Goal: Information Seeking & Learning: Find specific fact

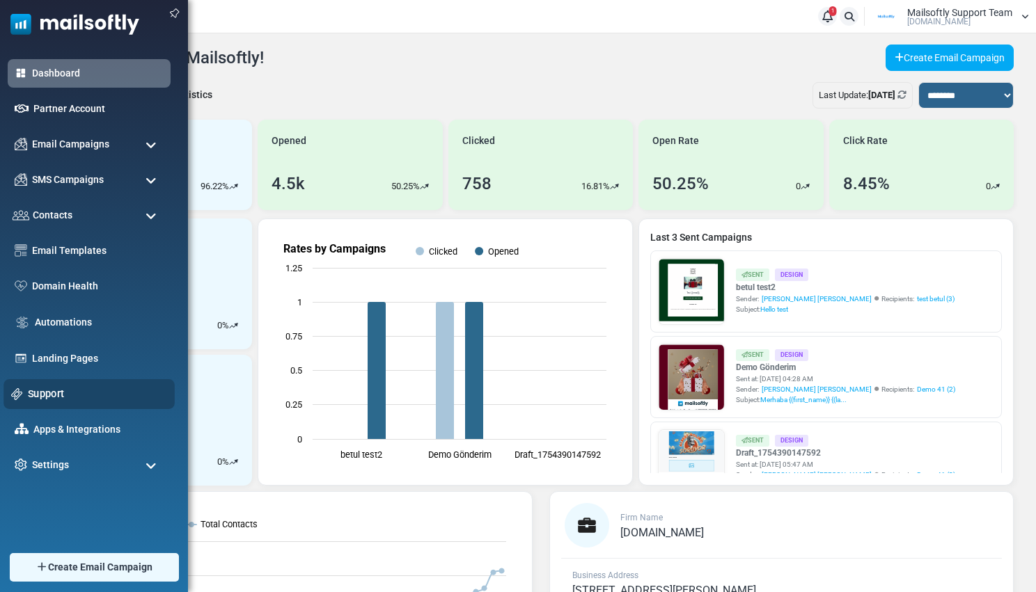
click at [58, 382] on div "Support" at bounding box center [88, 394] width 171 height 30
click at [54, 388] on link "Support" at bounding box center [97, 393] width 139 height 15
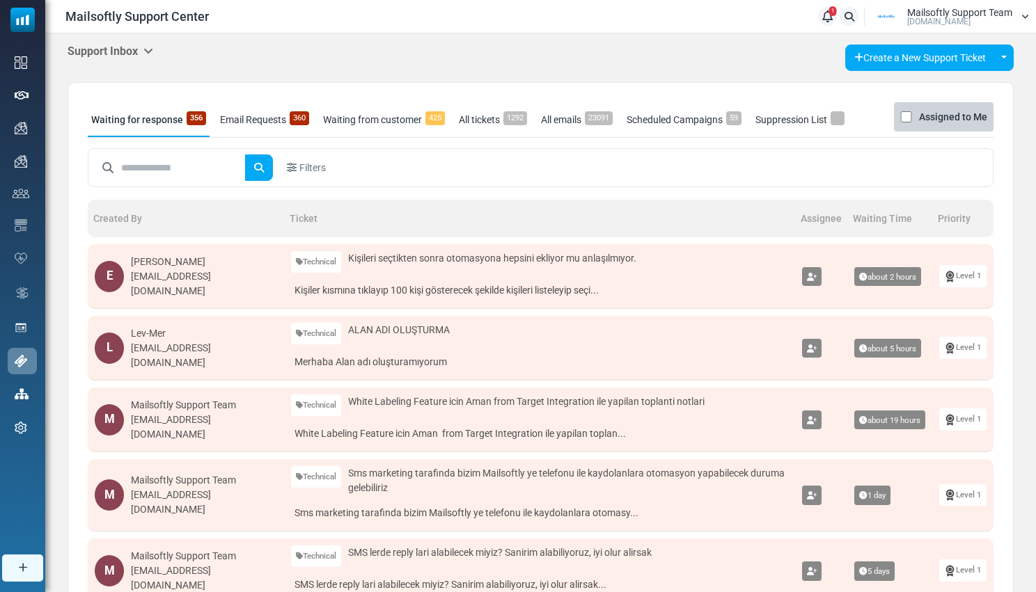
click at [147, 47] on icon at bounding box center [148, 50] width 10 height 11
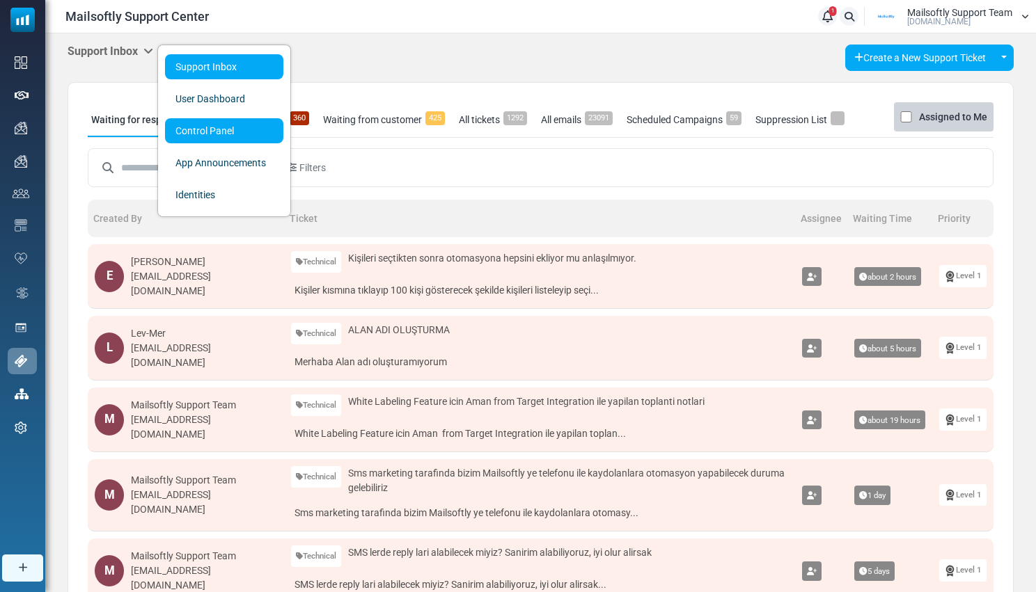
click at [181, 121] on link "Control Panel" at bounding box center [224, 130] width 118 height 25
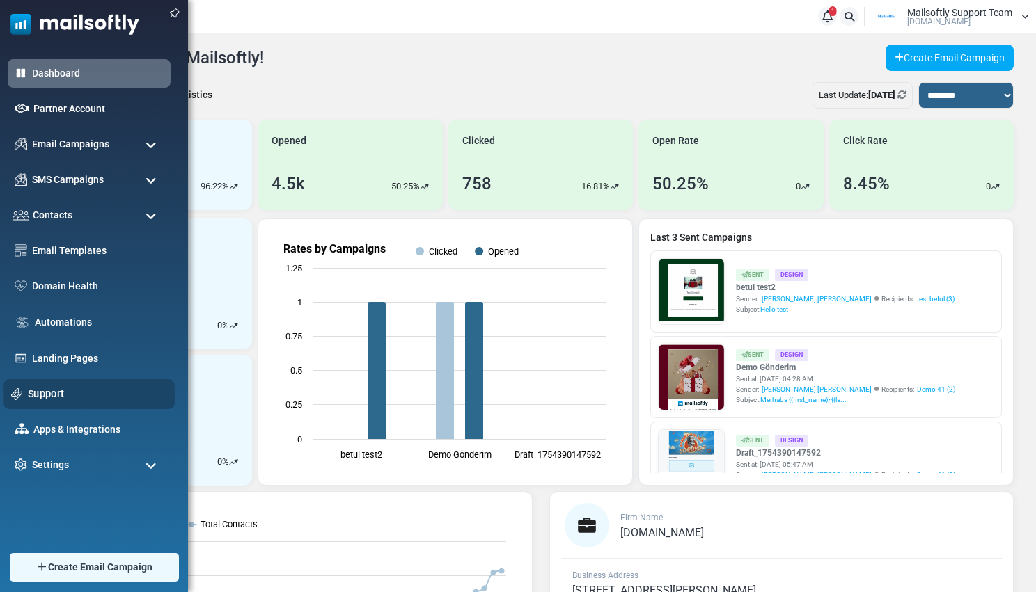
click at [45, 392] on link "Support" at bounding box center [97, 393] width 139 height 15
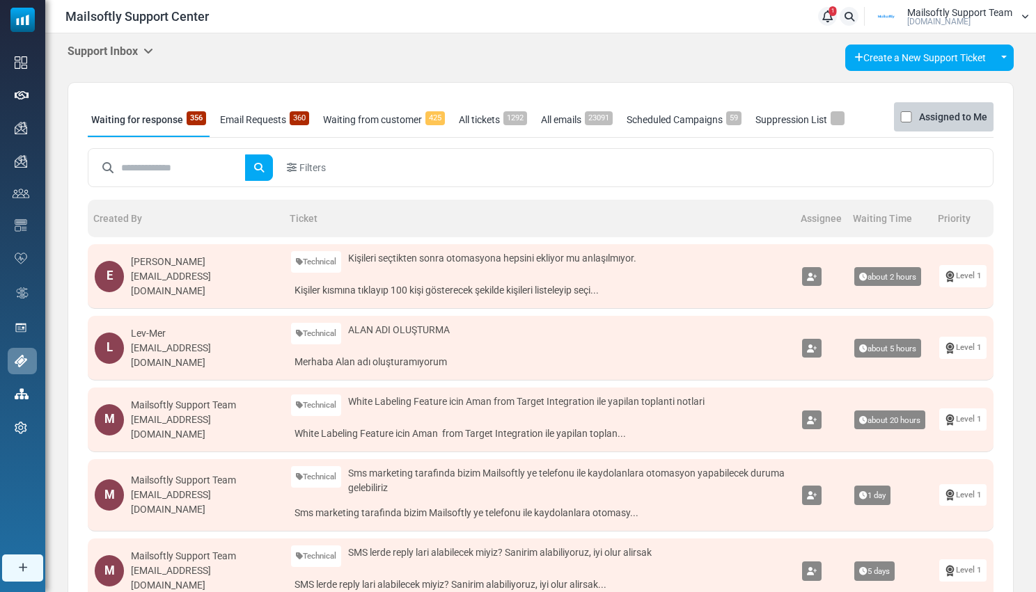
click at [145, 47] on h5 "Support Inbox" at bounding box center [111, 51] width 86 height 13
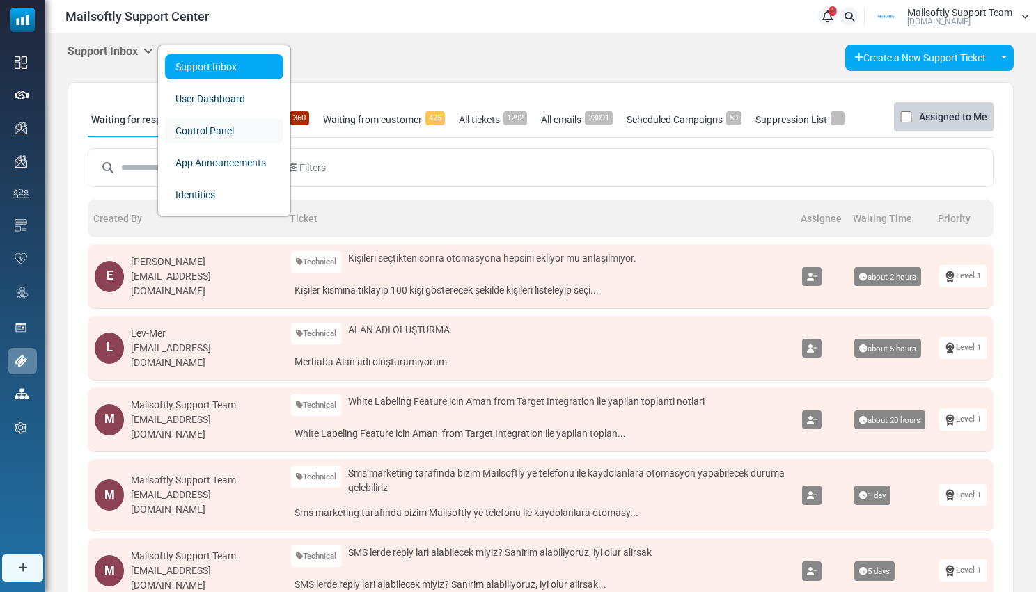
click at [174, 132] on link "Control Panel" at bounding box center [224, 130] width 118 height 25
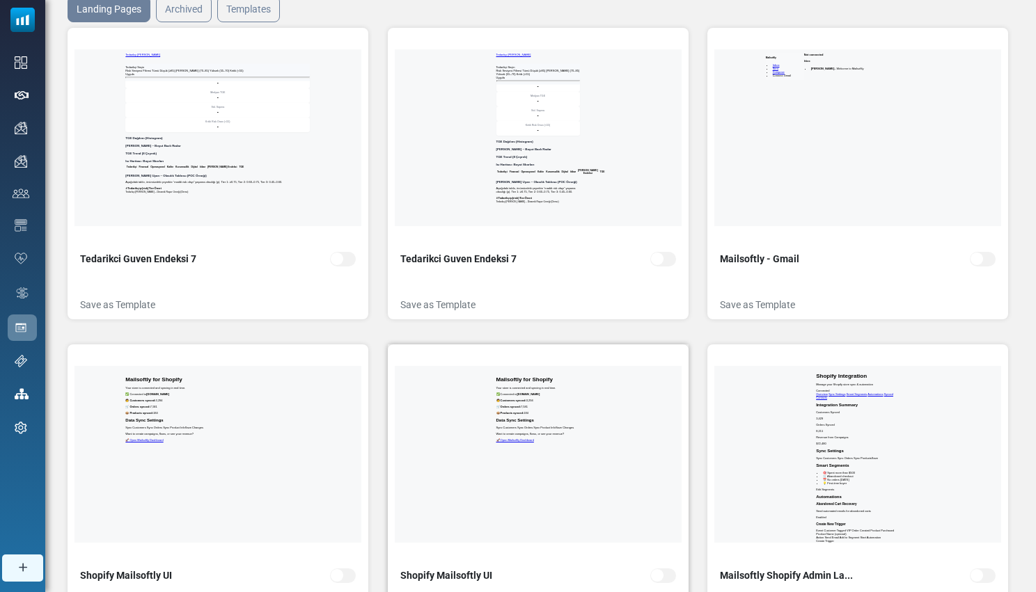
scroll to position [266, 0]
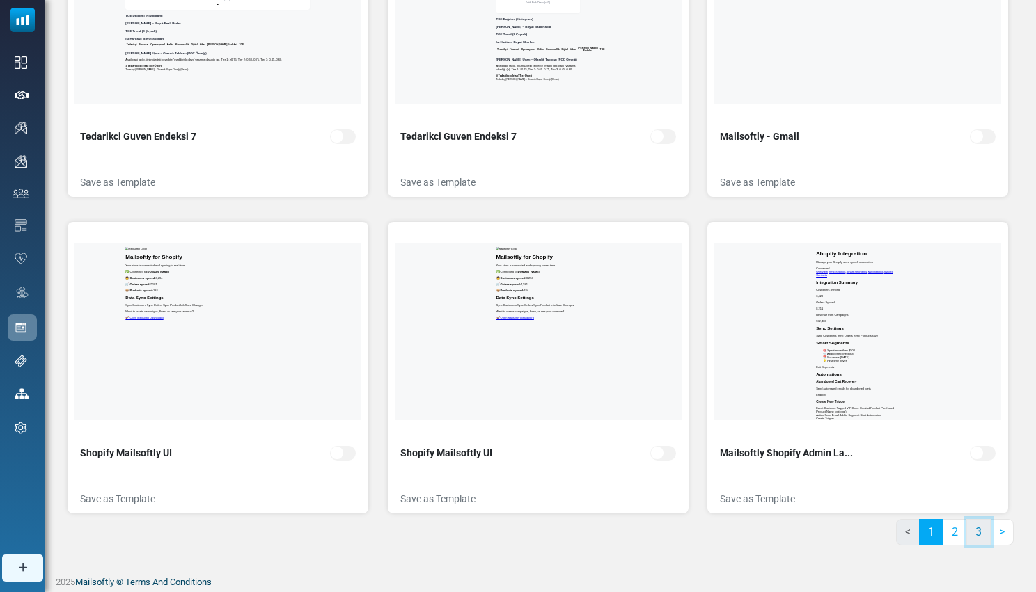
click at [973, 530] on link "3" at bounding box center [978, 532] width 24 height 26
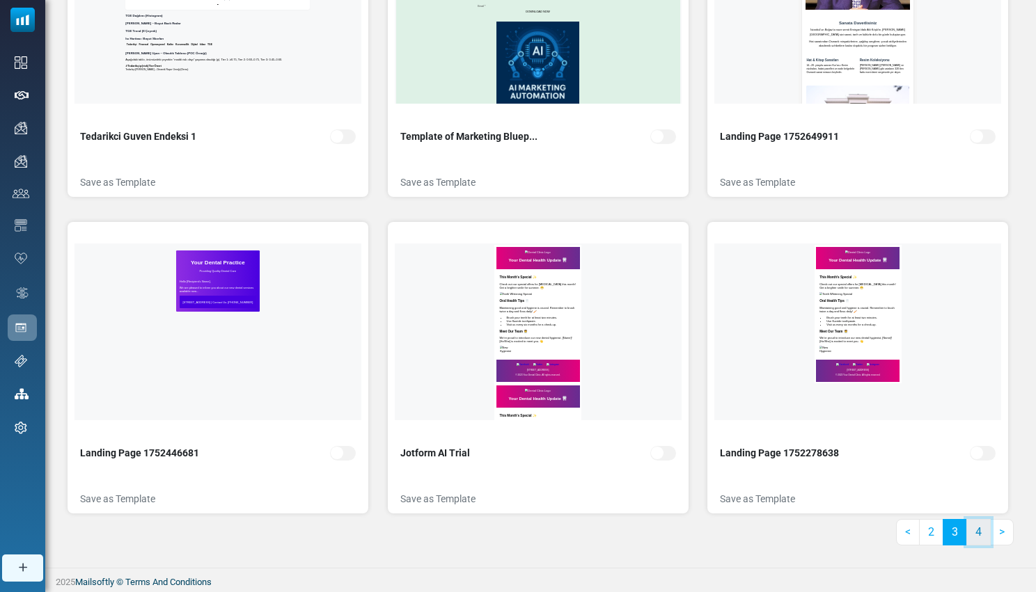
click at [978, 541] on link "4" at bounding box center [978, 532] width 24 height 26
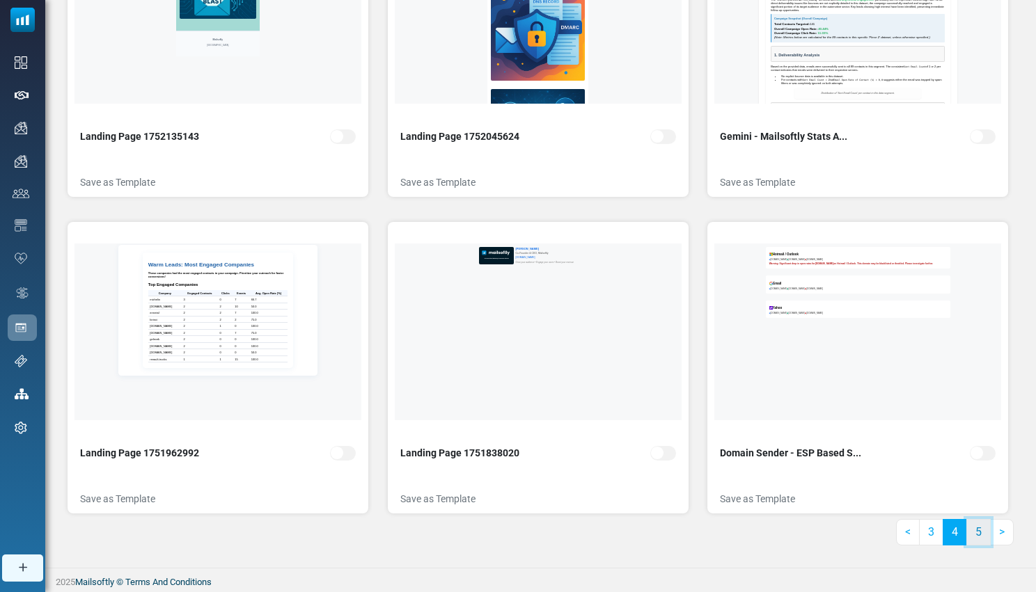
click at [981, 530] on link "5" at bounding box center [978, 532] width 24 height 26
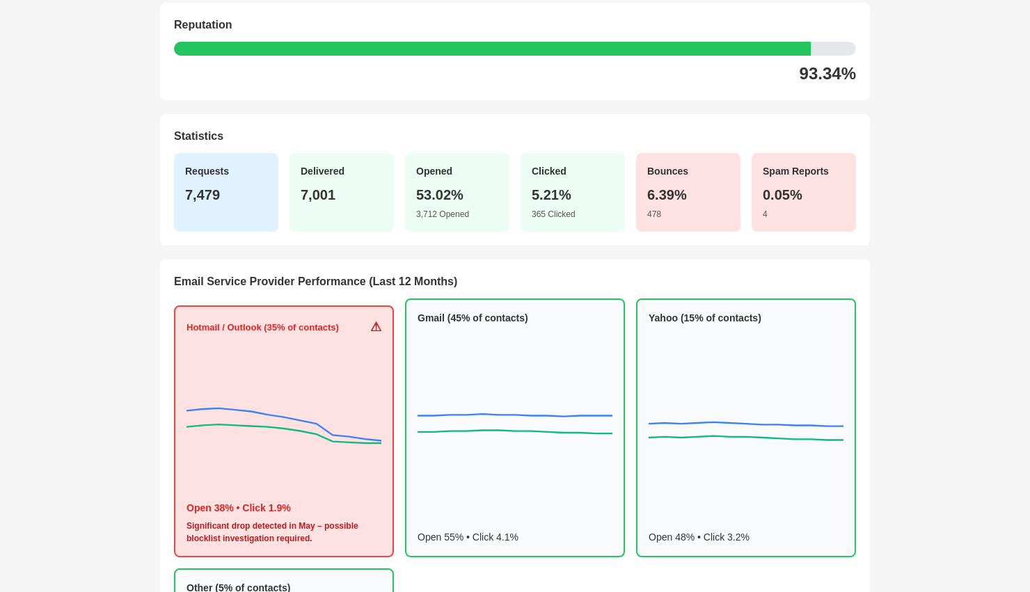
scroll to position [68, 0]
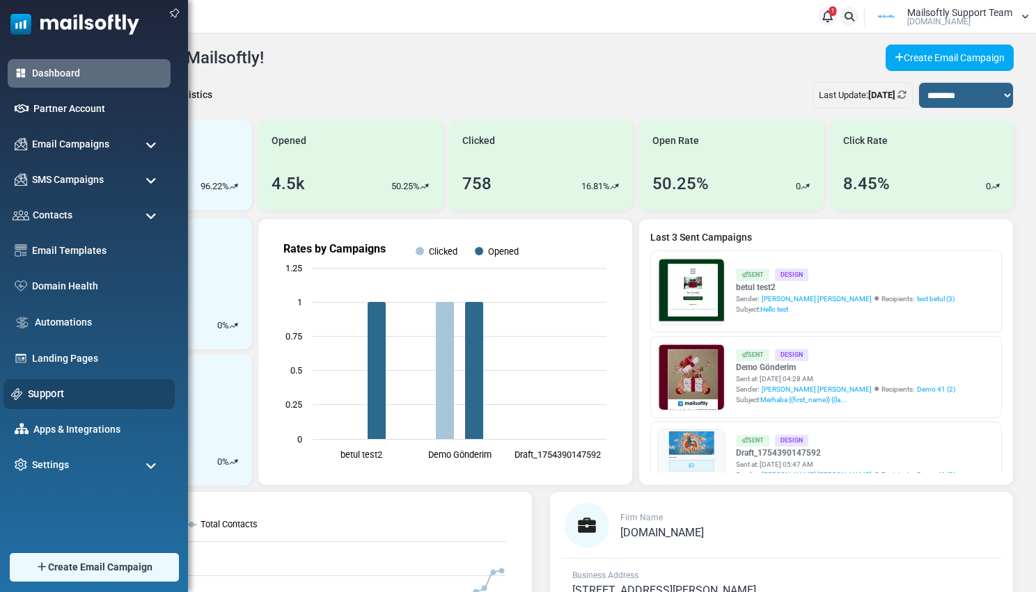
click at [40, 390] on link "Support" at bounding box center [97, 393] width 139 height 15
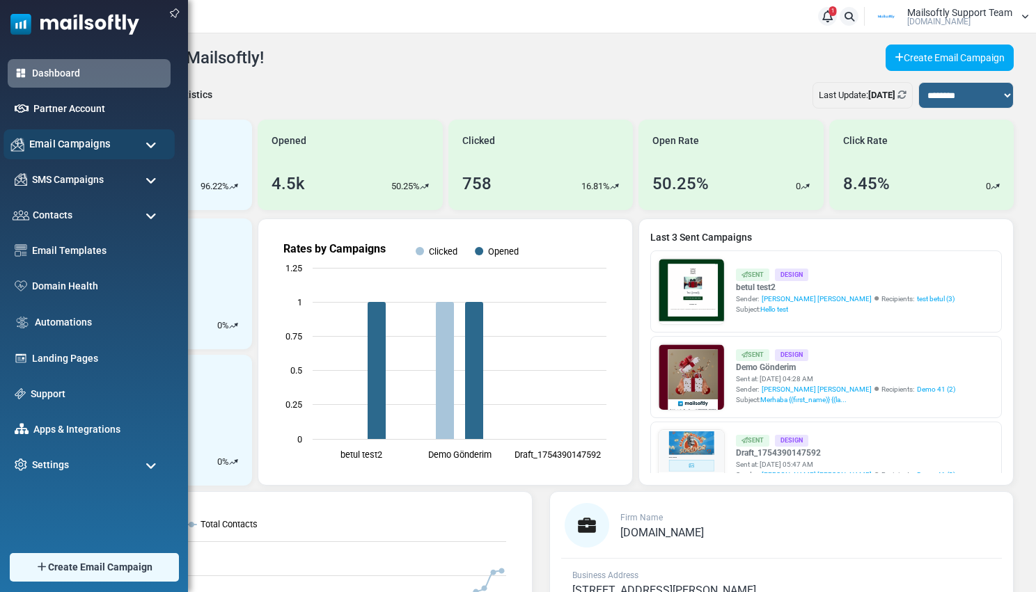
click at [81, 144] on span "Email Campaigns" at bounding box center [69, 143] width 81 height 15
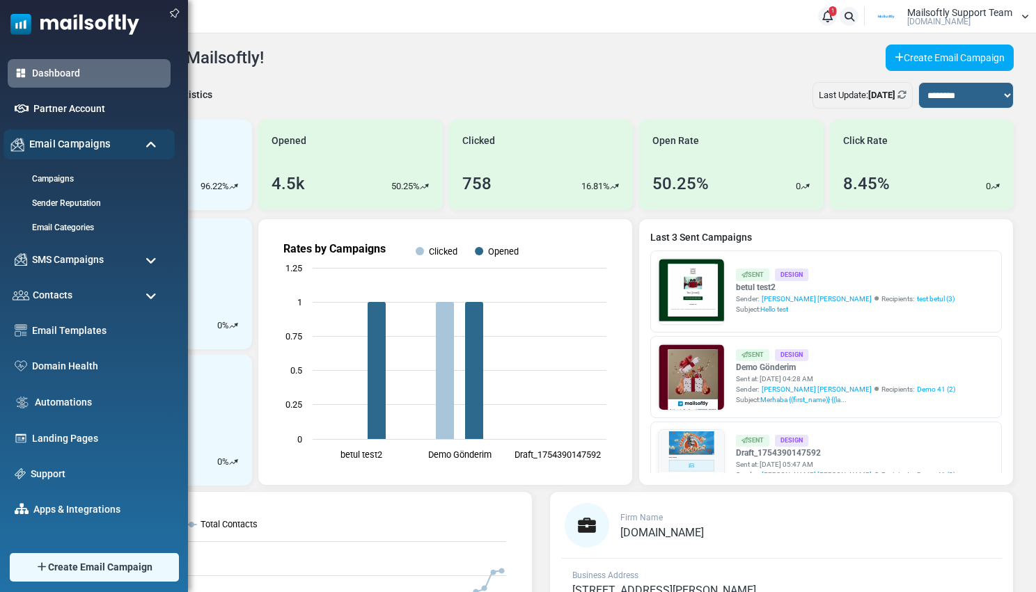
click at [81, 144] on span "Email Campaigns" at bounding box center [69, 143] width 81 height 15
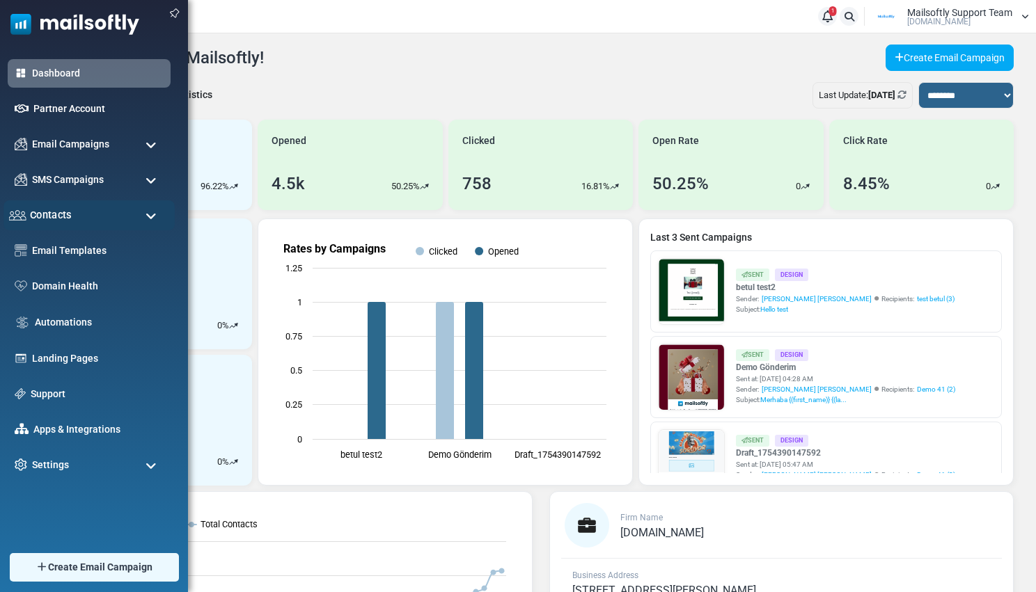
click at [77, 212] on div "Contacts" at bounding box center [88, 215] width 171 height 30
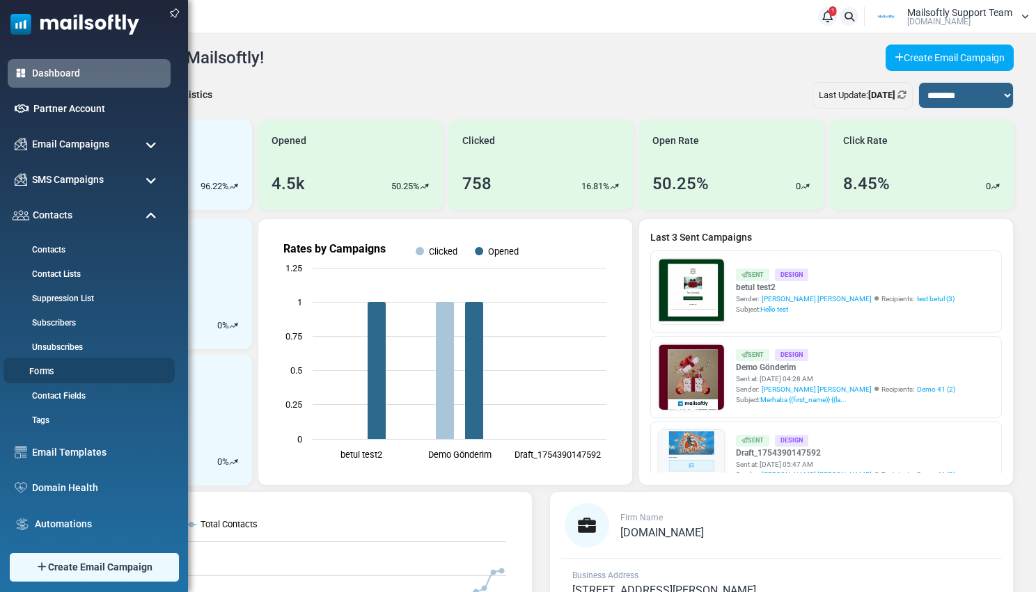
click at [45, 373] on link "Forms" at bounding box center [86, 371] width 167 height 13
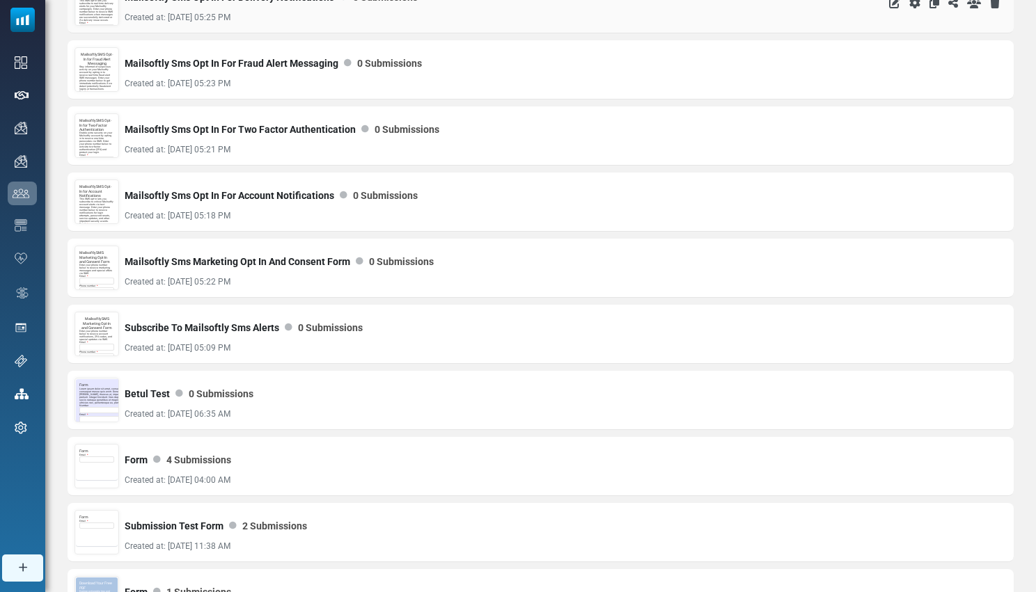
scroll to position [1017, 0]
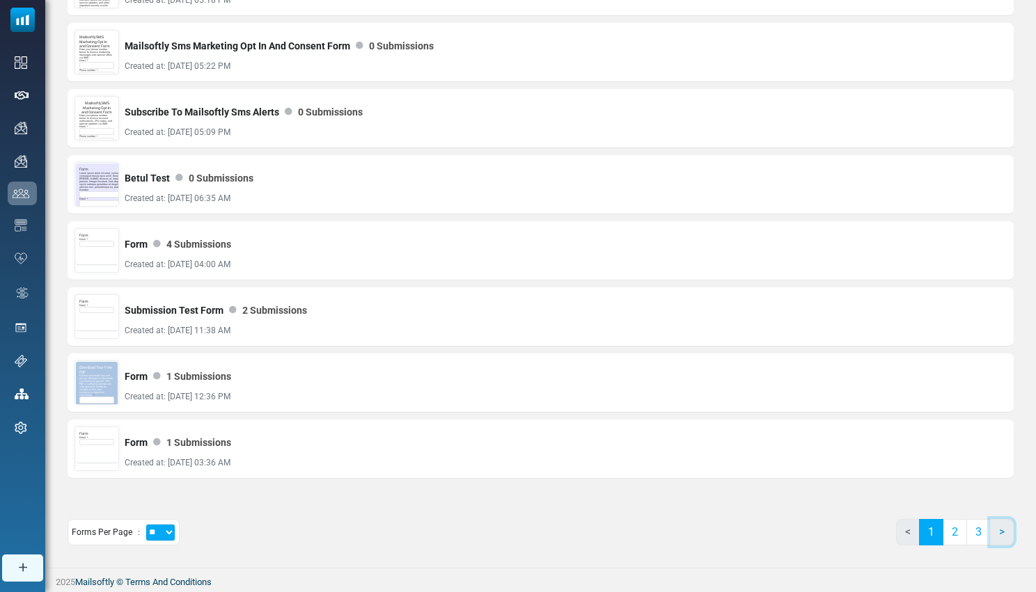
click at [1001, 539] on link ">" at bounding box center [1002, 532] width 24 height 26
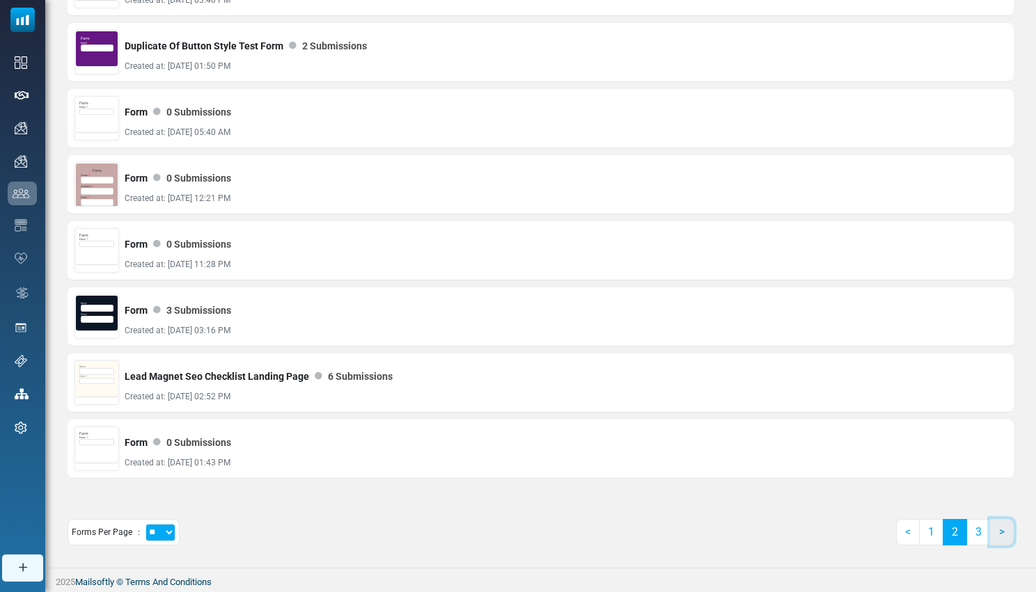
click at [1001, 537] on link ">" at bounding box center [1002, 532] width 24 height 26
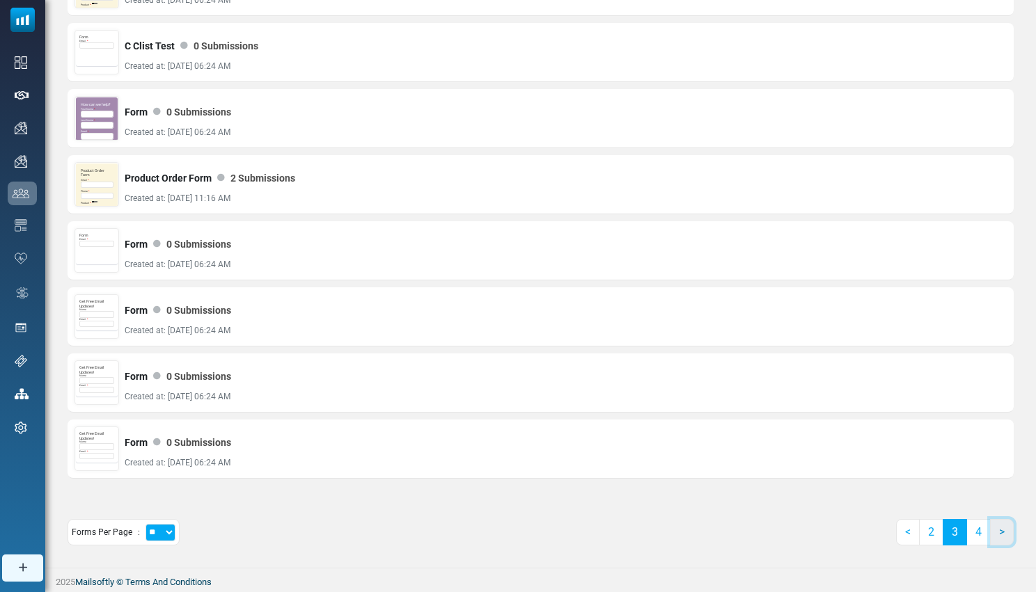
click at [1001, 537] on link ">" at bounding box center [1002, 532] width 24 height 26
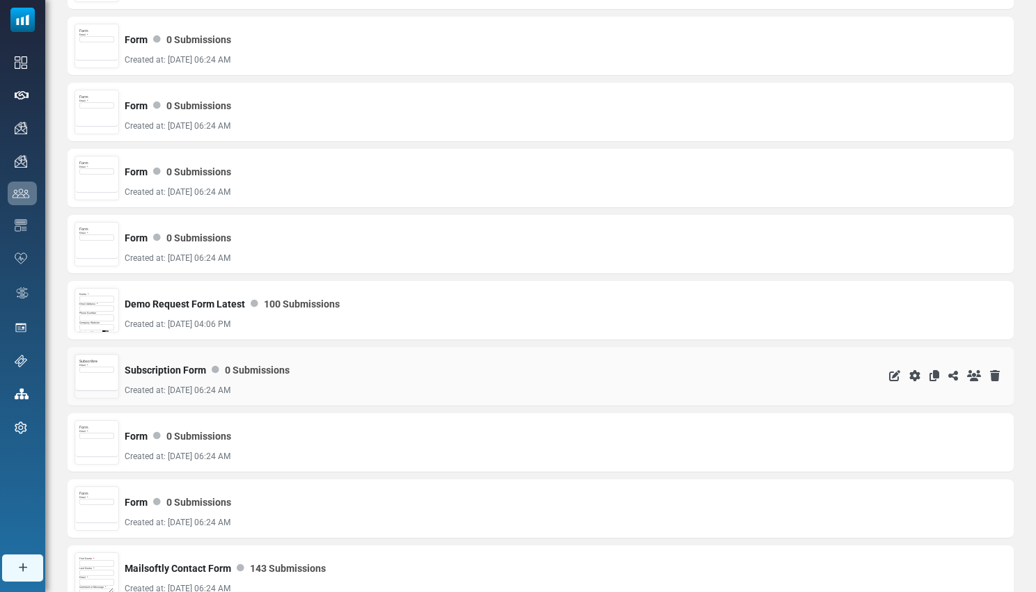
scroll to position [758, 0]
click at [96, 314] on div "Phone Number" at bounding box center [96, 317] width 35 height 10
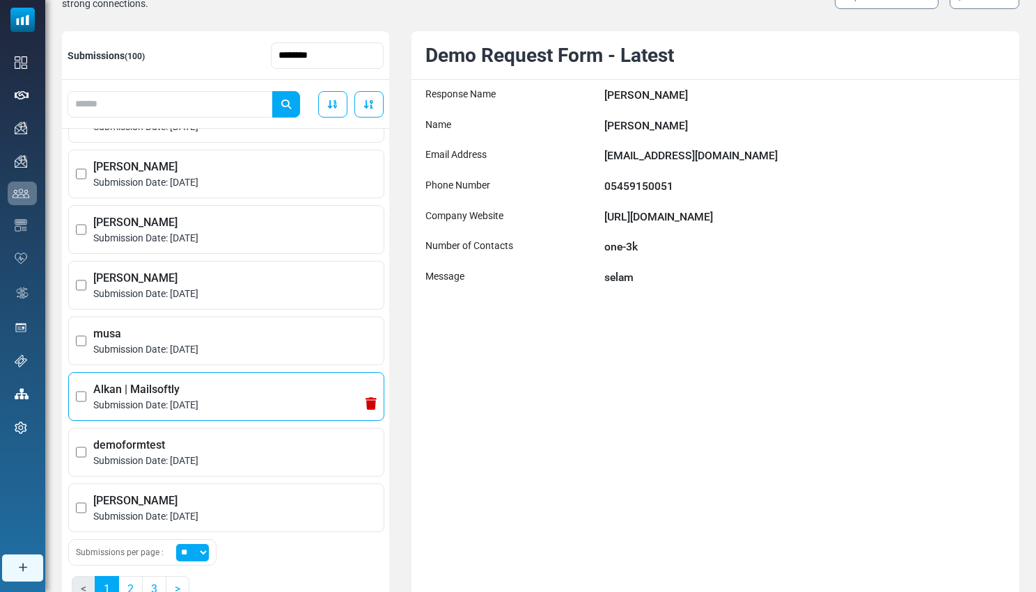
scroll to position [186, 0]
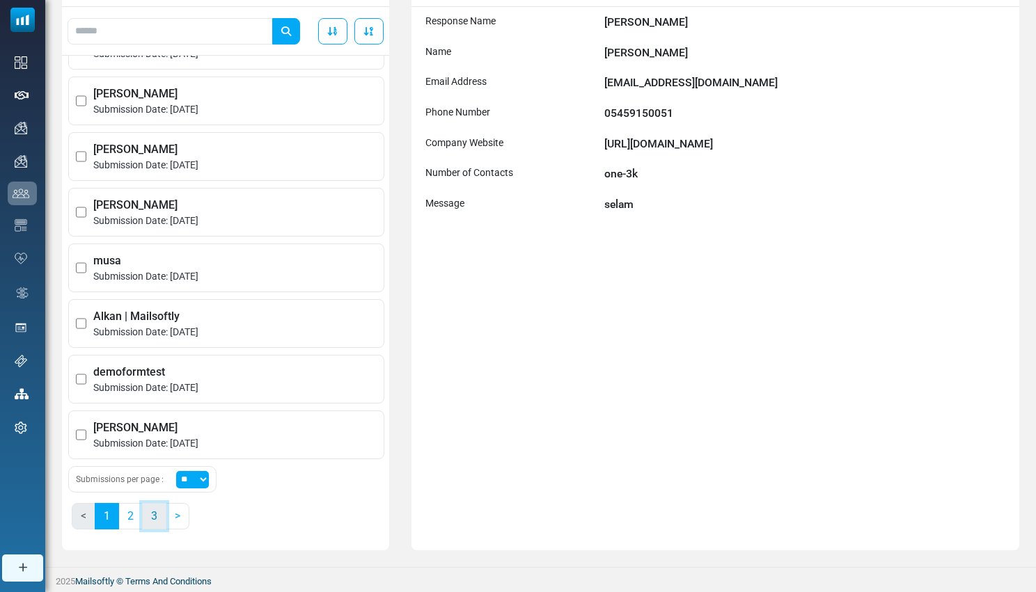
click at [160, 516] on link "3" at bounding box center [154, 516] width 24 height 26
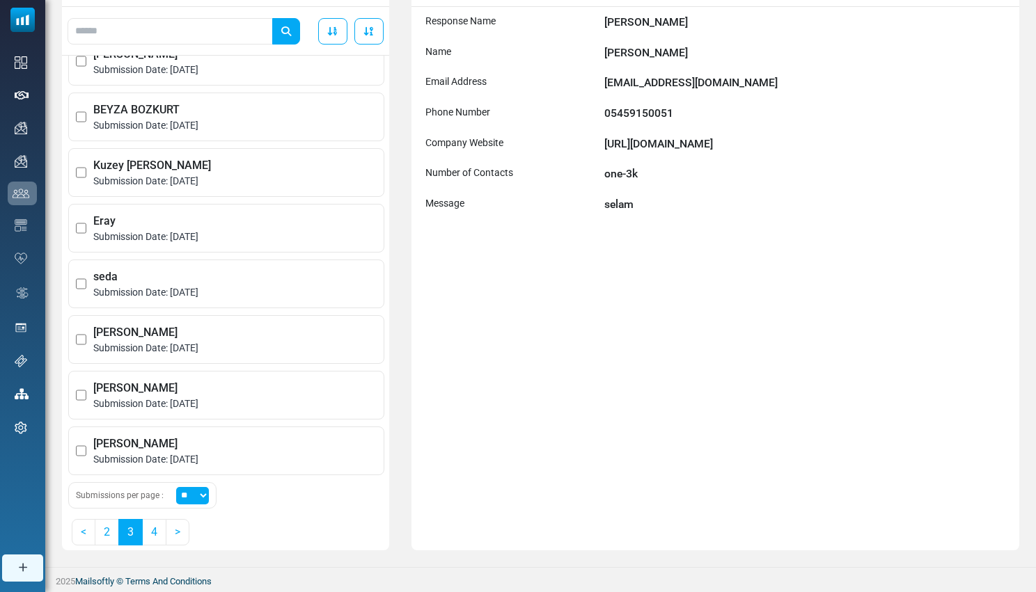
scroll to position [688, 0]
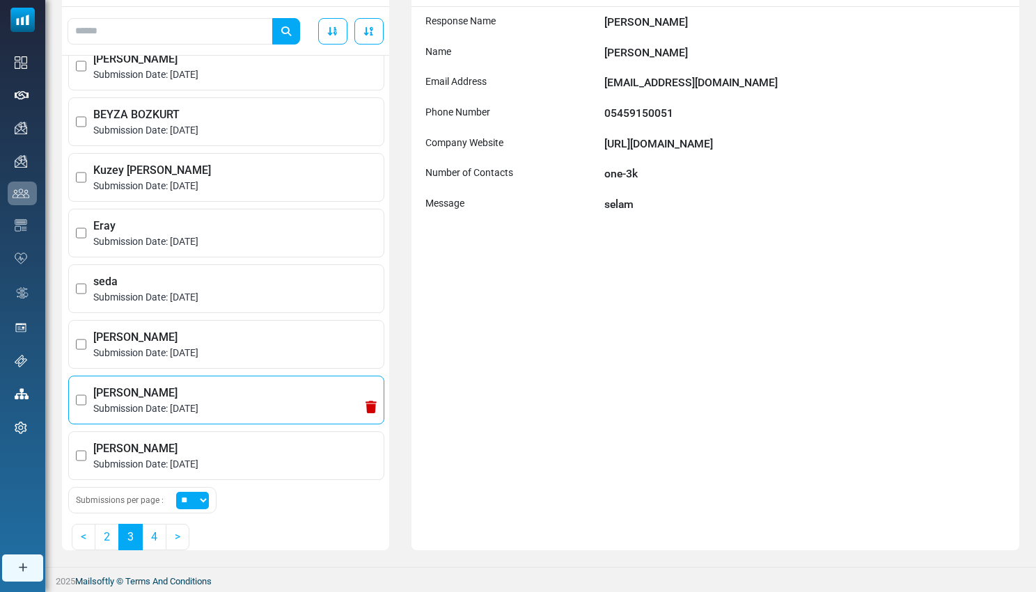
click at [164, 402] on span "Submission Date: [DATE]" at bounding box center [234, 409] width 283 height 15
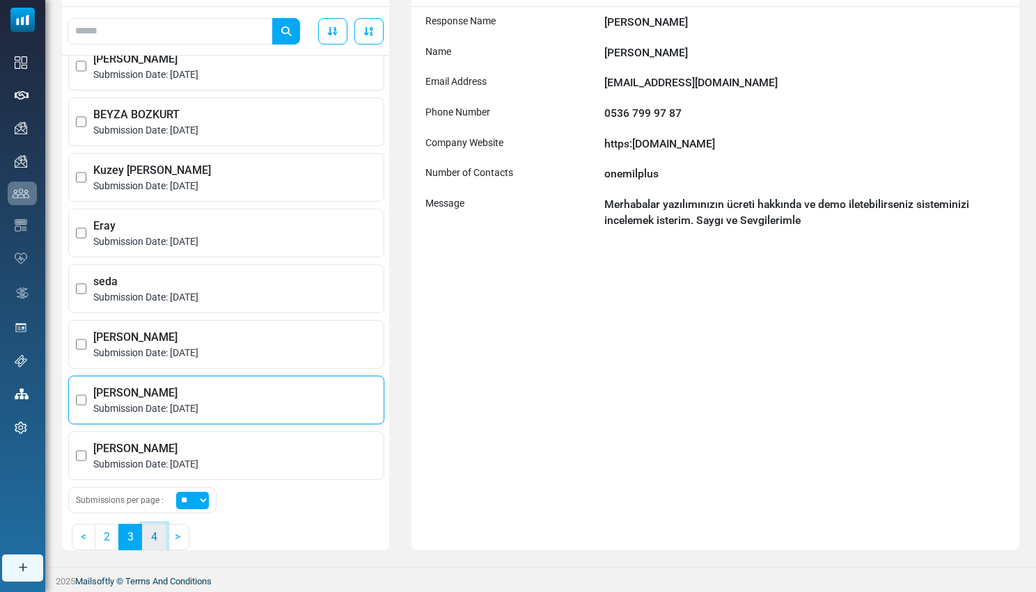
click at [157, 536] on link "4" at bounding box center [154, 537] width 24 height 26
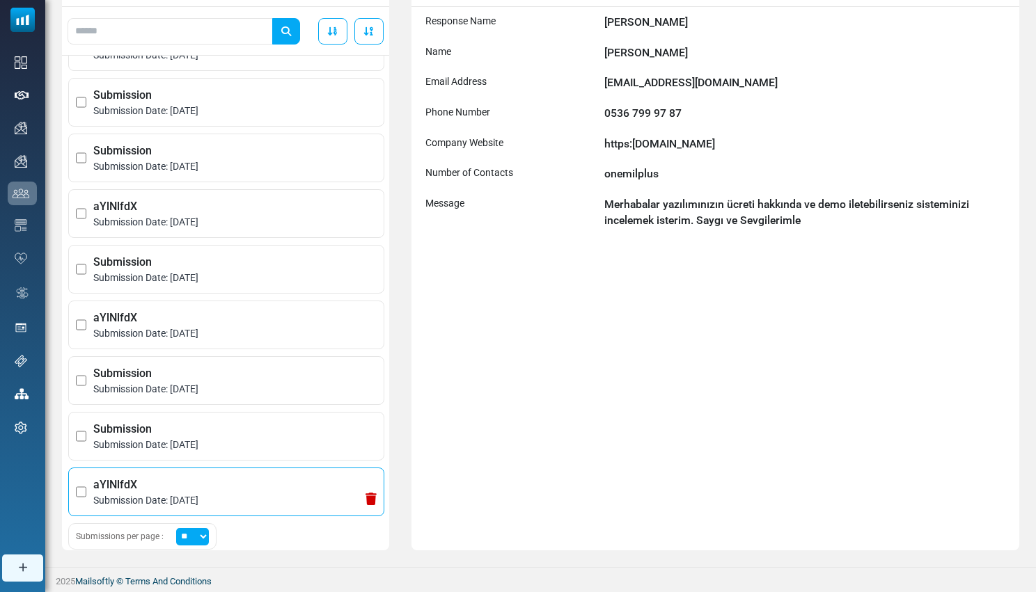
scroll to position [709, 0]
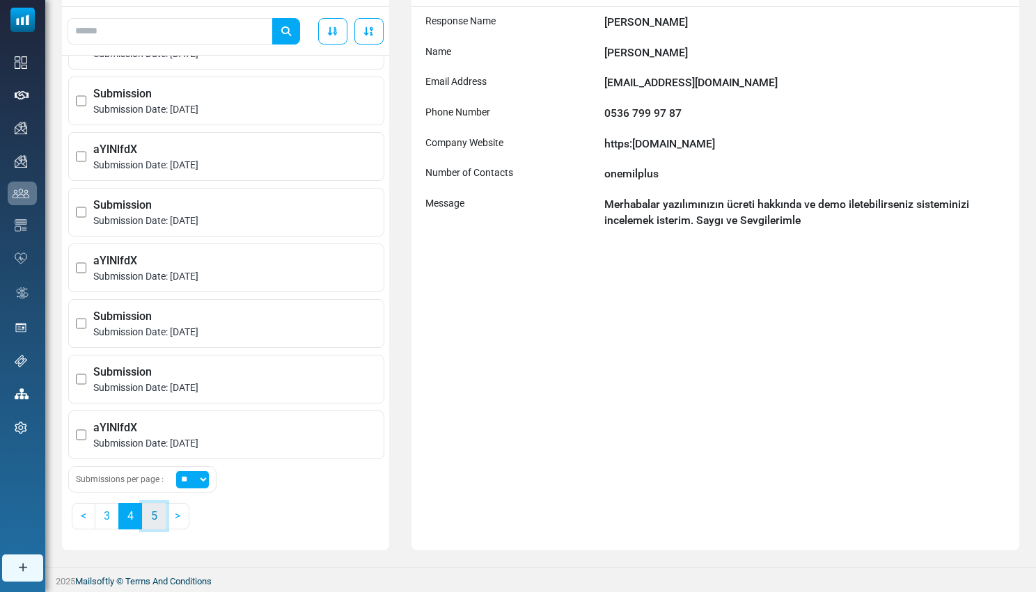
click at [152, 521] on link "5" at bounding box center [154, 516] width 24 height 26
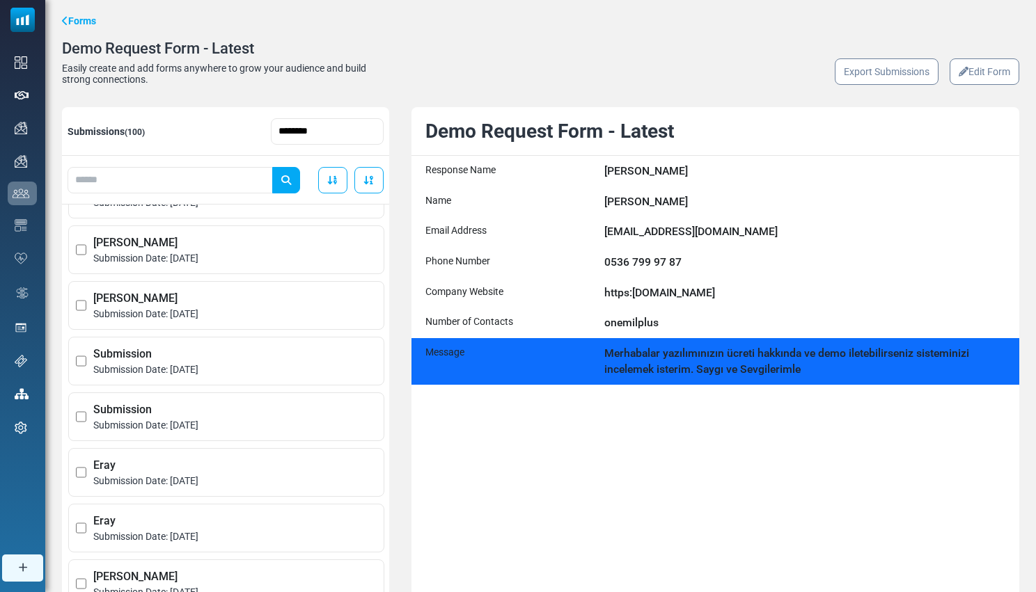
scroll to position [36, 0]
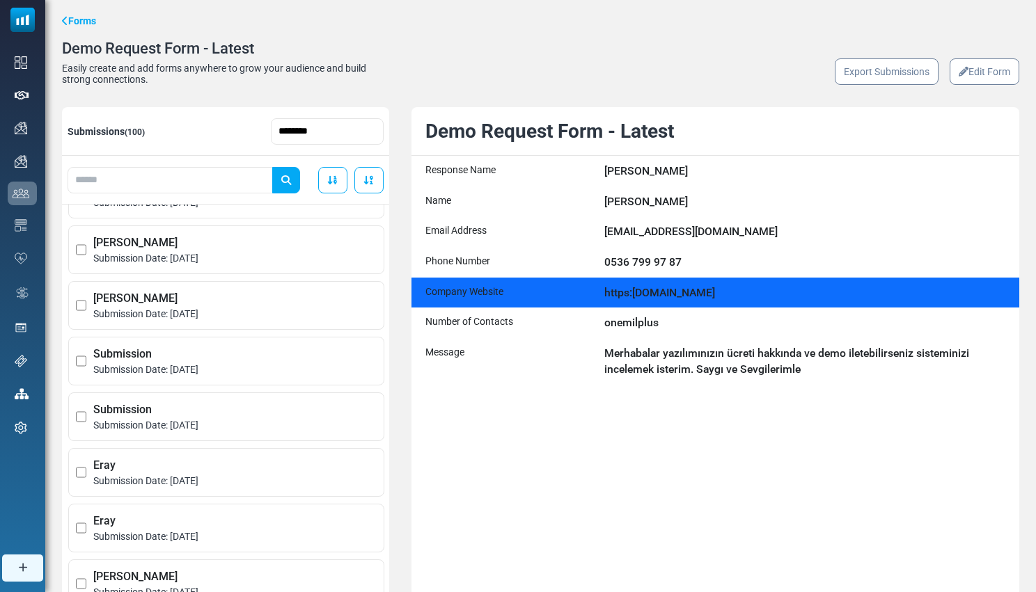
drag, startPoint x: 738, startPoint y: 294, endPoint x: 574, endPoint y: 294, distance: 164.2
click at [573, 294] on div "Company Website https:www.ethernetbilisim.com.tr" at bounding box center [715, 293] width 608 height 31
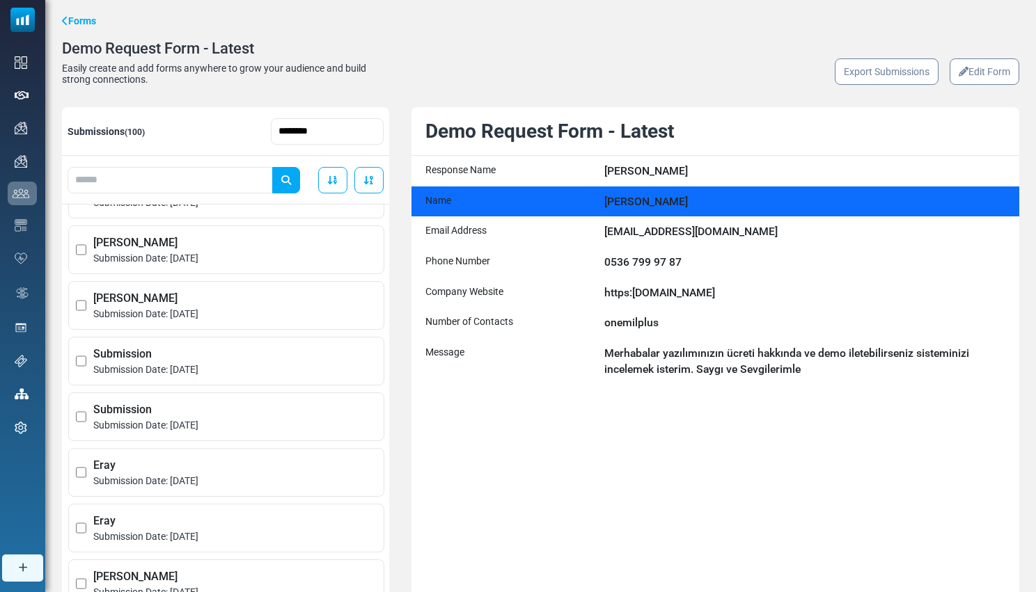
copy div "https:www.ethernetbilisim.com.tr"
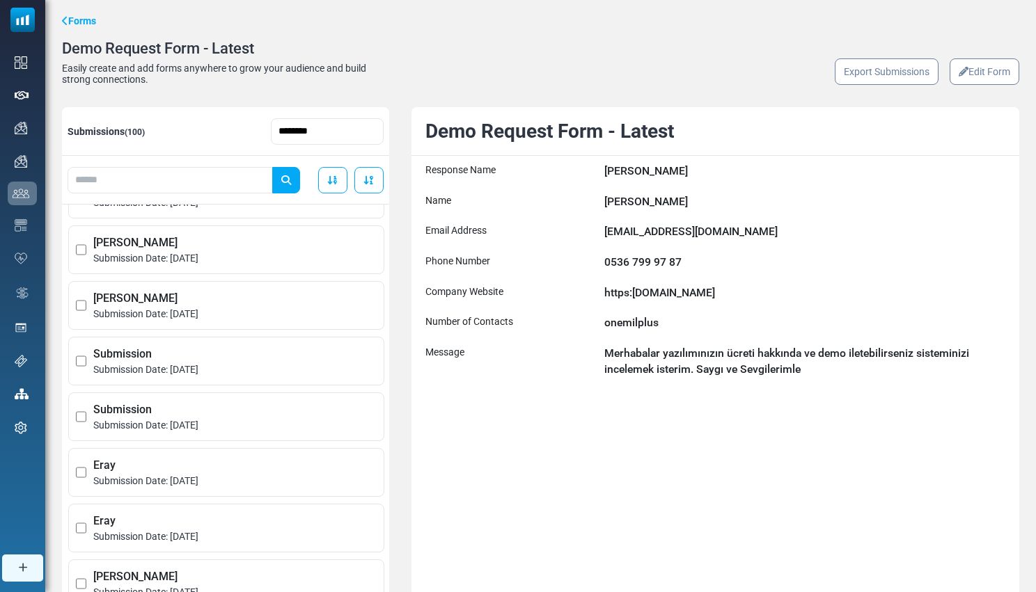
drag, startPoint x: 818, startPoint y: 374, endPoint x: 412, endPoint y: 132, distance: 472.9
click at [412, 132] on div "Demo Request Form - Latest Response Name Tansu Cesurturk Name Tansu Cesurturk E…" at bounding box center [715, 403] width 608 height 592
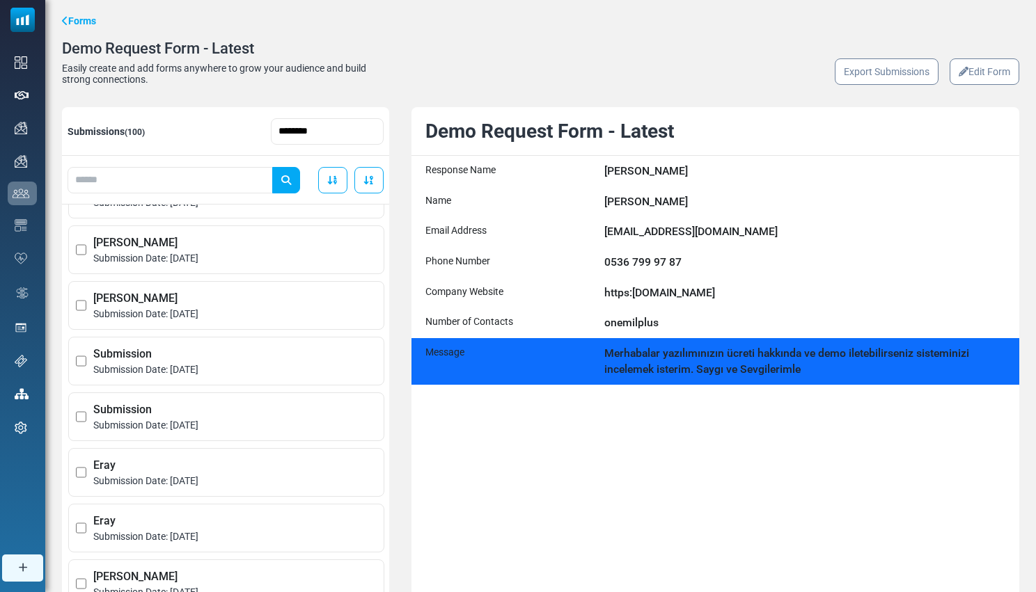
copy div "Demo Request Form - Latest Response Name Tansu Cesurturk Name Tansu Cesurturk E…"
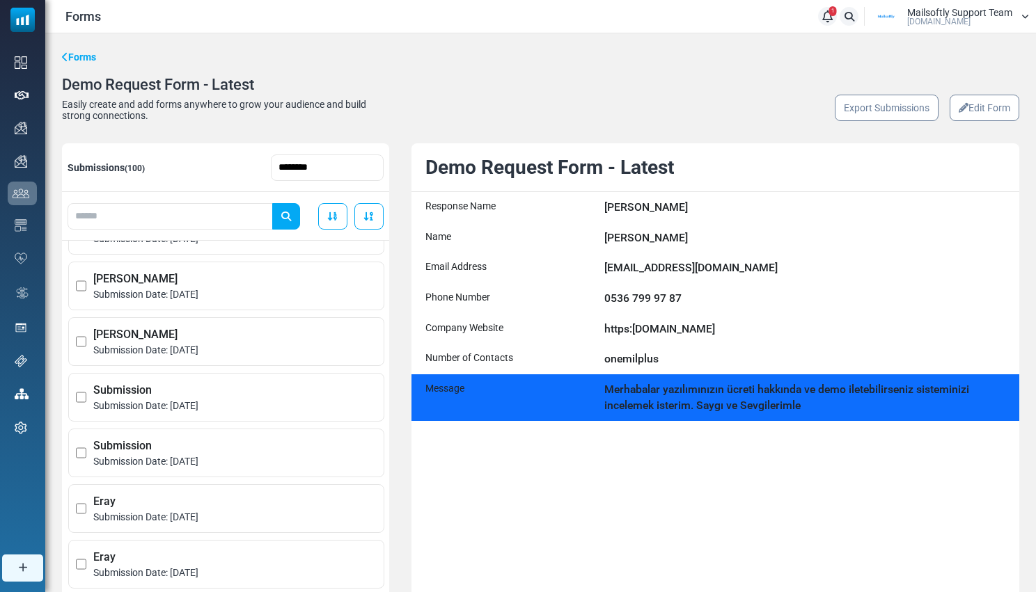
scroll to position [186, 0]
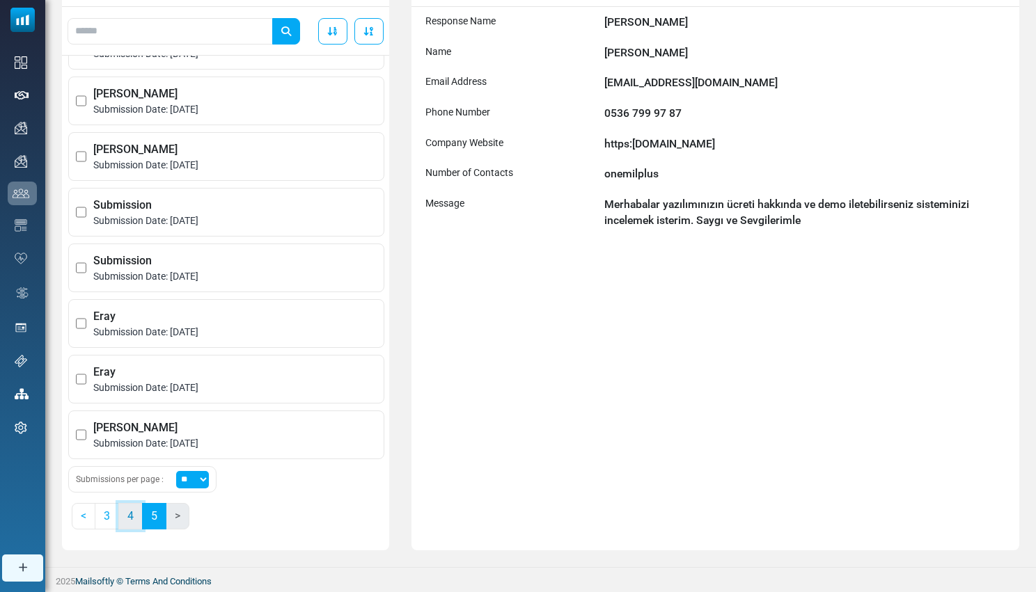
click at [132, 522] on link "4" at bounding box center [130, 516] width 24 height 26
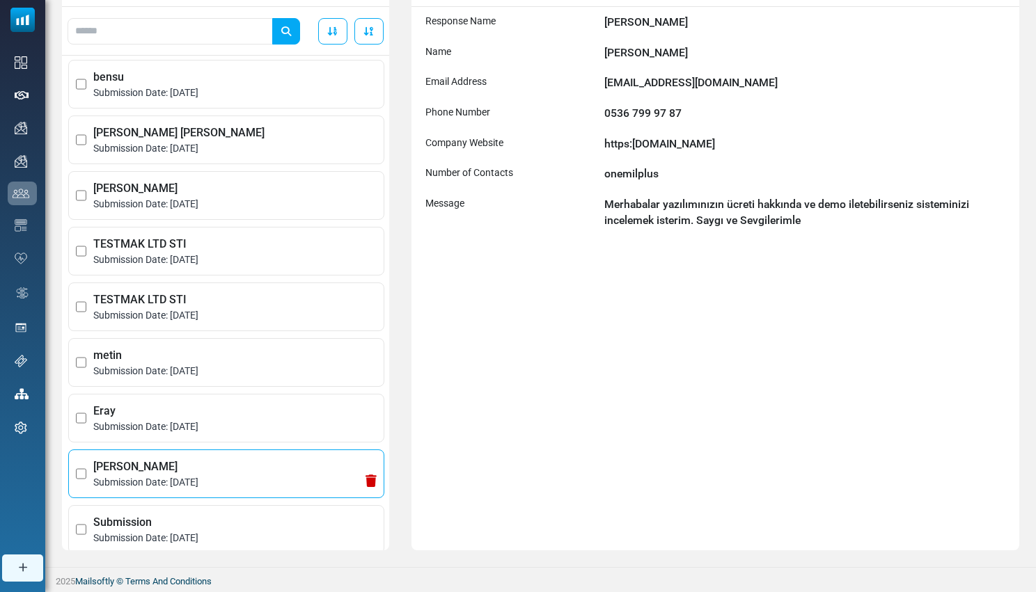
scroll to position [0, 0]
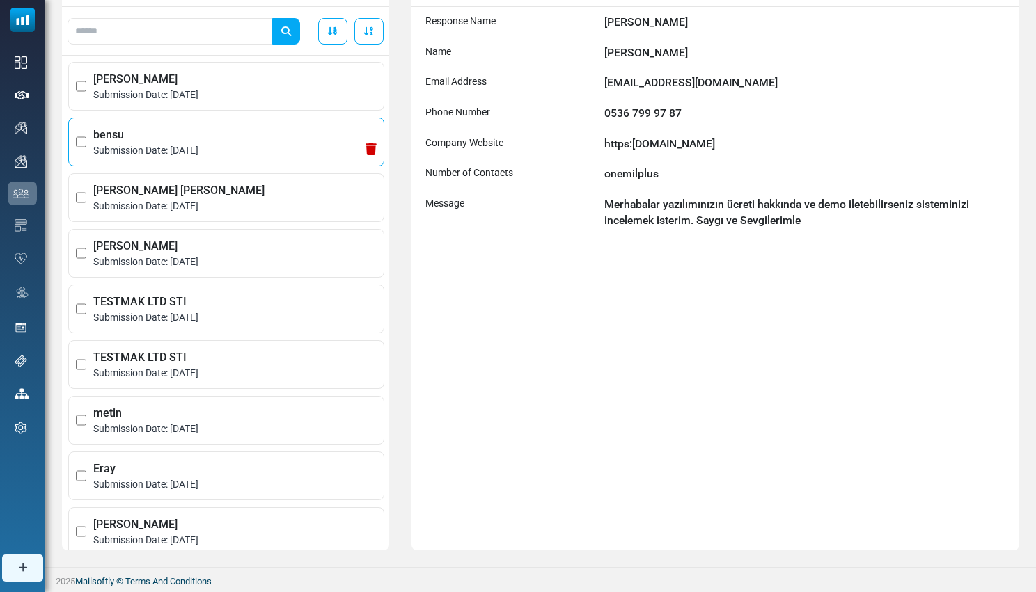
click at [193, 150] on span "Submission Date: October 28, 2024" at bounding box center [234, 150] width 283 height 15
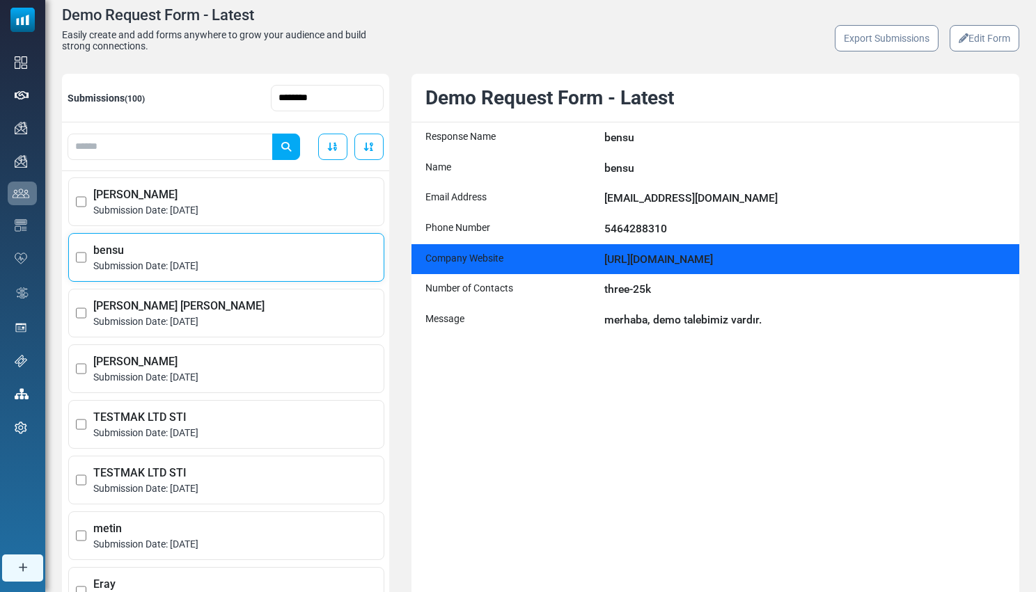
scroll to position [69, 0]
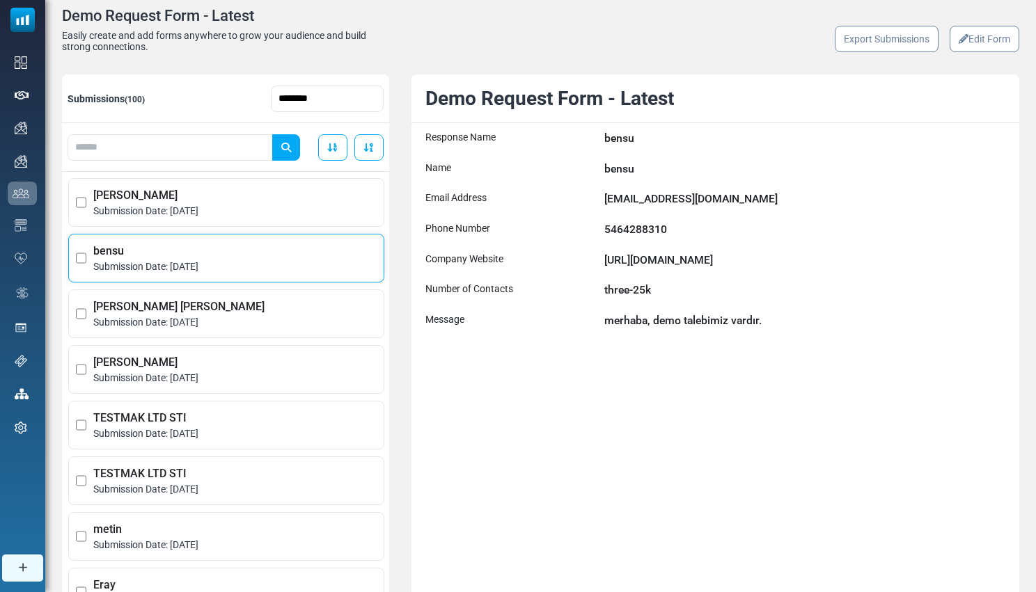
drag, startPoint x: 784, startPoint y: 319, endPoint x: 418, endPoint y: 103, distance: 424.7
click at [418, 103] on div "Demo Request Form - Latest Response Name bensu Name bensu Email Address bensu@t…" at bounding box center [715, 370] width 608 height 592
copy div "Demo Request Form - Latest Response Name bensu Name bensu Email Address bensu@t…"
click at [699, 491] on div "Demo Request Form - Latest Response Name bensu Name bensu Email Address bensu@t…" at bounding box center [715, 370] width 608 height 592
click at [172, 307] on span "İbrahim İlhan Karakurt" at bounding box center [234, 307] width 283 height 17
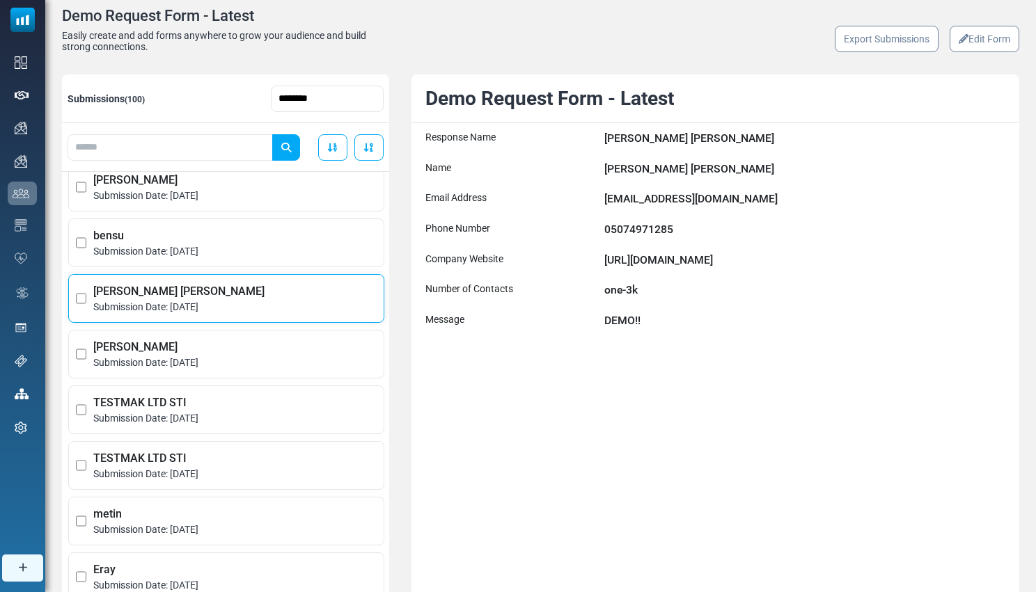
scroll to position [111, 0]
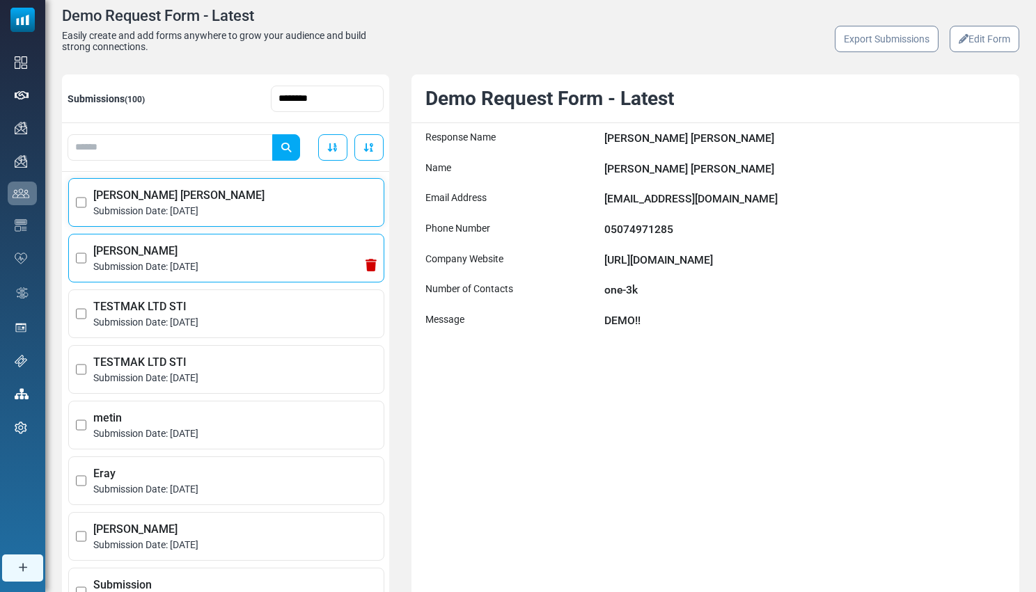
click at [200, 264] on span "Submission Date: October 14, 2024" at bounding box center [234, 267] width 283 height 15
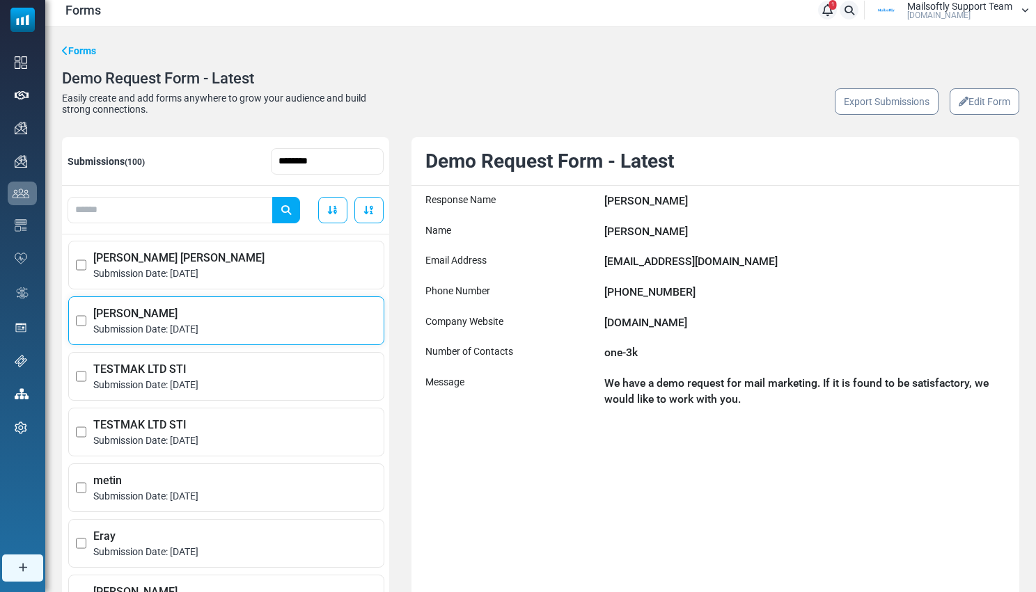
scroll to position [0, 0]
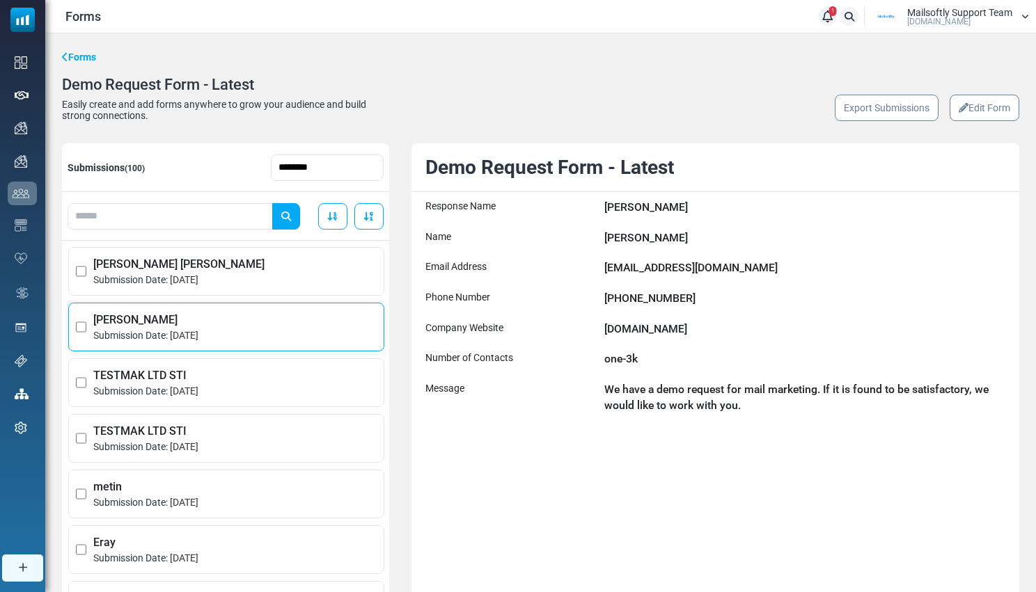
click at [578, 495] on div "Demo Request Form - Latest Response Name cenk şengül Name cenk şengül Email Add…" at bounding box center [715, 439] width 608 height 592
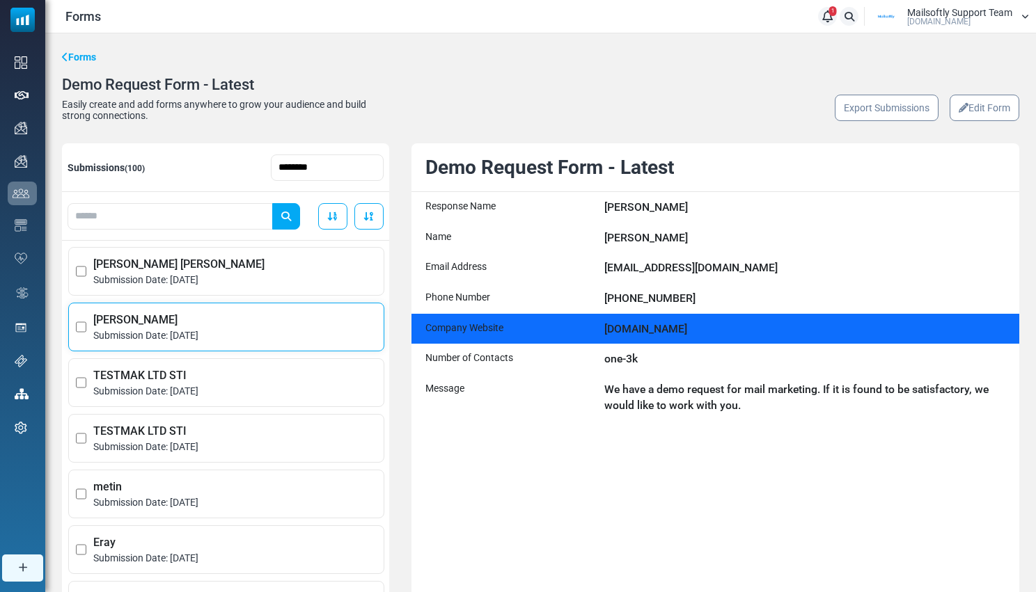
drag, startPoint x: 678, startPoint y: 332, endPoint x: 581, endPoint y: 333, distance: 96.7
click at [581, 333] on div "Company Website neoavex.com" at bounding box center [715, 329] width 608 height 31
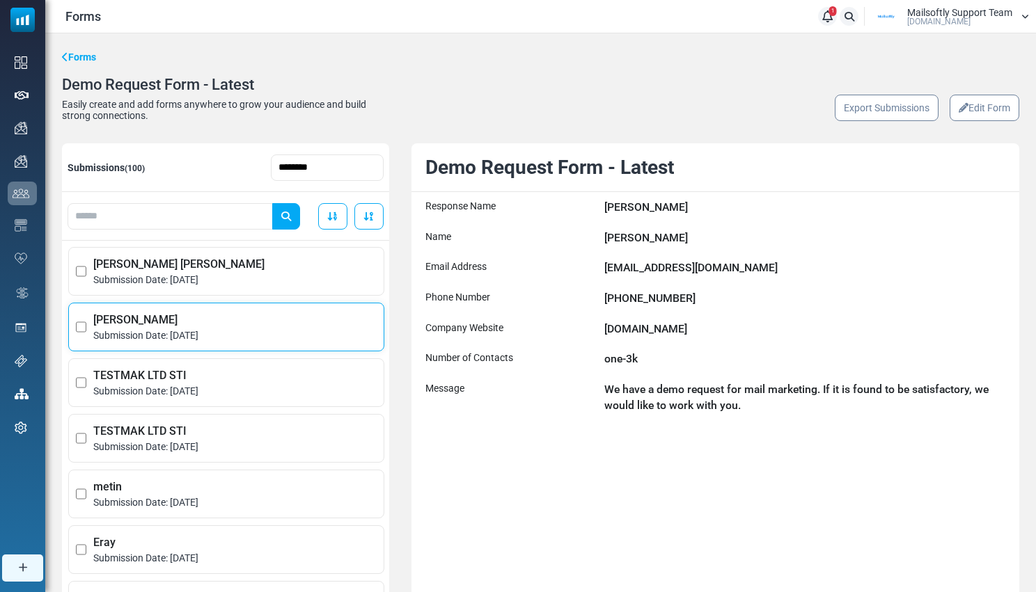
copy div "neoavex.com"
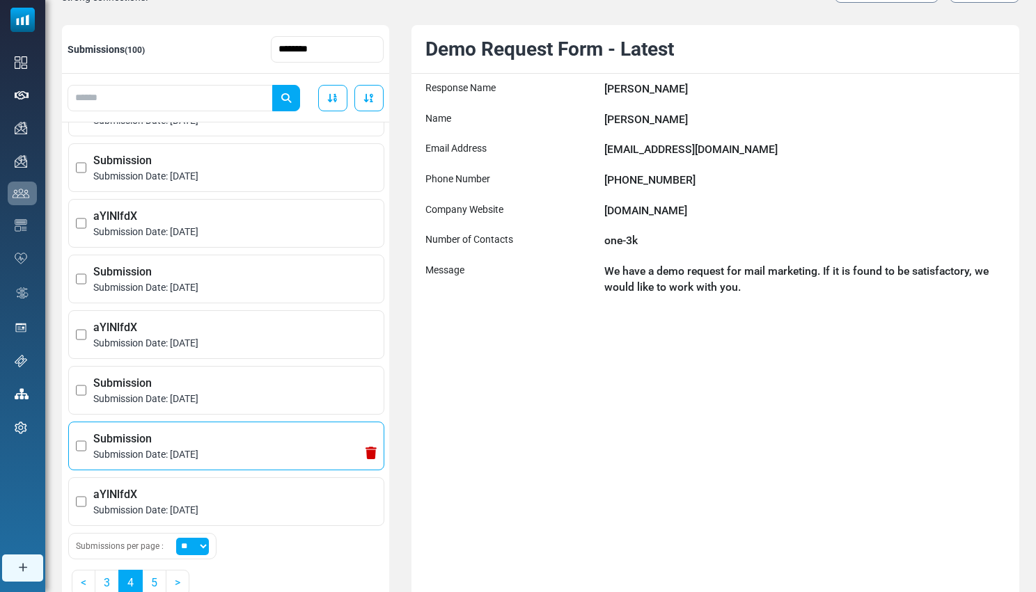
scroll to position [186, 0]
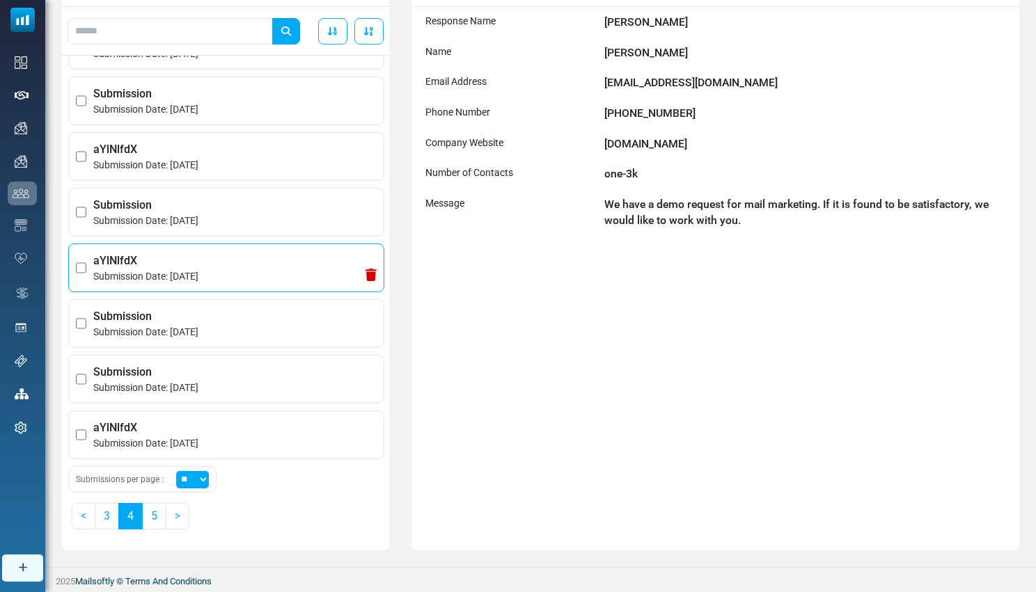
click at [212, 280] on span "Submission Date: September 14, 2024" at bounding box center [234, 276] width 283 height 15
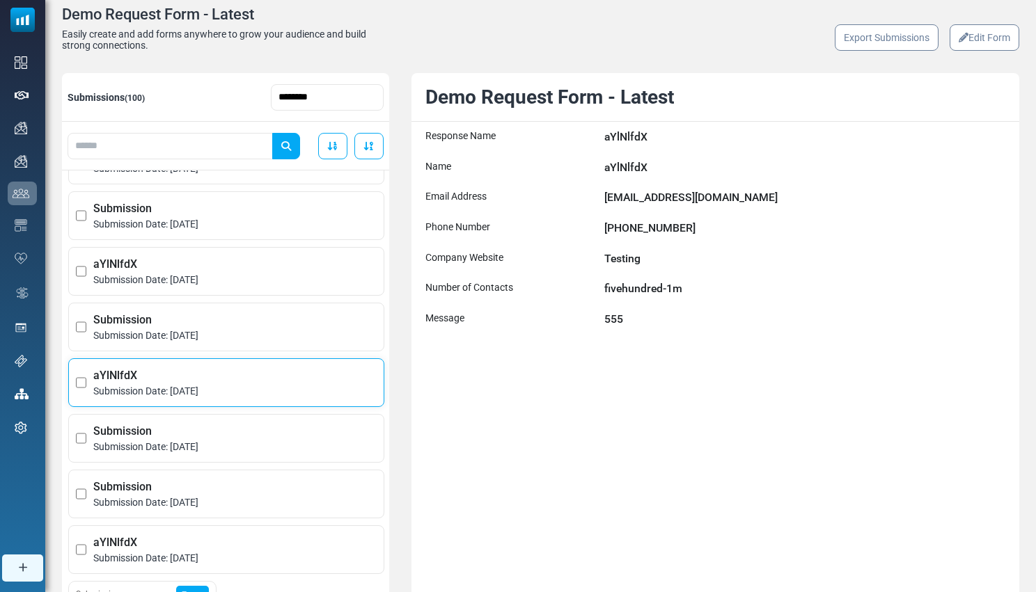
scroll to position [68, 0]
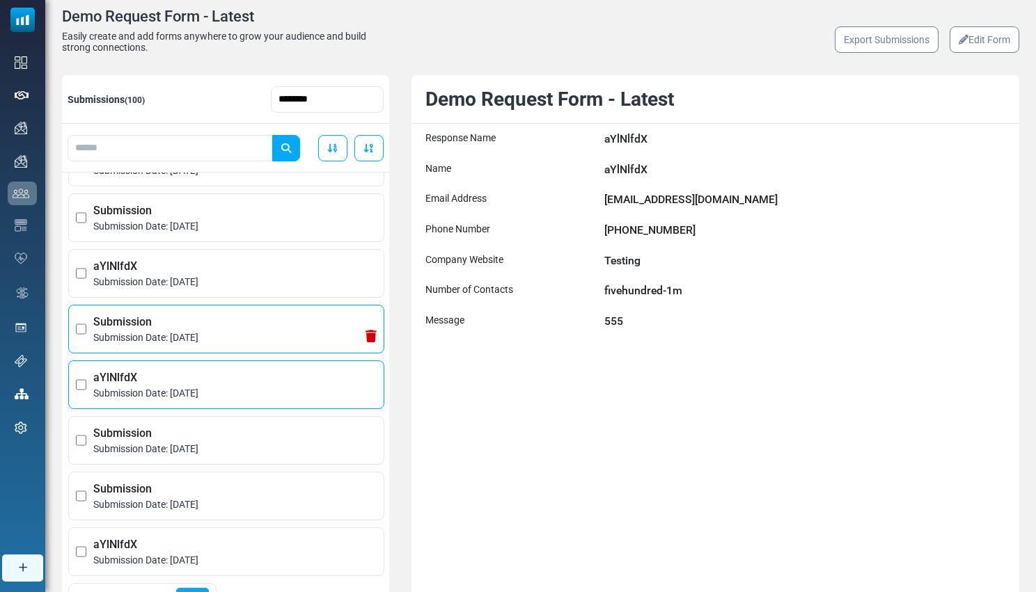
click at [223, 344] on span "Submission Date: September 14, 2024" at bounding box center [234, 338] width 283 height 15
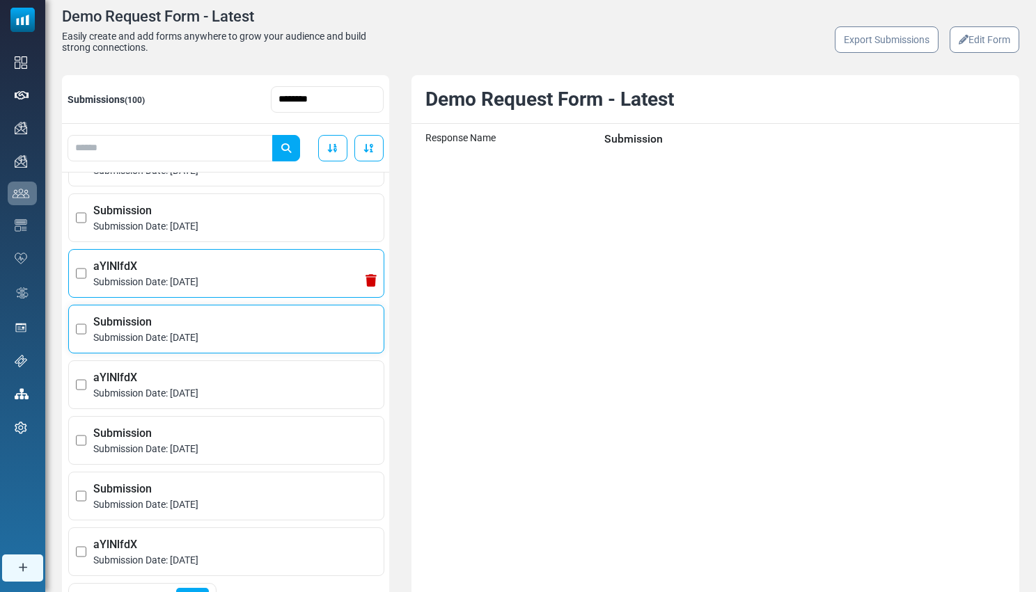
click at [227, 287] on span "Submission Date: September 14, 2024" at bounding box center [234, 282] width 283 height 15
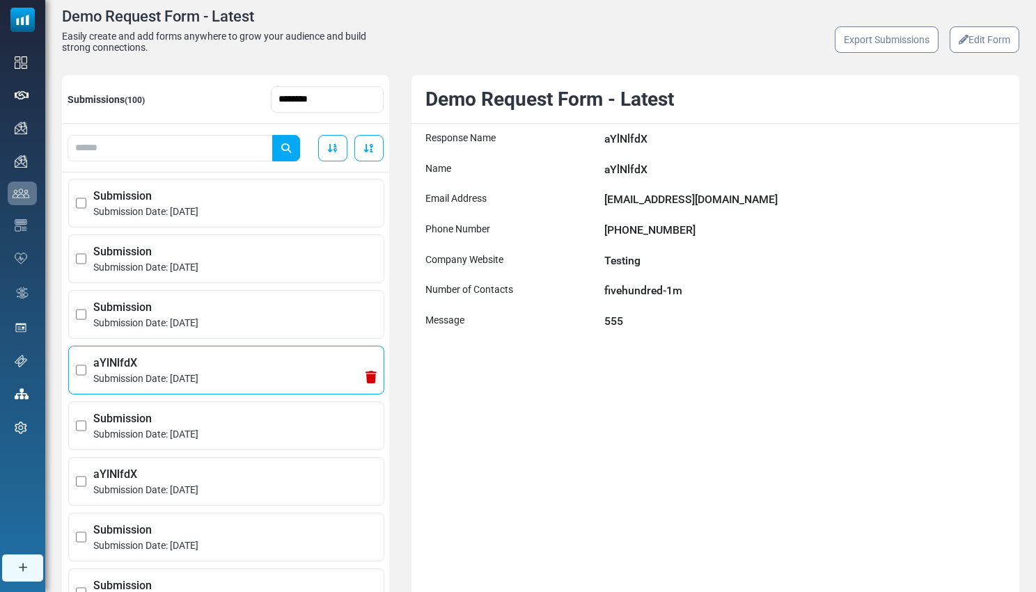
scroll to position [603, 0]
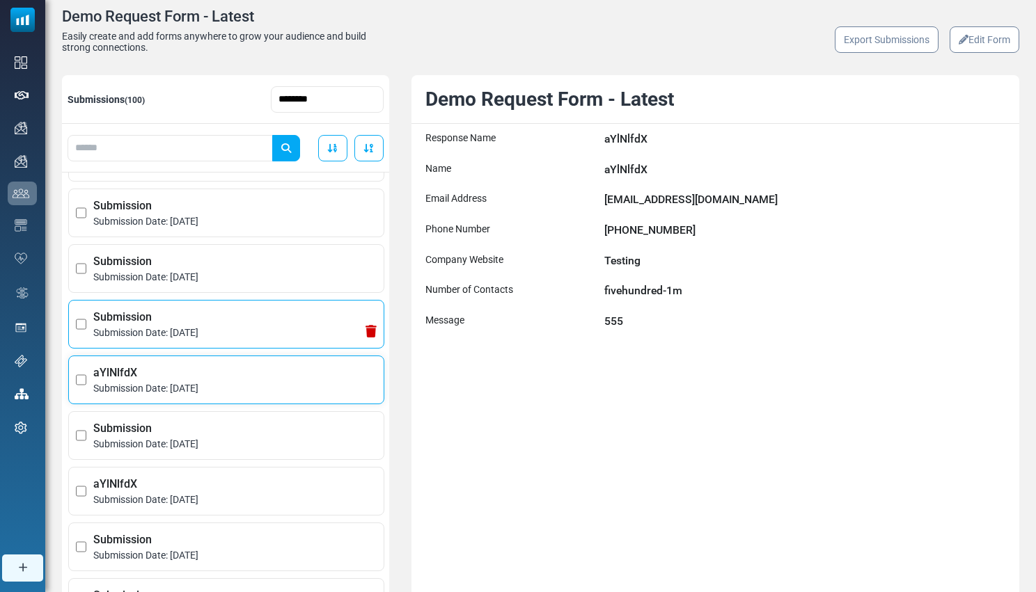
click at [269, 326] on span "Submission Date: September 14, 2024" at bounding box center [234, 333] width 283 height 15
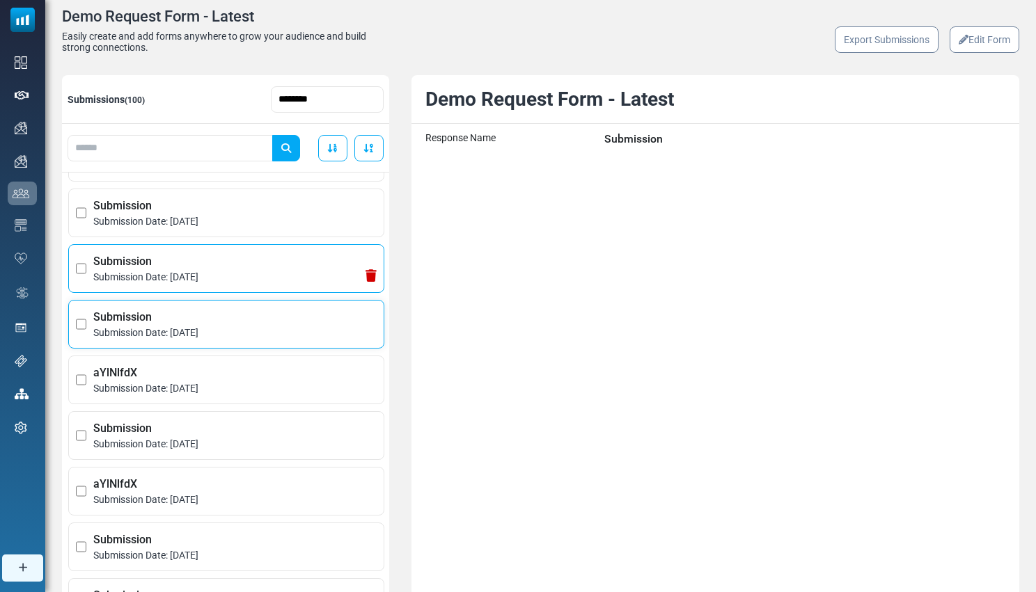
click at [283, 276] on span "Submission Date: September 14, 2024" at bounding box center [234, 277] width 283 height 15
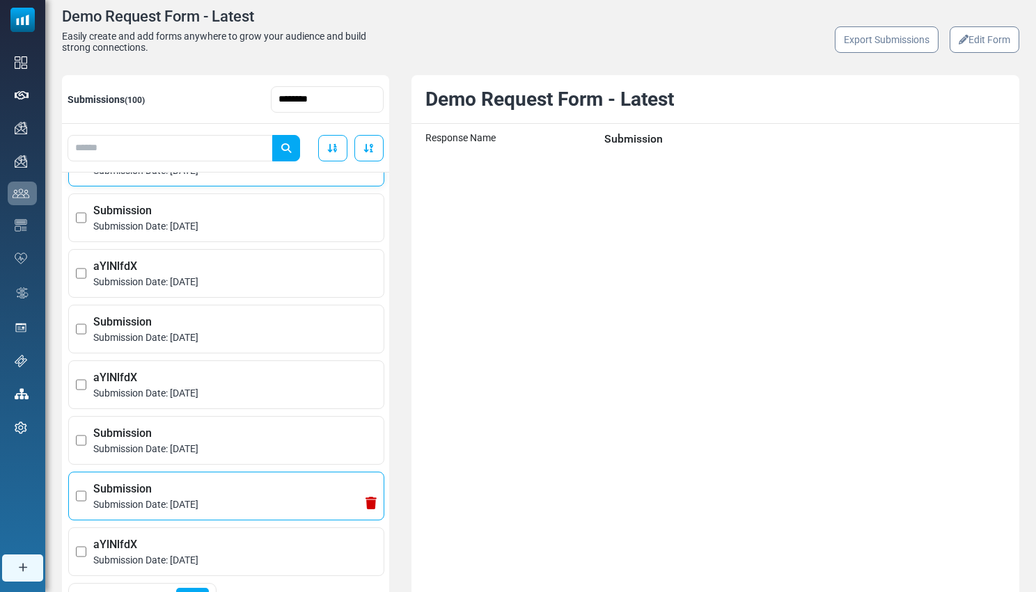
scroll to position [186, 0]
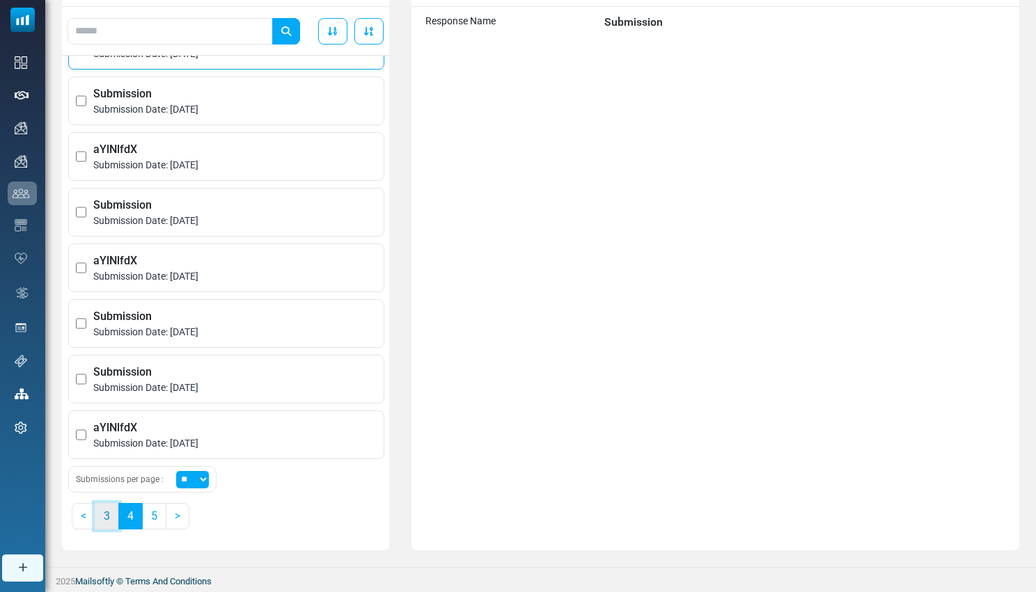
click at [111, 521] on link "3" at bounding box center [107, 516] width 24 height 26
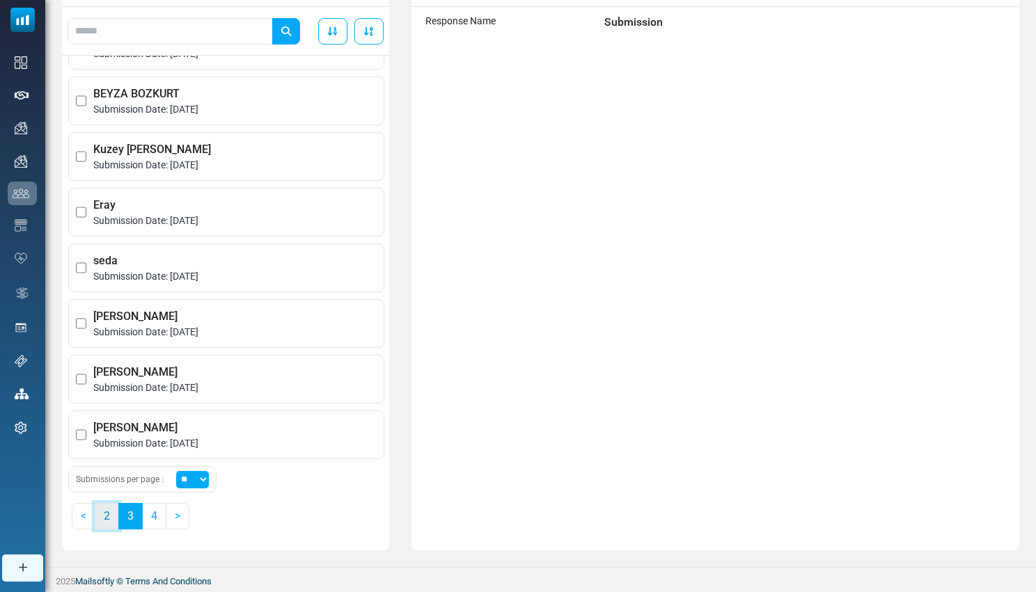
click at [109, 523] on link "2" at bounding box center [107, 516] width 24 height 26
click at [127, 522] on link "2" at bounding box center [130, 516] width 24 height 26
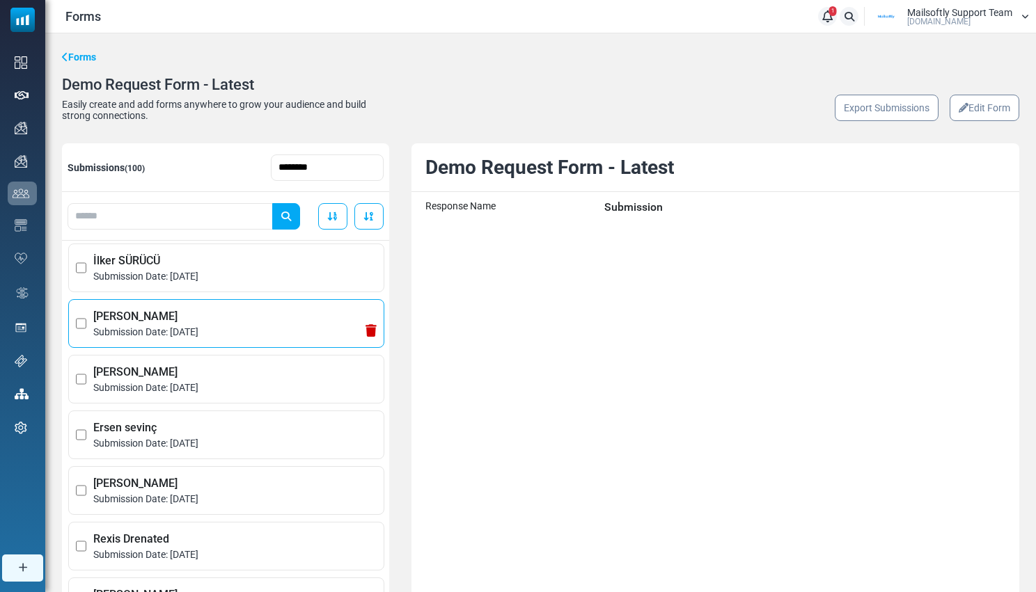
scroll to position [0, 0]
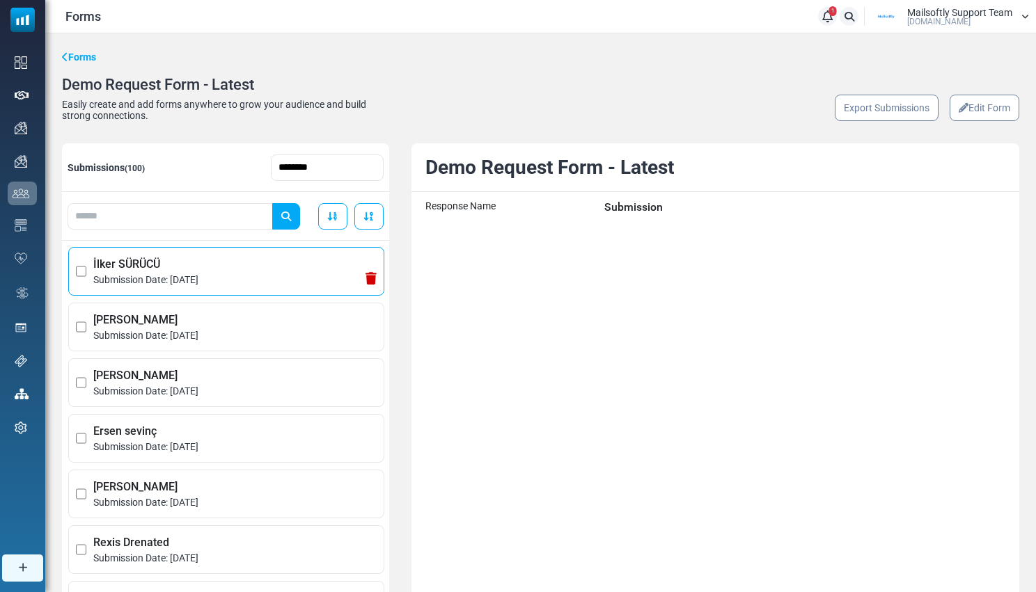
click at [156, 283] on span "Submission Date: May 12, 2025" at bounding box center [234, 280] width 283 height 15
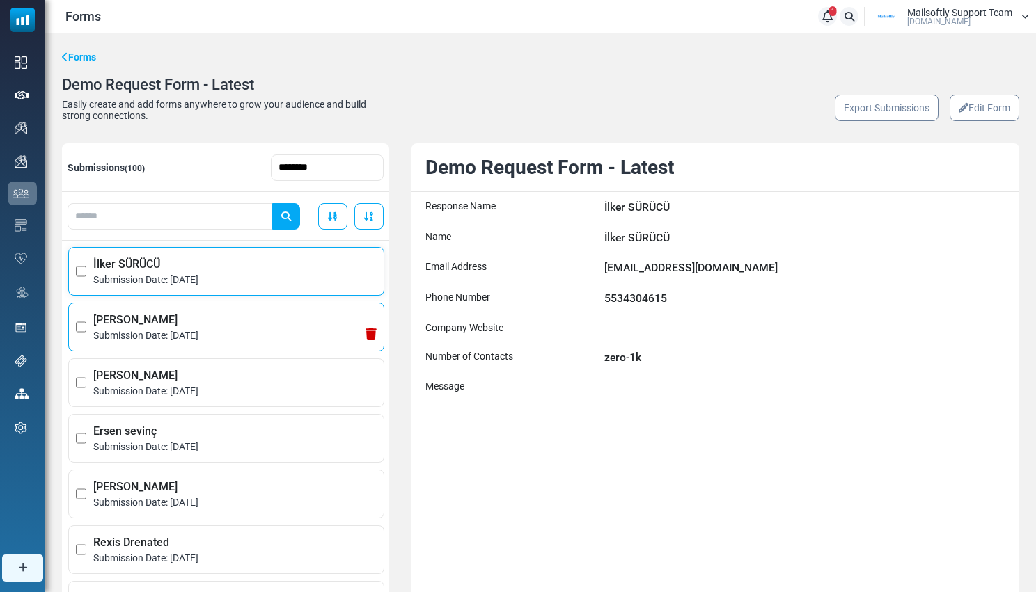
click at [187, 323] on span "Paige Hendren" at bounding box center [234, 320] width 283 height 17
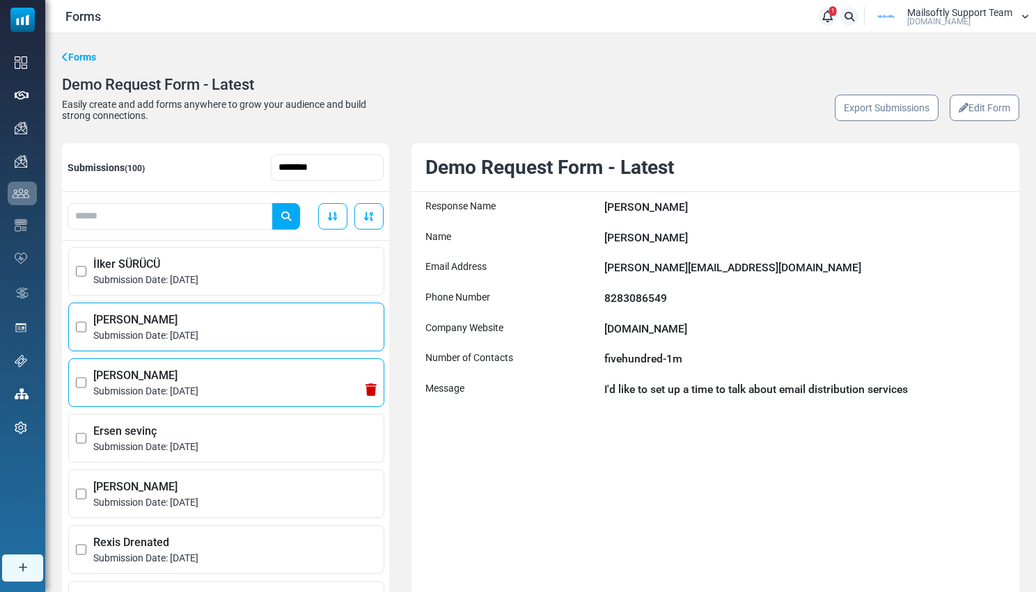
click at [255, 387] on span "Submission Date: May 1, 2025" at bounding box center [234, 391] width 283 height 15
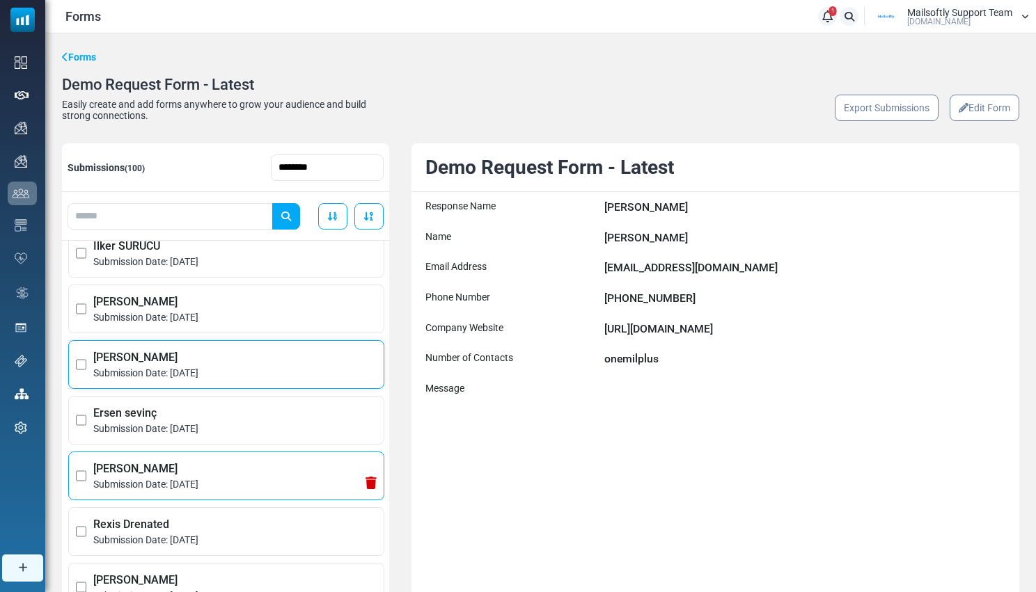
scroll to position [23, 0]
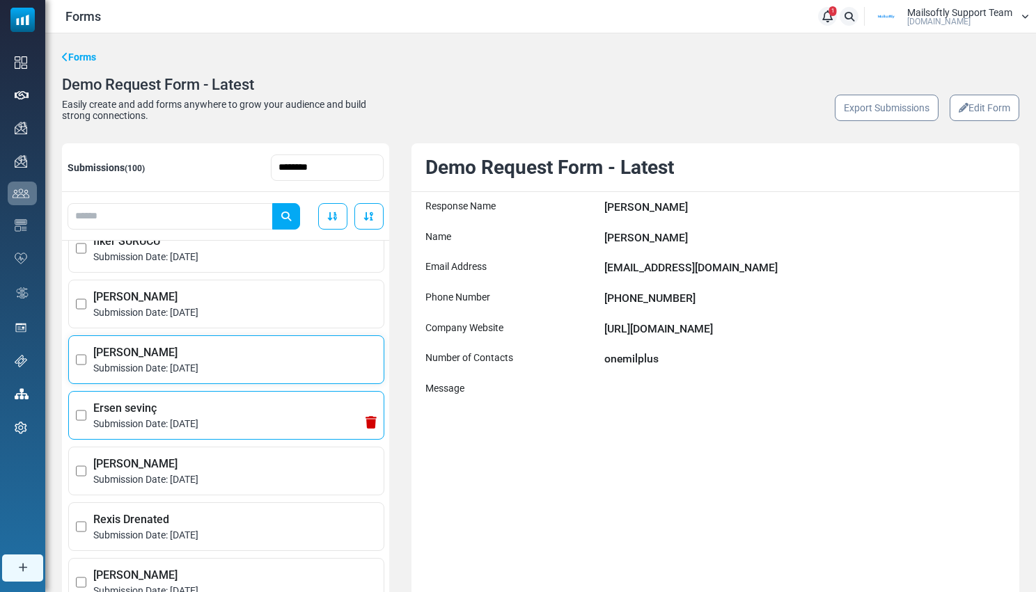
click at [225, 425] on span "Submission Date: April 24, 2025" at bounding box center [234, 424] width 283 height 15
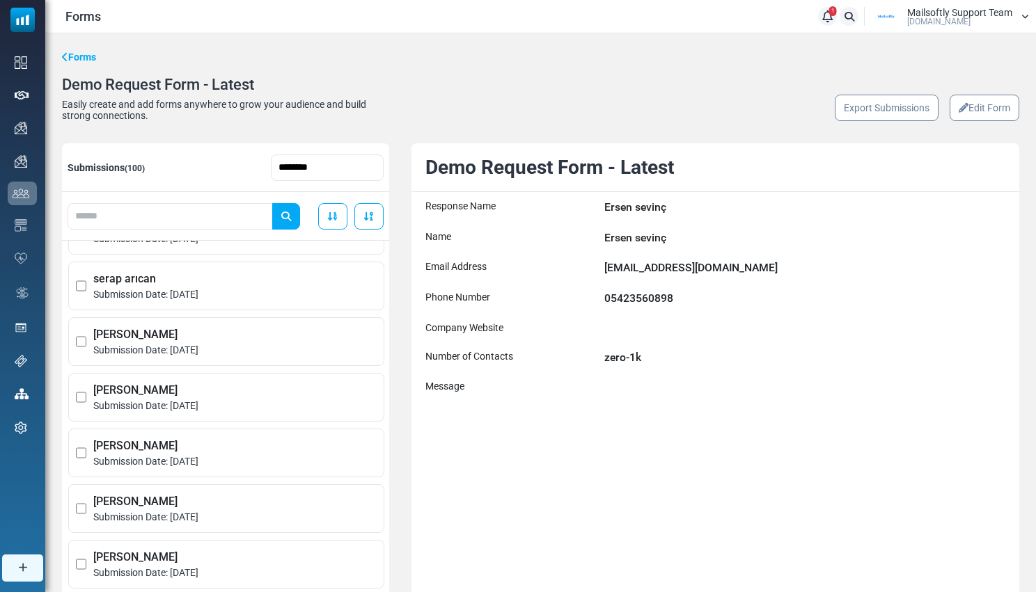
scroll to position [186, 0]
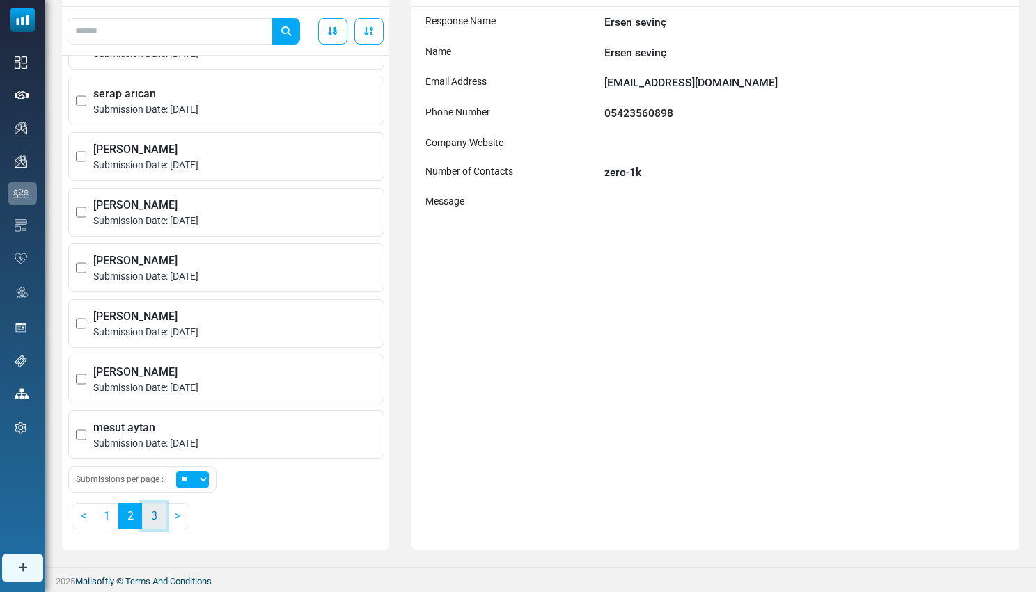
click at [150, 523] on link "3" at bounding box center [154, 516] width 24 height 26
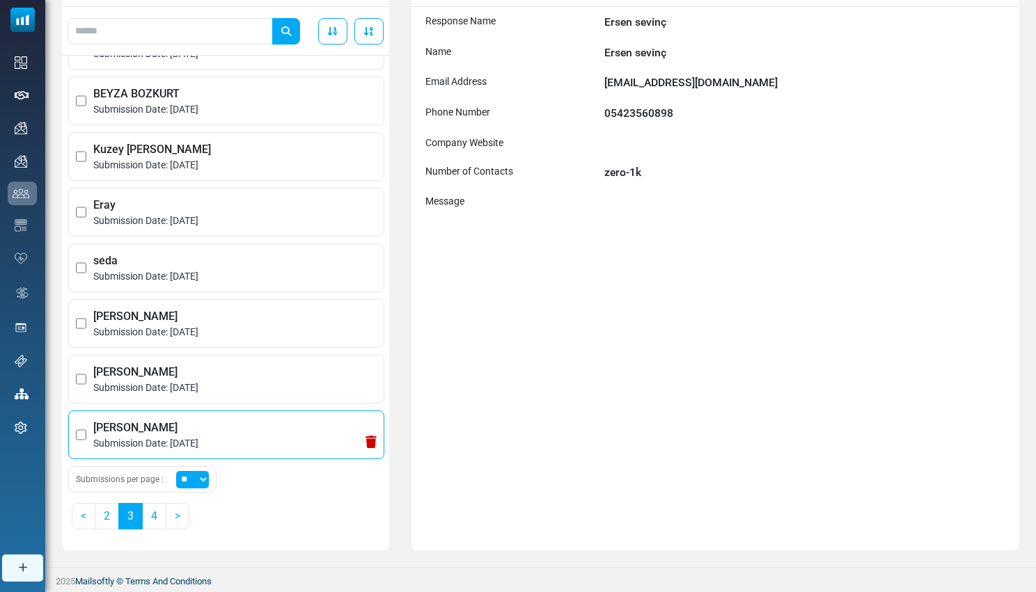
scroll to position [577, 0]
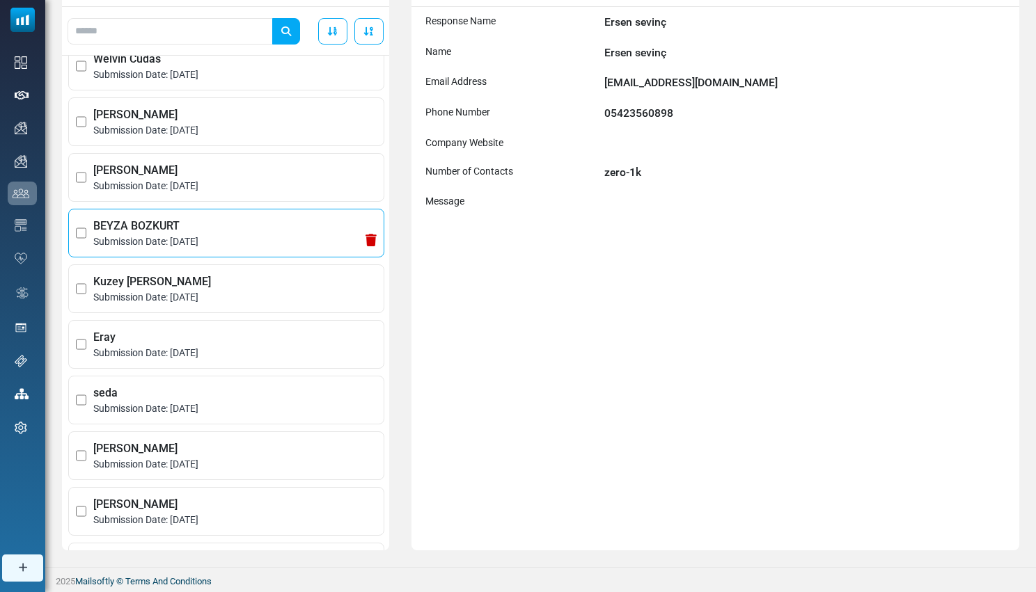
click at [214, 232] on span "BEYZA BOZKURT" at bounding box center [234, 226] width 283 height 17
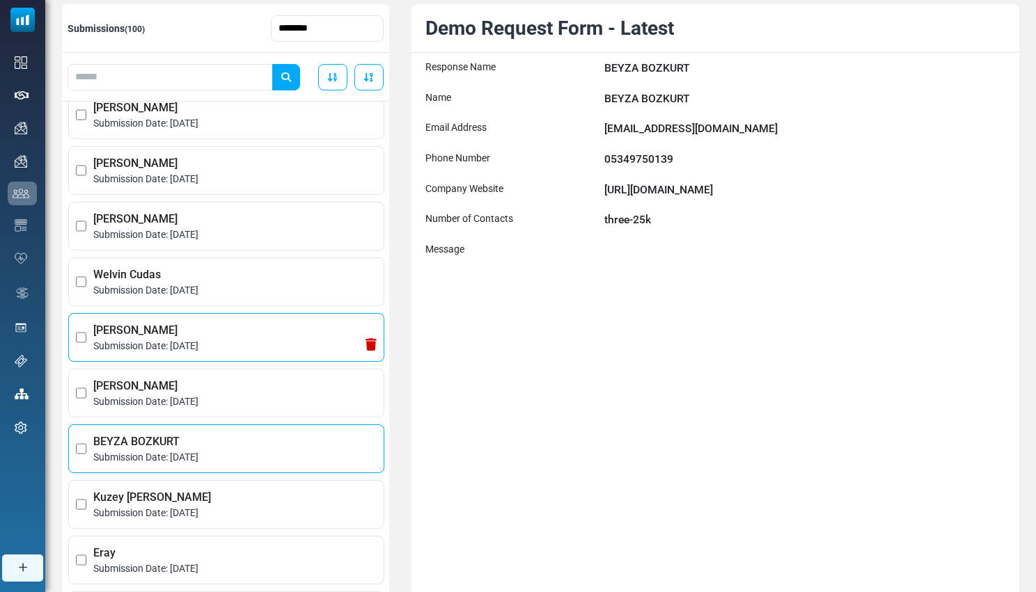
scroll to position [404, 0]
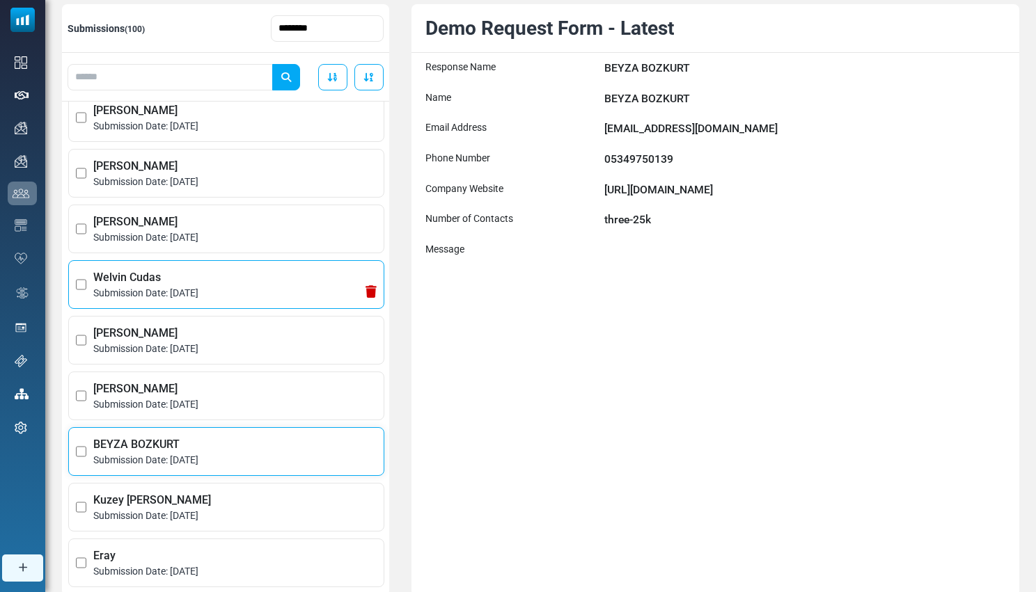
click at [255, 296] on span "Submission Date: December 9, 2024" at bounding box center [234, 293] width 283 height 15
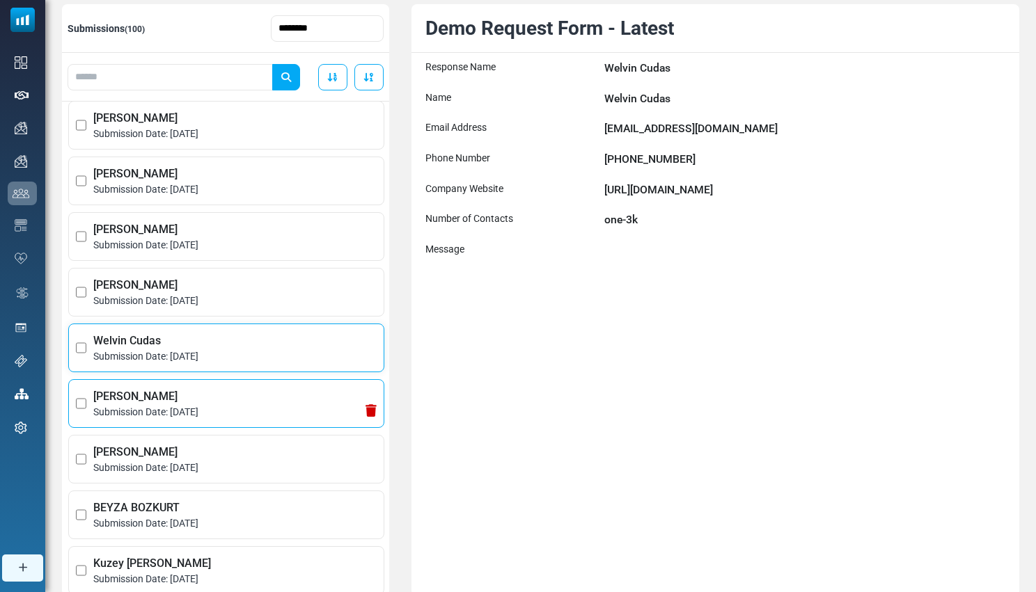
scroll to position [316, 0]
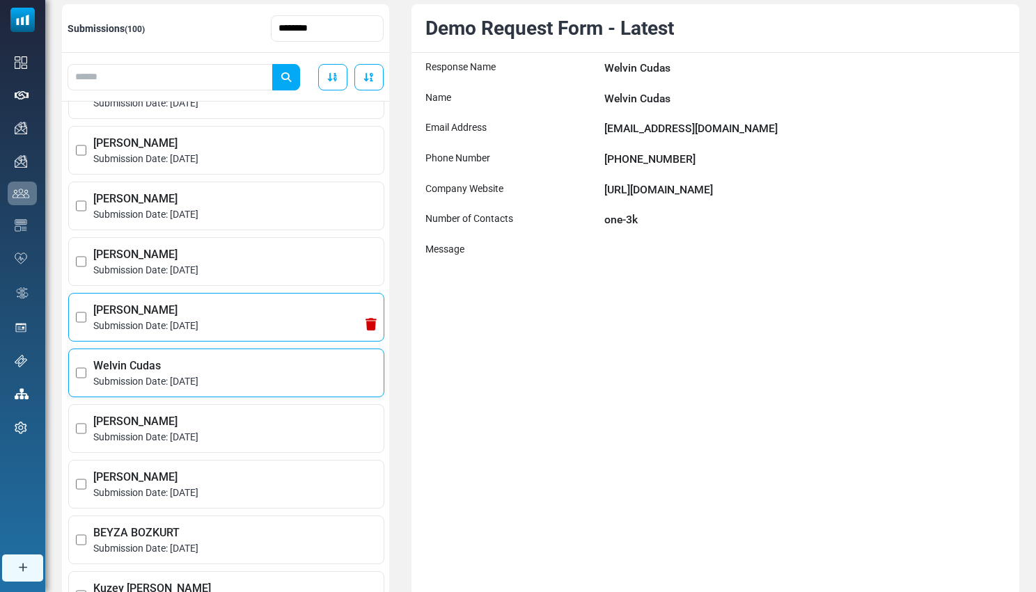
click at [258, 328] on span "Submission Date: December 10, 2024" at bounding box center [234, 326] width 283 height 15
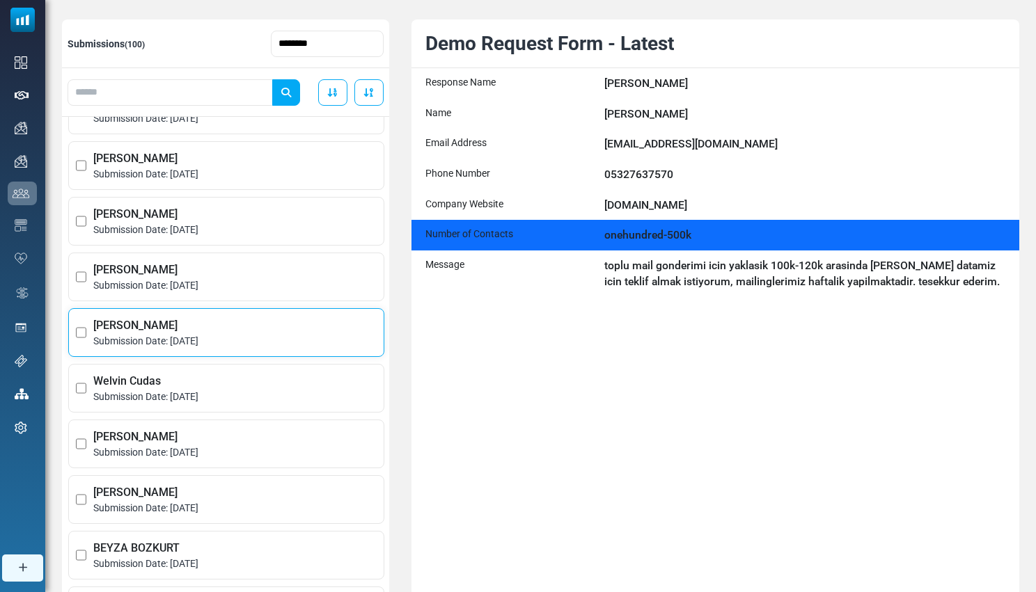
scroll to position [26, 0]
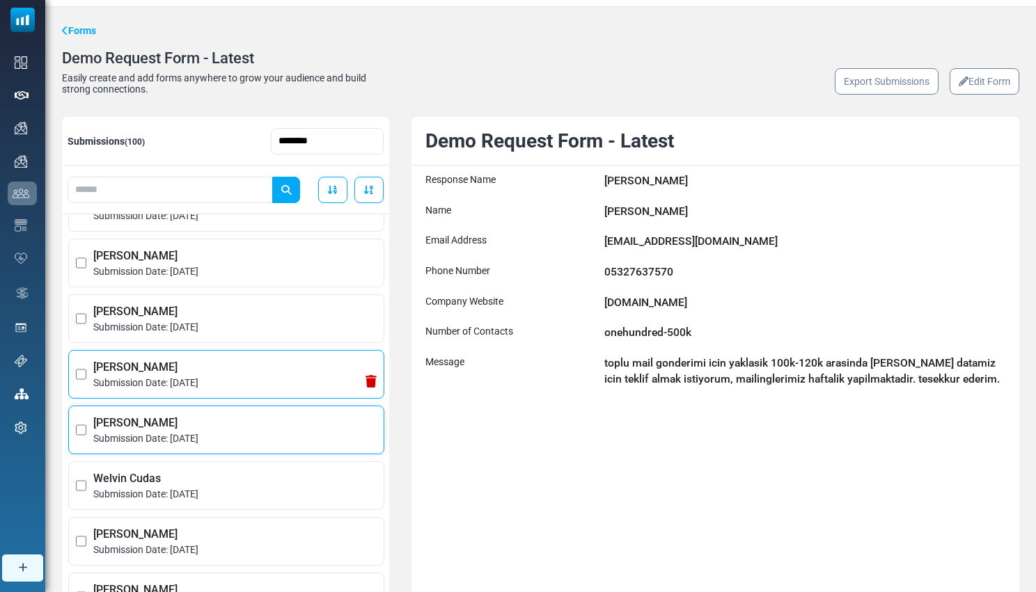
click at [193, 370] on span "Sinan Kaya" at bounding box center [234, 367] width 283 height 17
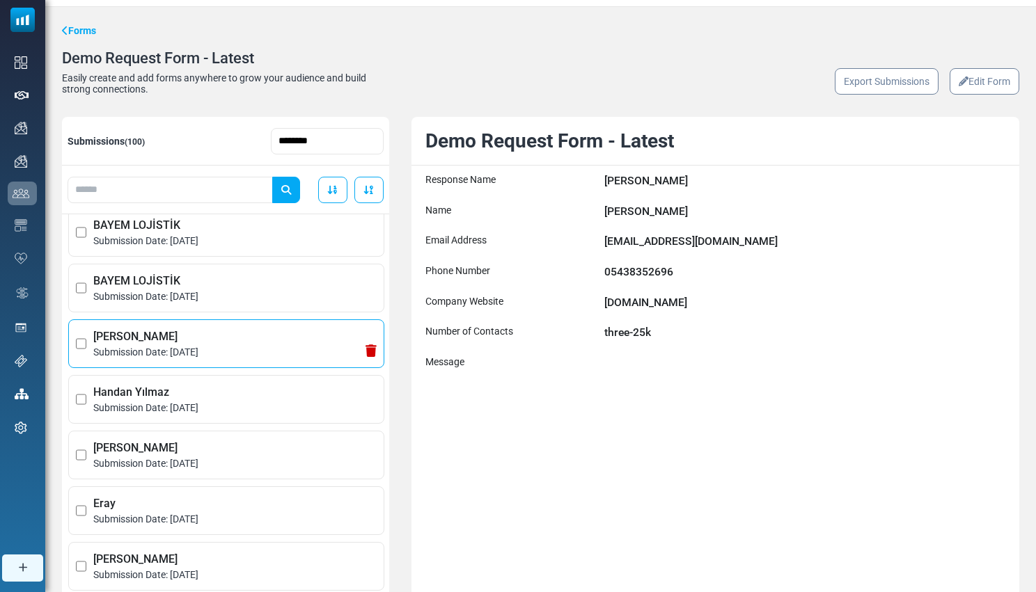
scroll to position [0, 0]
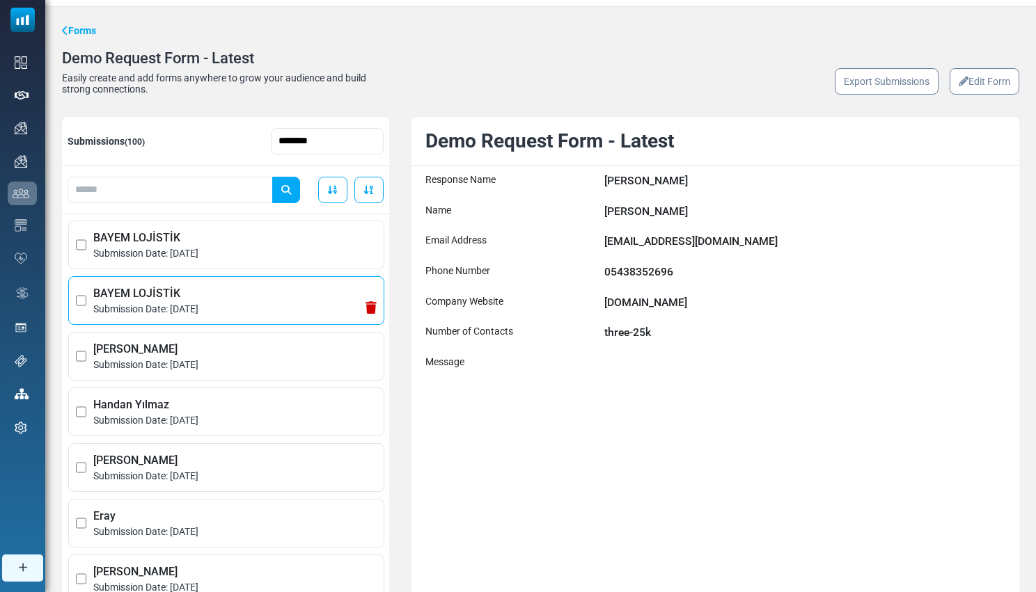
click at [238, 296] on span "BAYEM LOJİSTİK" at bounding box center [234, 293] width 283 height 17
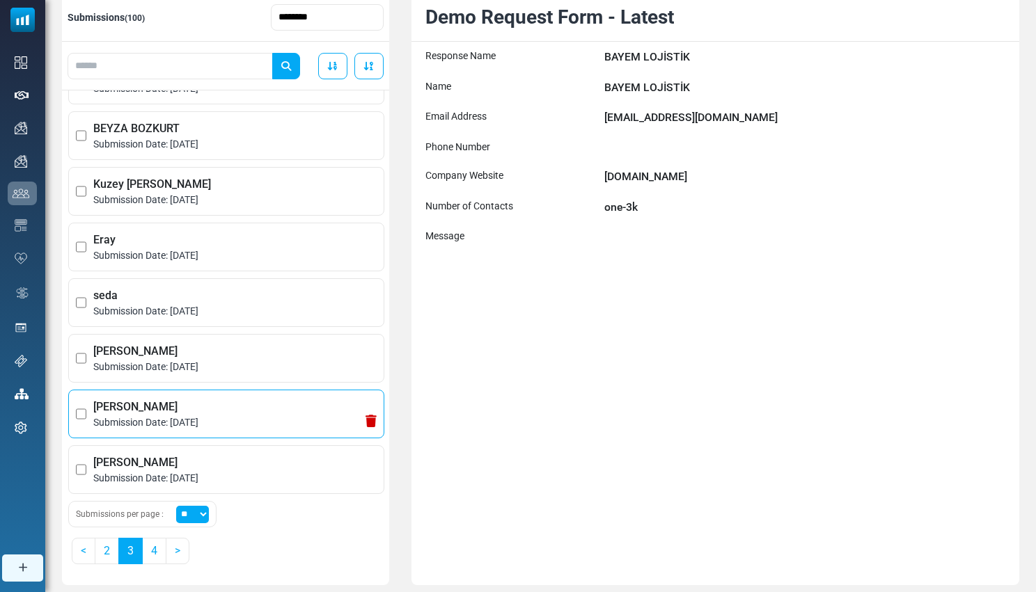
scroll to position [186, 0]
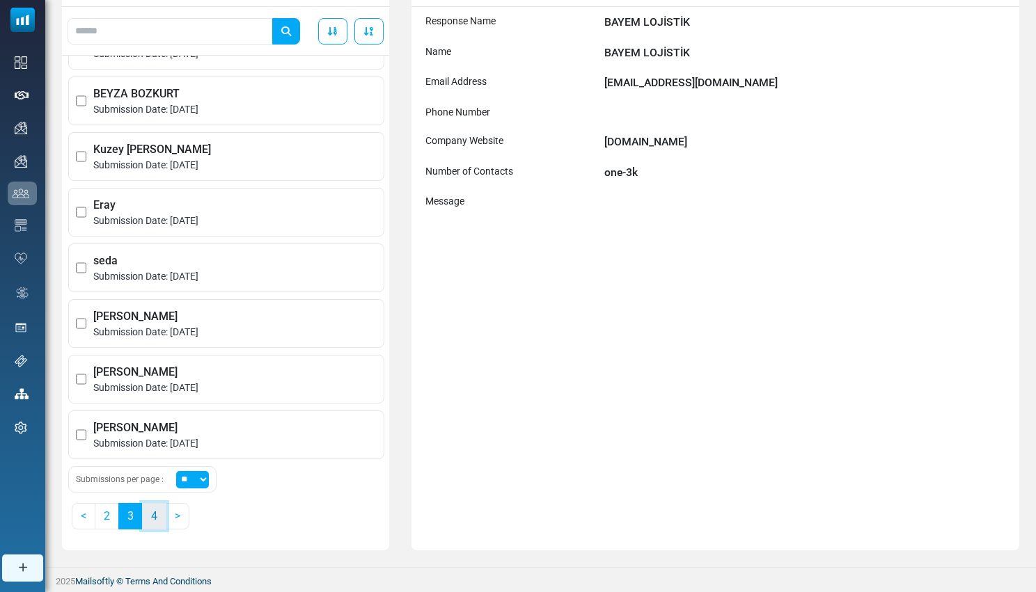
click at [154, 526] on link "4" at bounding box center [154, 516] width 24 height 26
click at [156, 518] on link "5" at bounding box center [154, 516] width 24 height 26
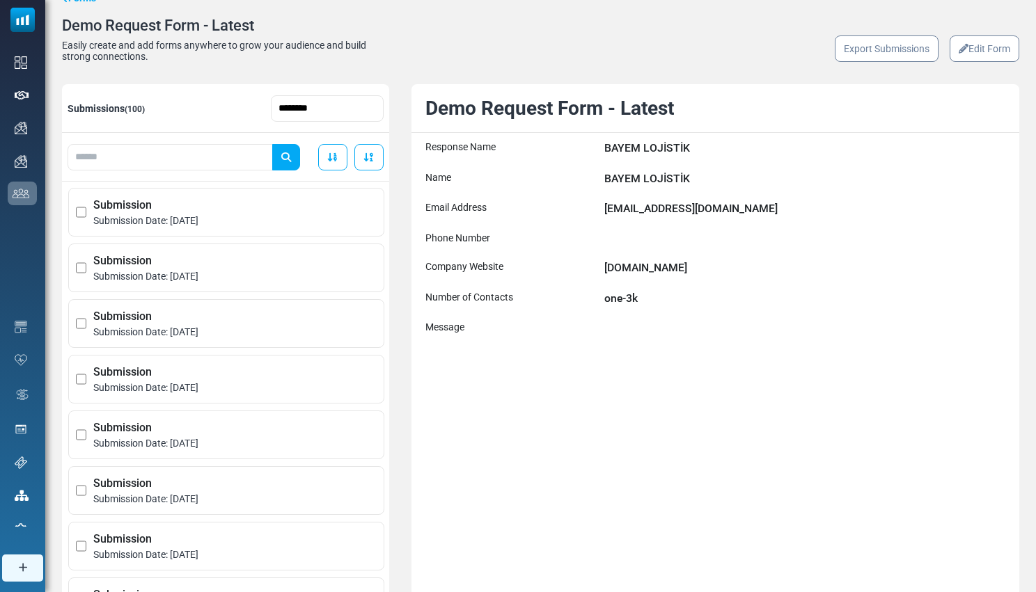
scroll to position [0, 0]
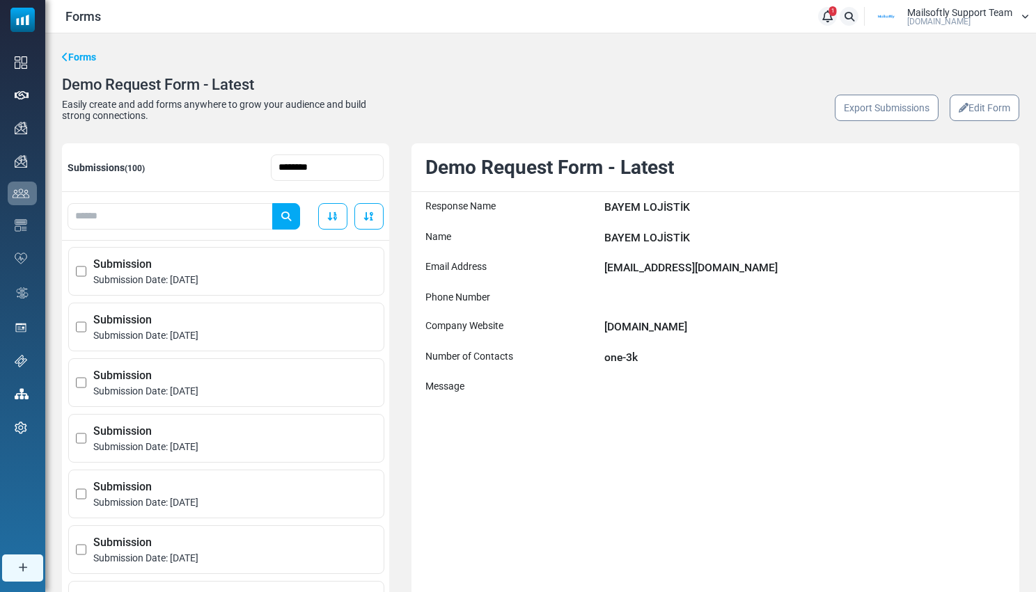
click at [77, 56] on link "Forms" at bounding box center [79, 57] width 34 height 15
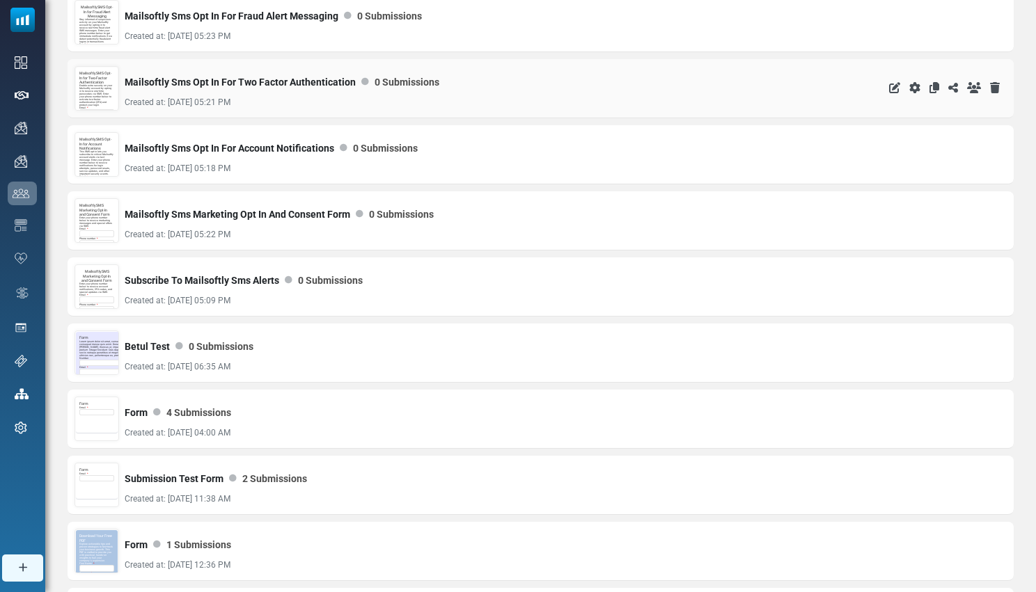
scroll to position [1017, 0]
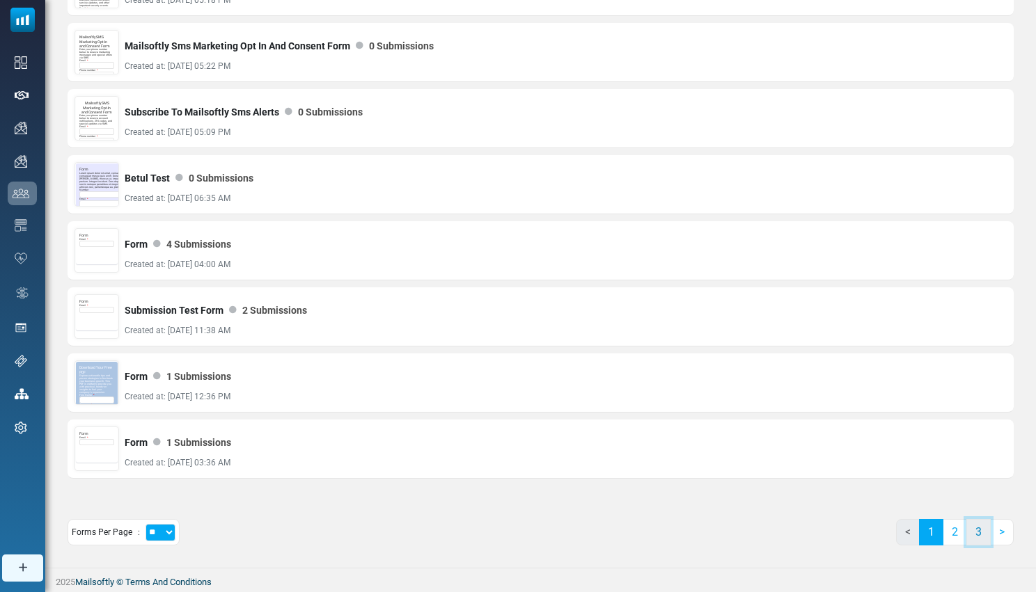
click at [972, 532] on link "3" at bounding box center [978, 532] width 24 height 26
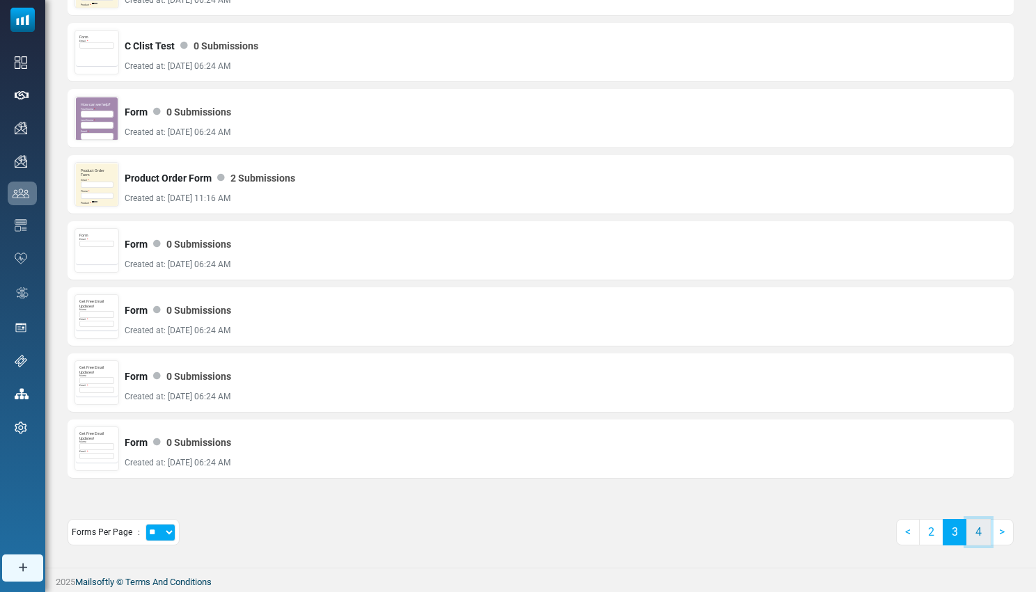
click at [980, 539] on link "4" at bounding box center [978, 532] width 24 height 26
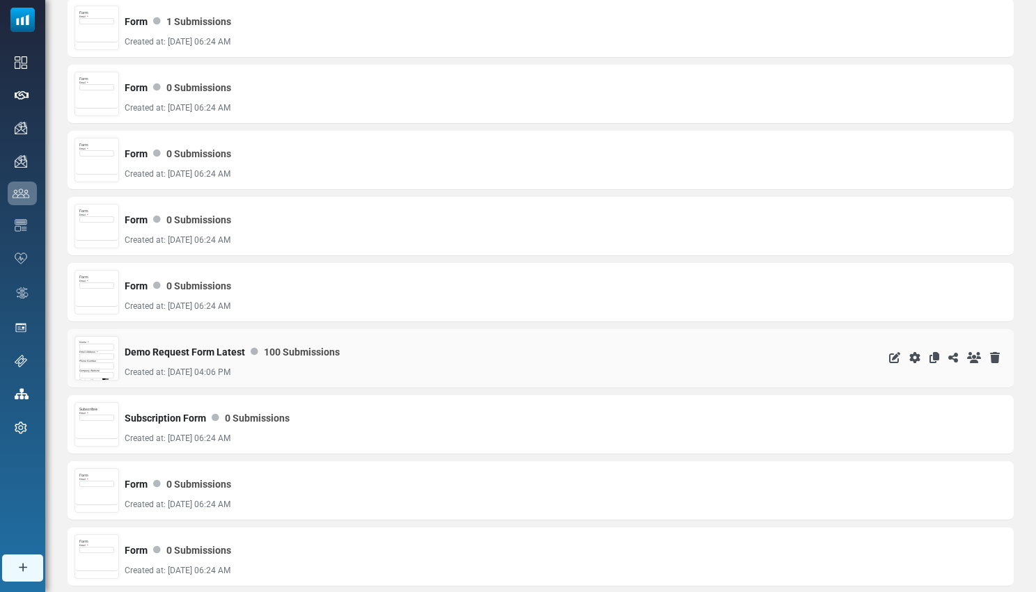
scroll to position [715, 0]
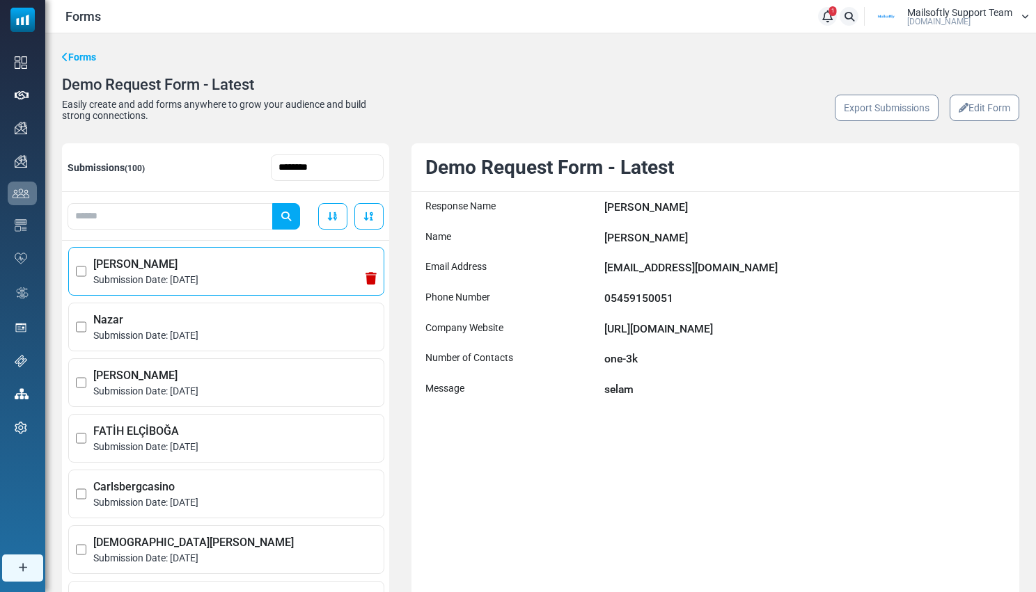
click at [274, 287] on span "Submission Date: [DATE]" at bounding box center [234, 280] width 283 height 15
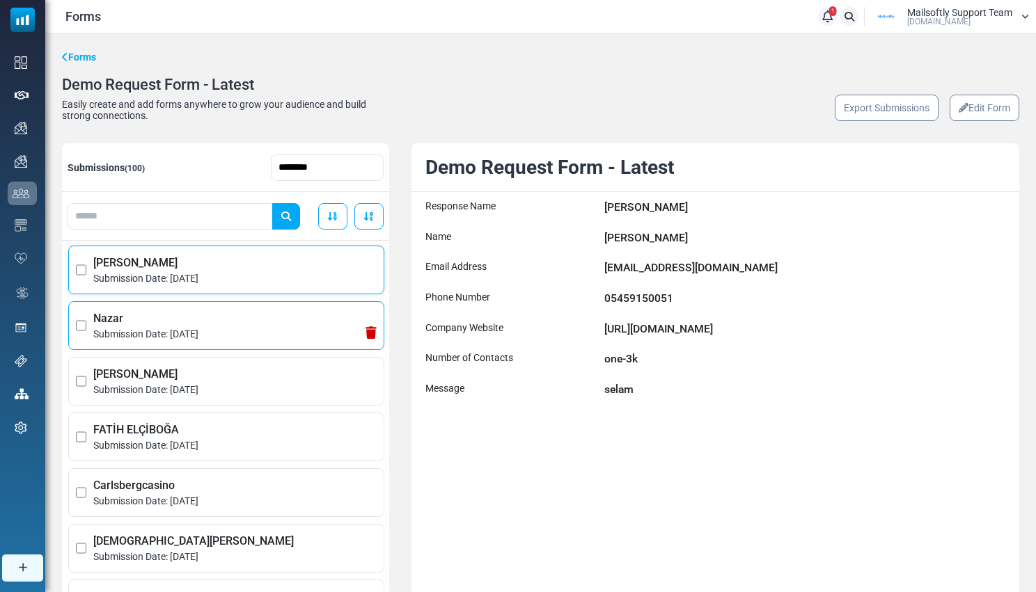
scroll to position [3, 0]
click at [180, 325] on span "Nazar" at bounding box center [234, 317] width 283 height 17
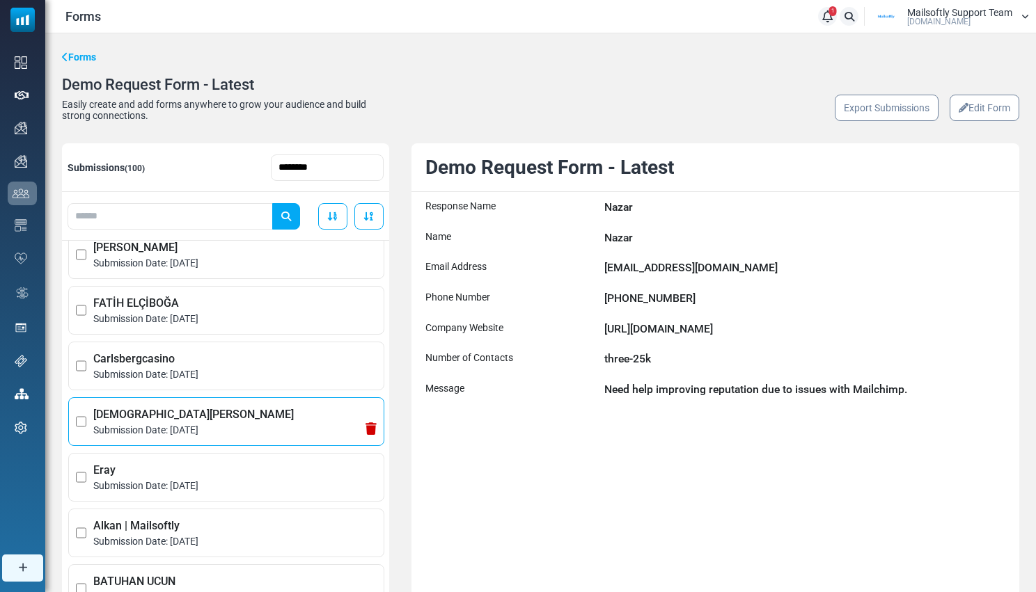
scroll to position [129, 0]
click at [182, 418] on span "Christian Schmitz" at bounding box center [234, 414] width 283 height 17
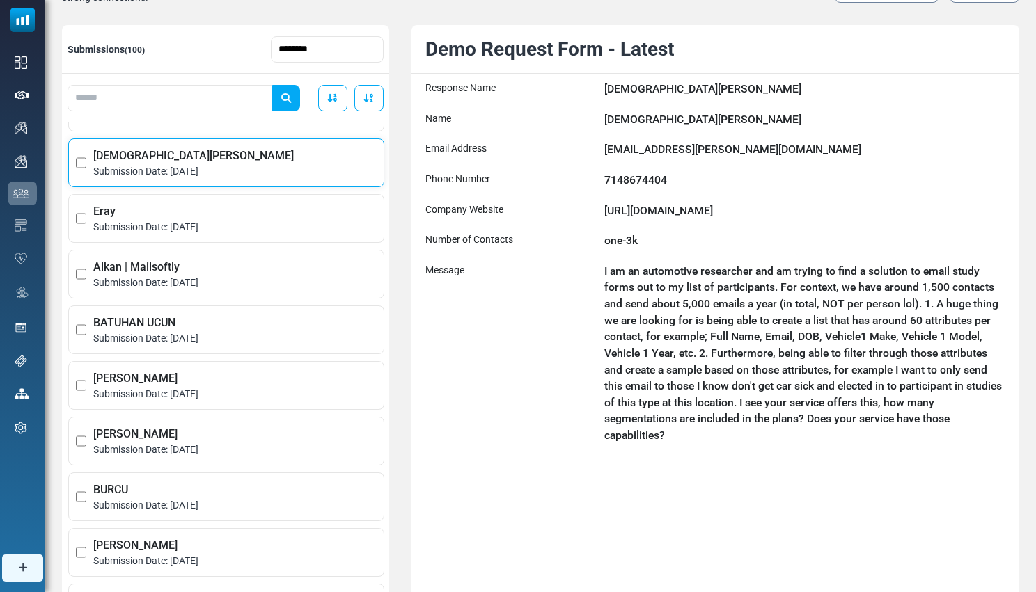
scroll to position [274, 0]
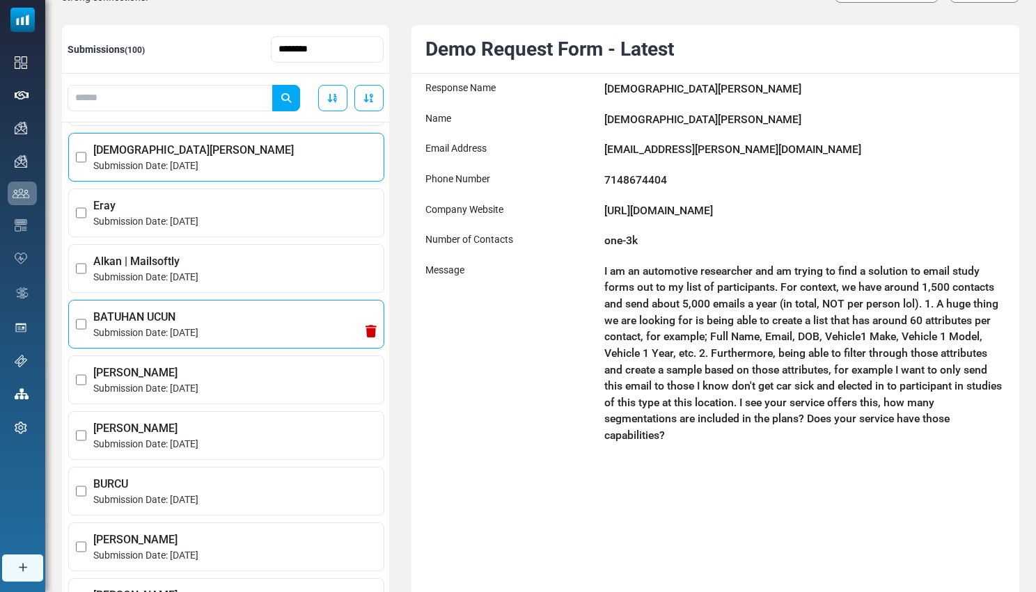
click at [250, 326] on span "Submission Date: July 16, 2025" at bounding box center [234, 333] width 283 height 15
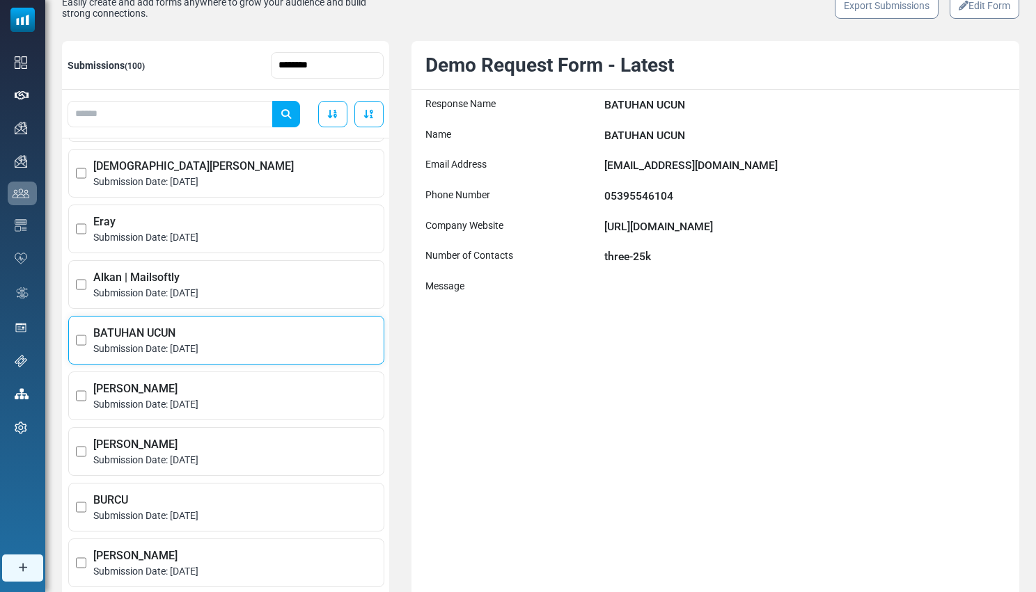
scroll to position [10, 0]
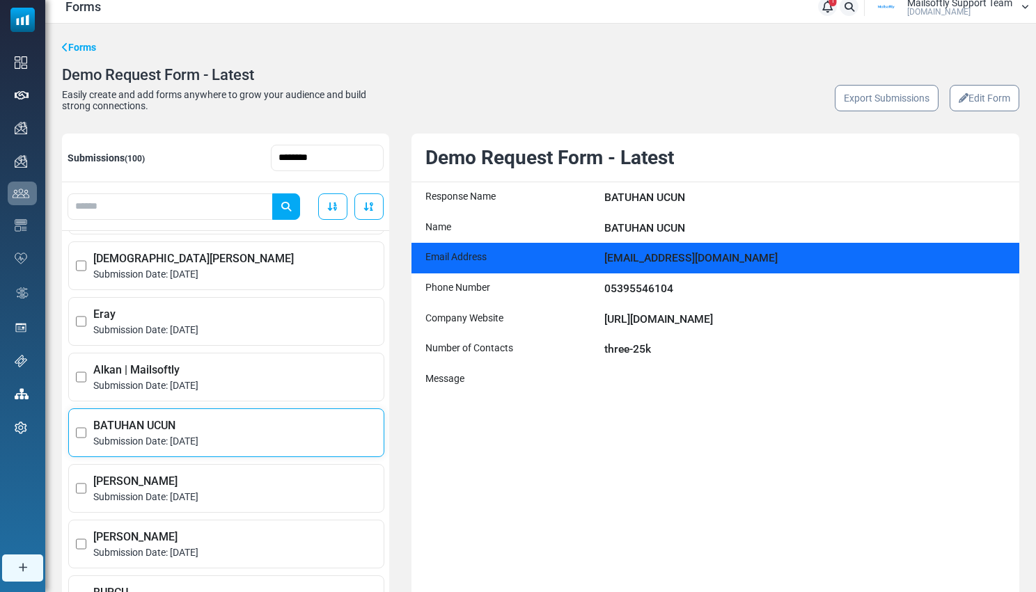
drag, startPoint x: 787, startPoint y: 260, endPoint x: 681, endPoint y: 264, distance: 105.9
click at [681, 264] on div "batuhan.ucun@orcalogistics.com.tr" at bounding box center [804, 258] width 401 height 17
copy div "orcalogistics.com.tr"
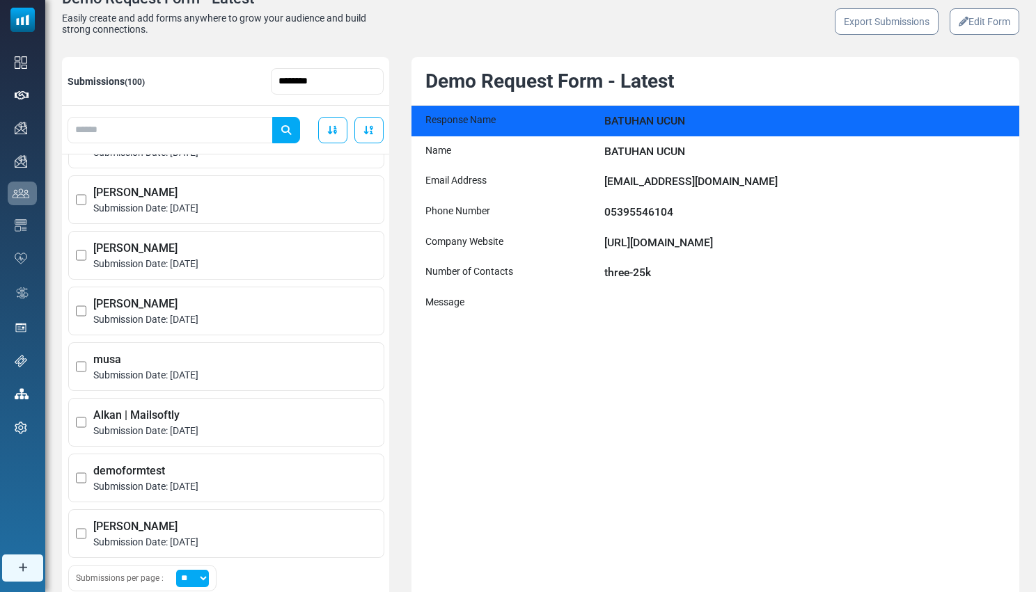
scroll to position [186, 0]
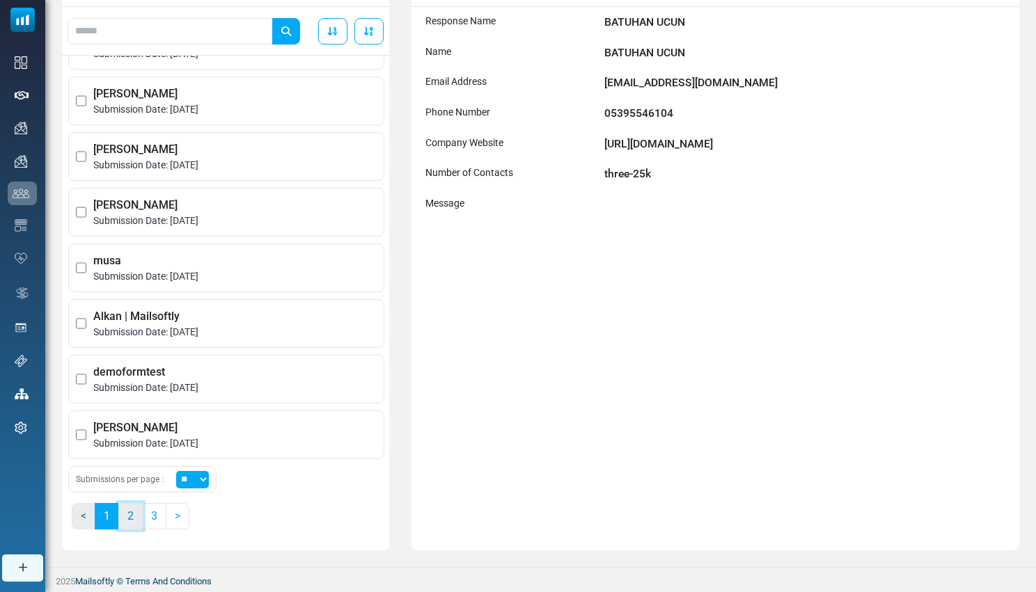
click at [133, 525] on link "2" at bounding box center [130, 516] width 24 height 26
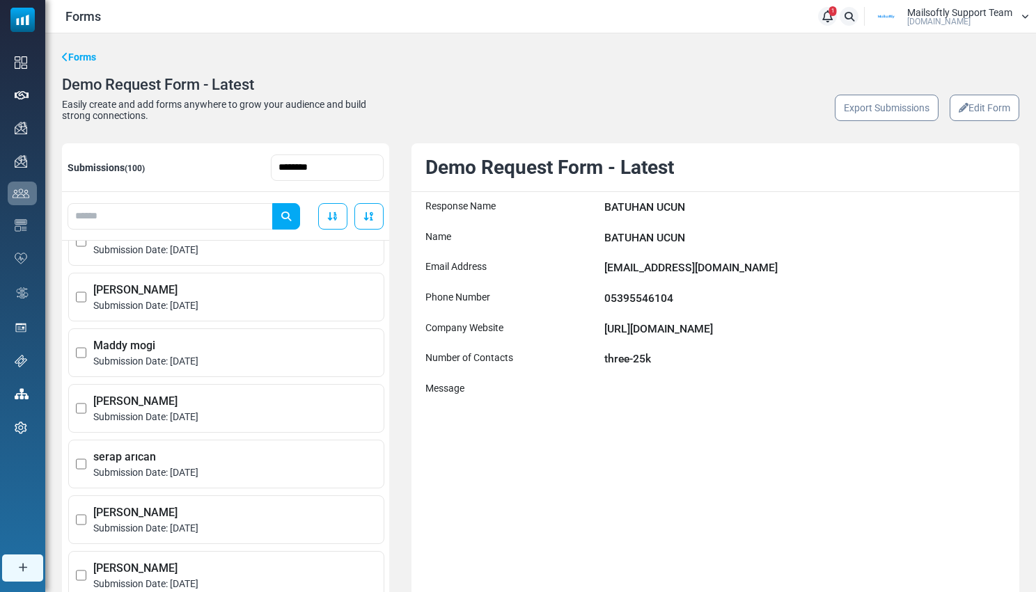
scroll to position [532, 0]
click at [262, 374] on li "Maddy mogi Submission Date: March 7, 2025" at bounding box center [226, 352] width 316 height 49
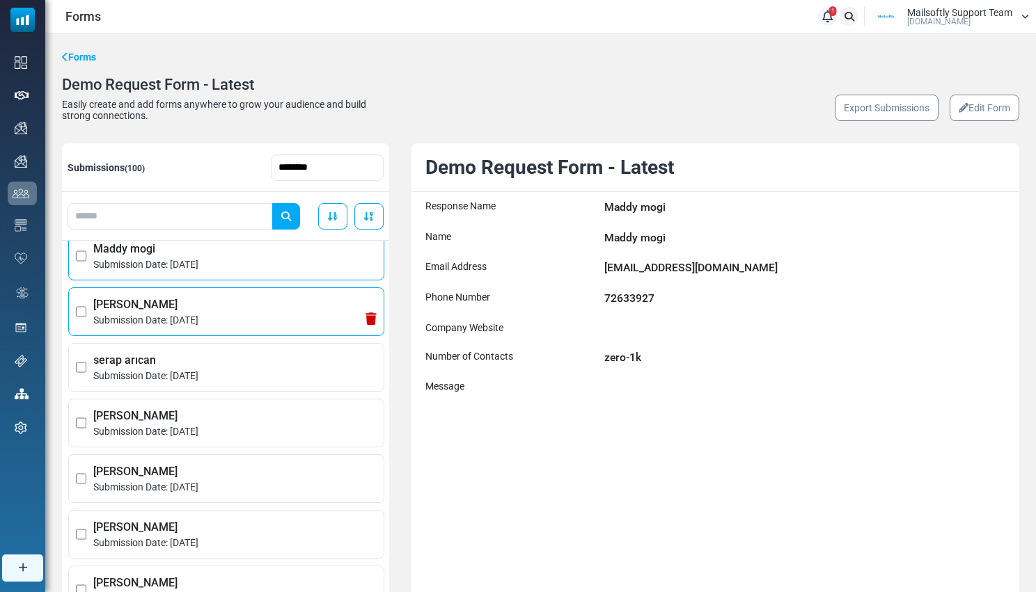
scroll to position [643, 0]
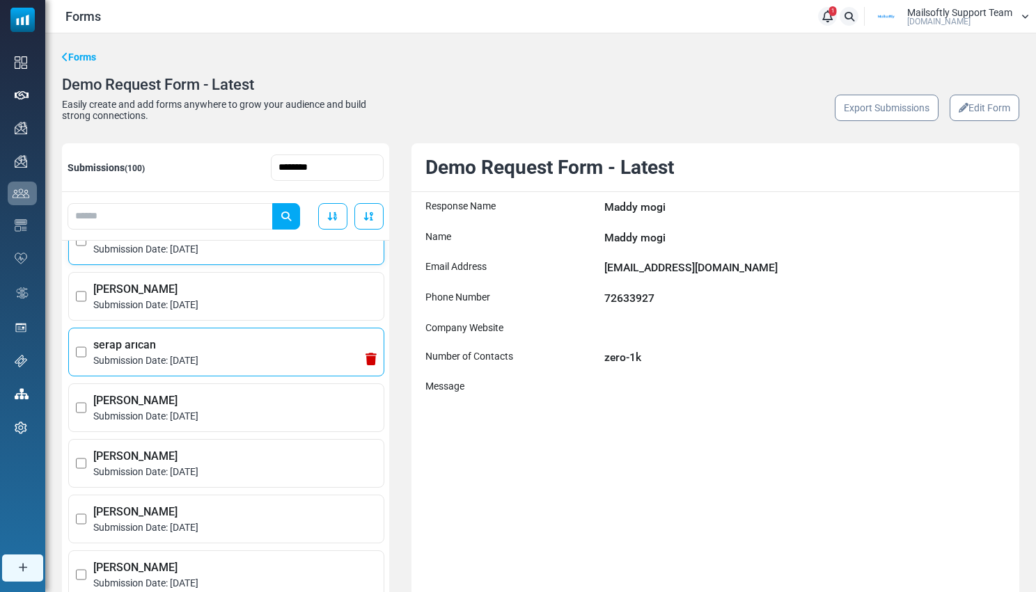
click at [218, 361] on span "Submission Date: February 25, 2025" at bounding box center [234, 361] width 283 height 15
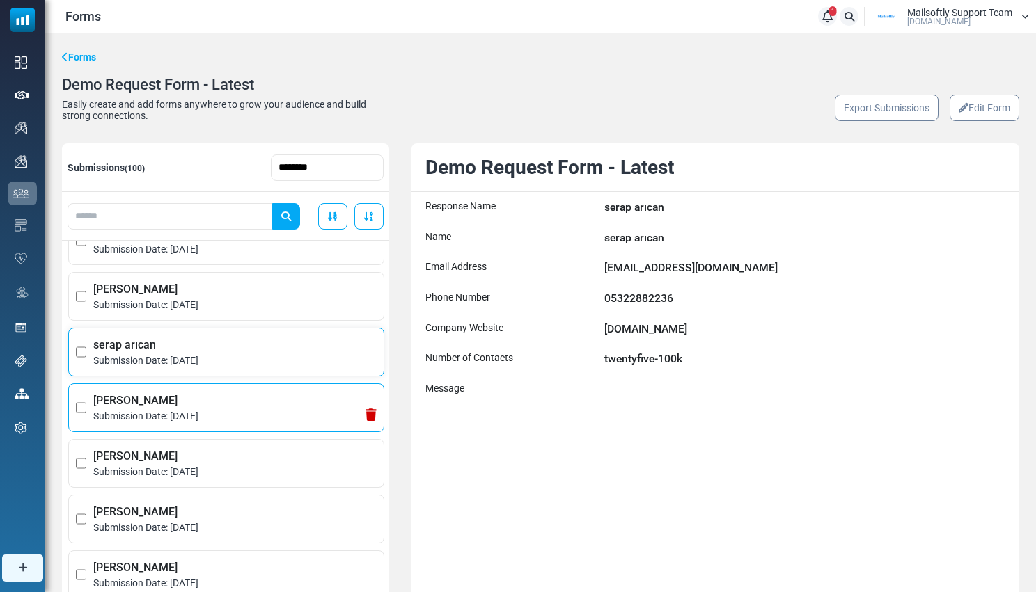
click at [182, 397] on span "Ahmad" at bounding box center [234, 401] width 283 height 17
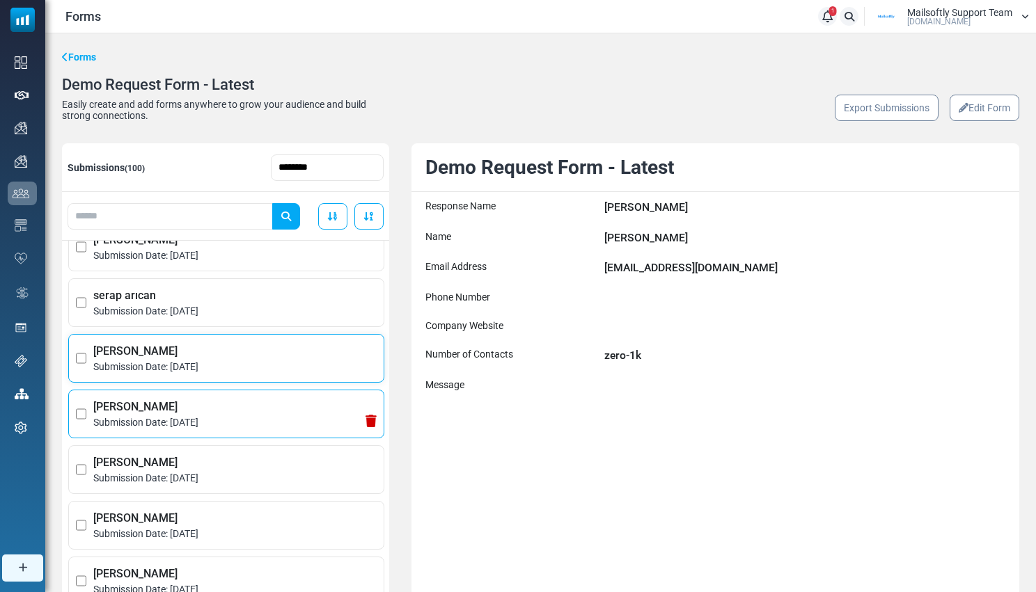
scroll to position [706, 0]
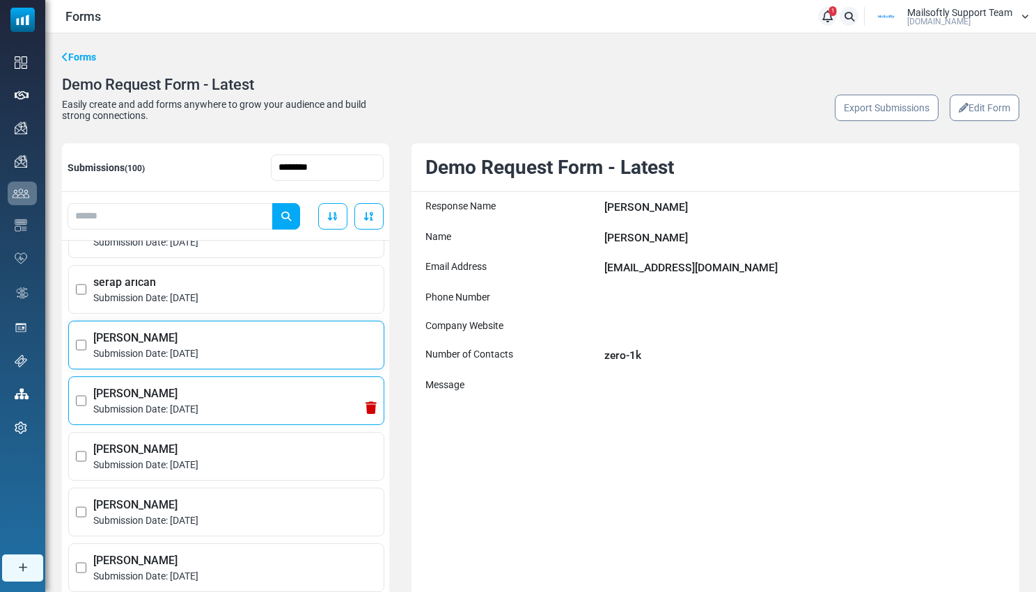
click at [213, 414] on span "Submission Date: February 11, 2025" at bounding box center [234, 409] width 283 height 15
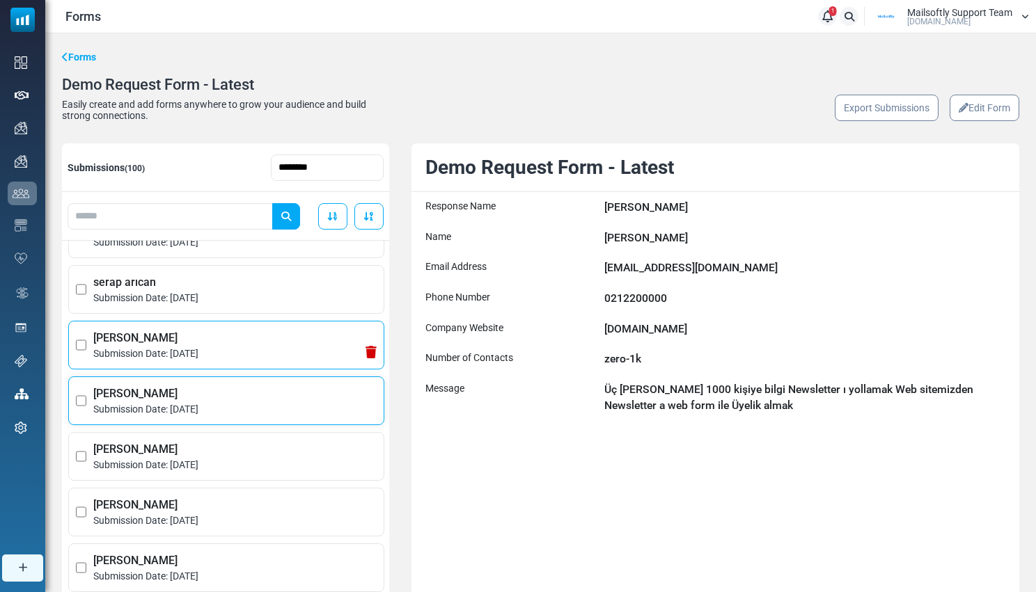
scroll to position [709, 0]
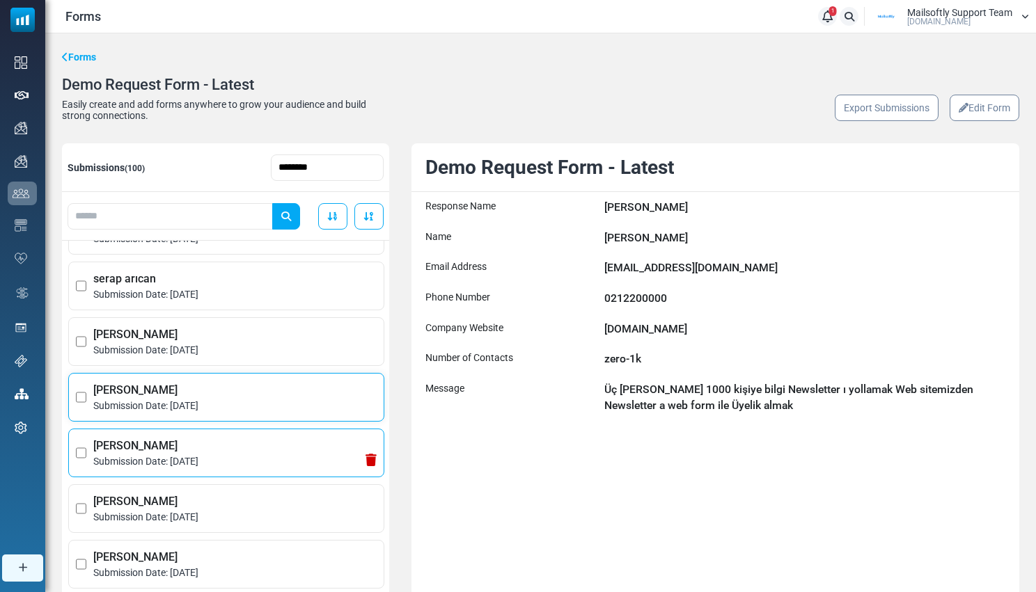
click at [165, 436] on li "deniz bostanci Submission Date: February 11, 2025" at bounding box center [226, 453] width 316 height 49
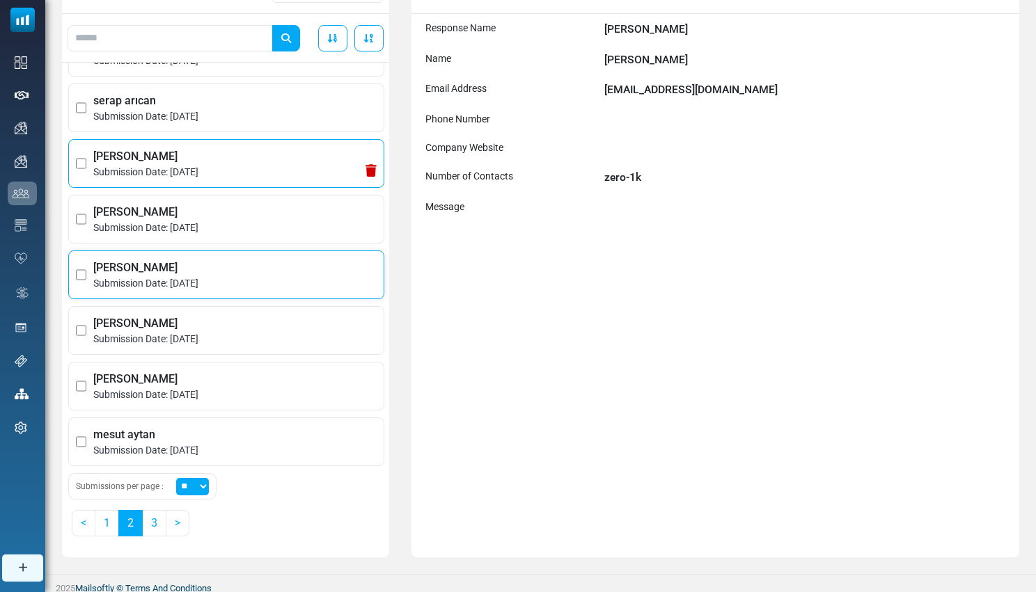
scroll to position [183, 0]
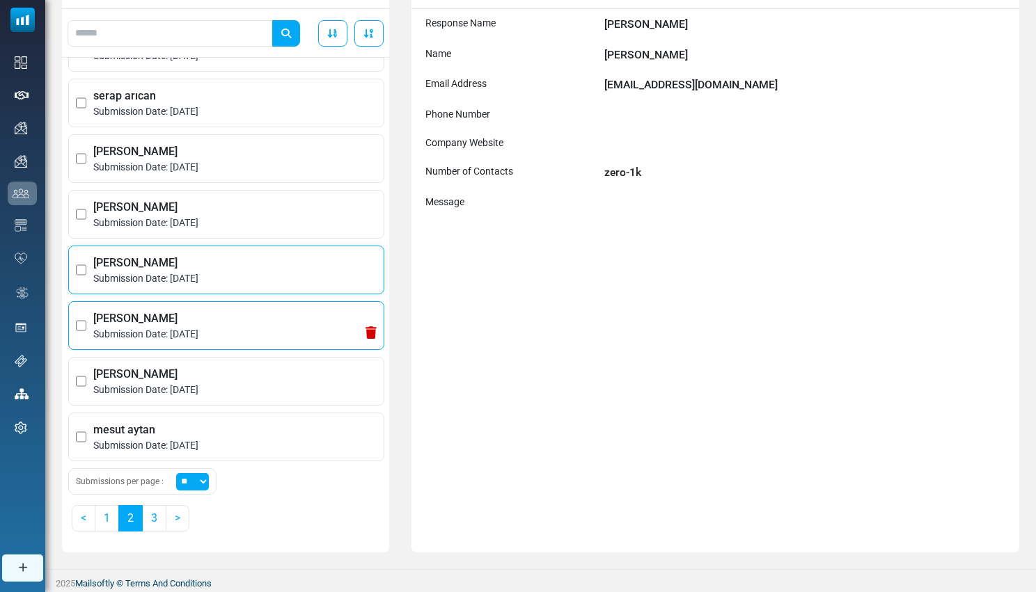
click at [240, 335] on span "Submission Date: February 10, 2025" at bounding box center [234, 334] width 283 height 15
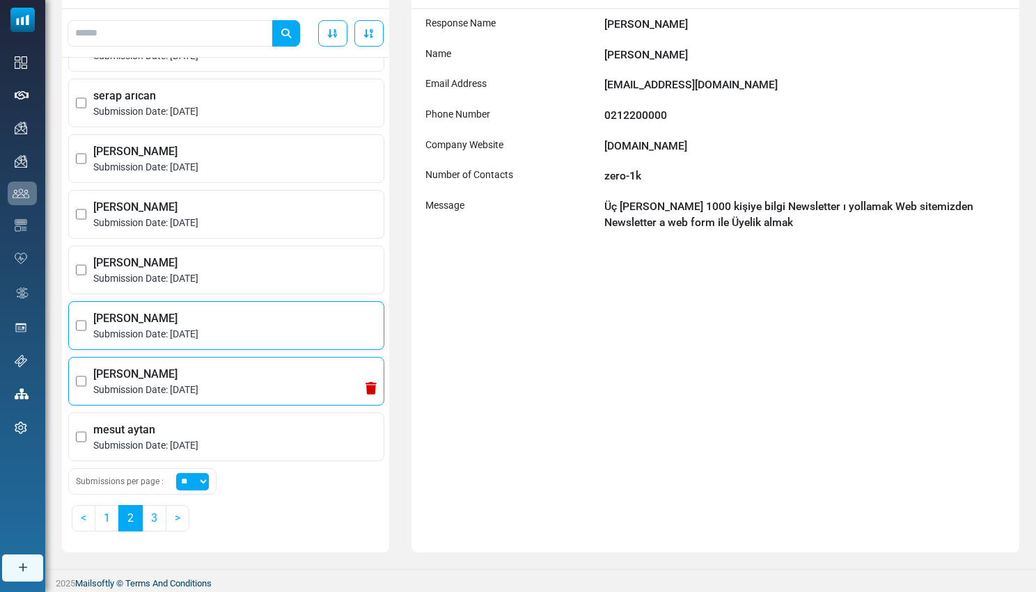
click at [250, 381] on span "Hilal Gazi" at bounding box center [234, 374] width 283 height 17
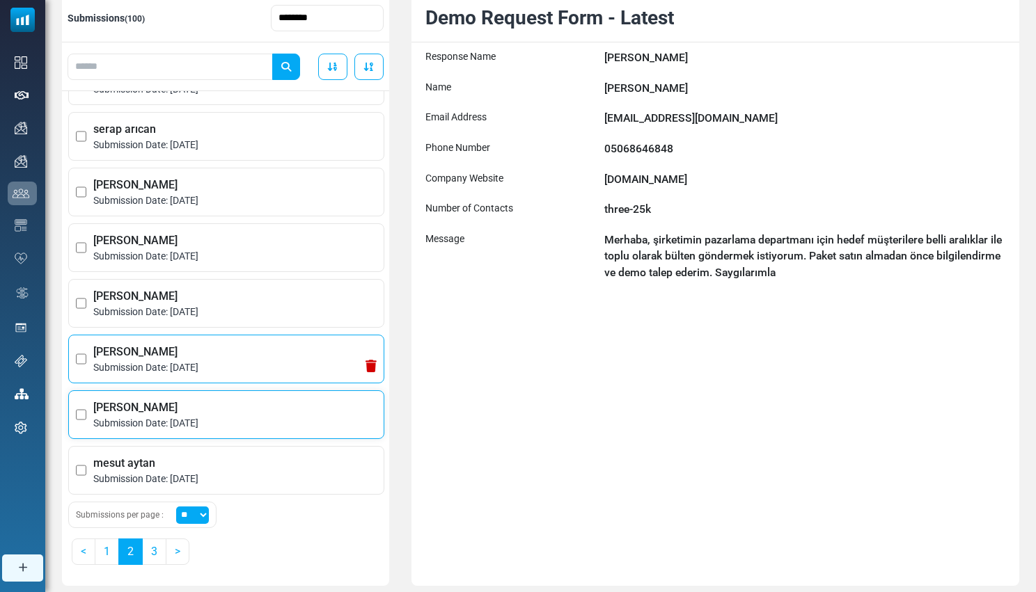
scroll to position [155, 0]
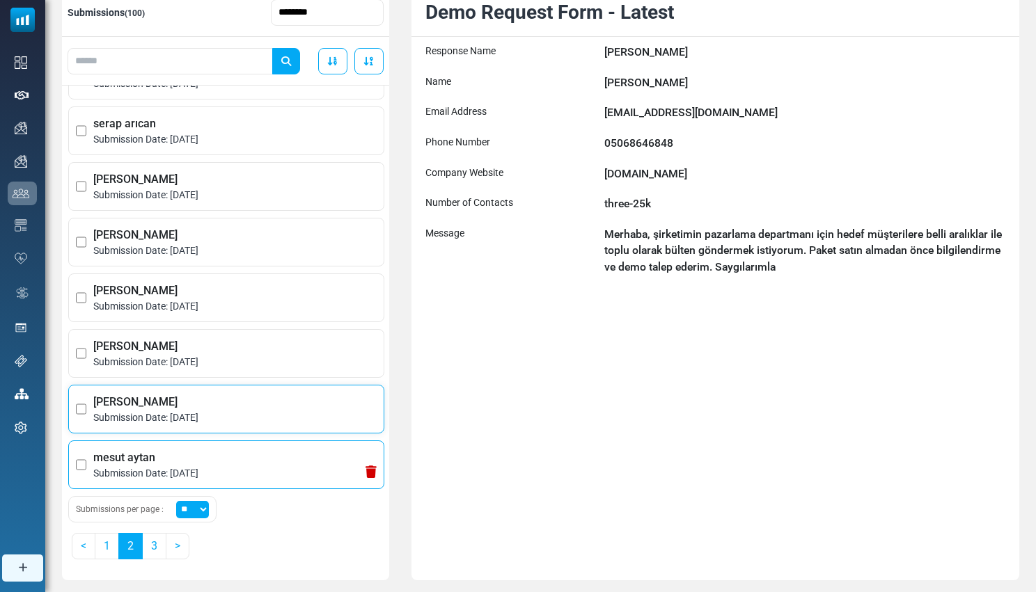
click at [152, 471] on span "Submission Date: February 4, 2025" at bounding box center [234, 473] width 283 height 15
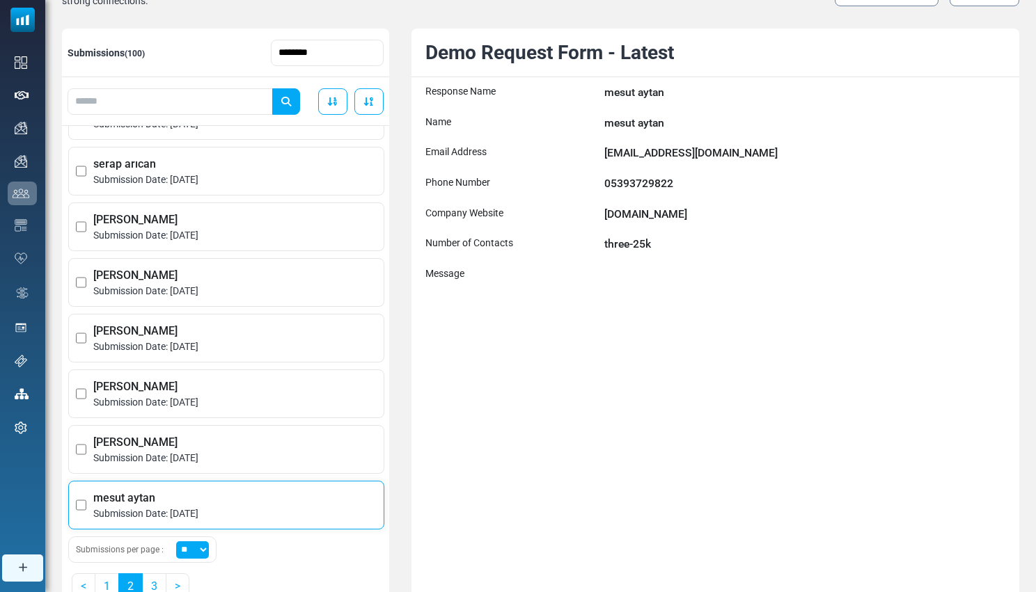
scroll to position [116, 0]
click at [151, 574] on link "3" at bounding box center [154, 586] width 24 height 26
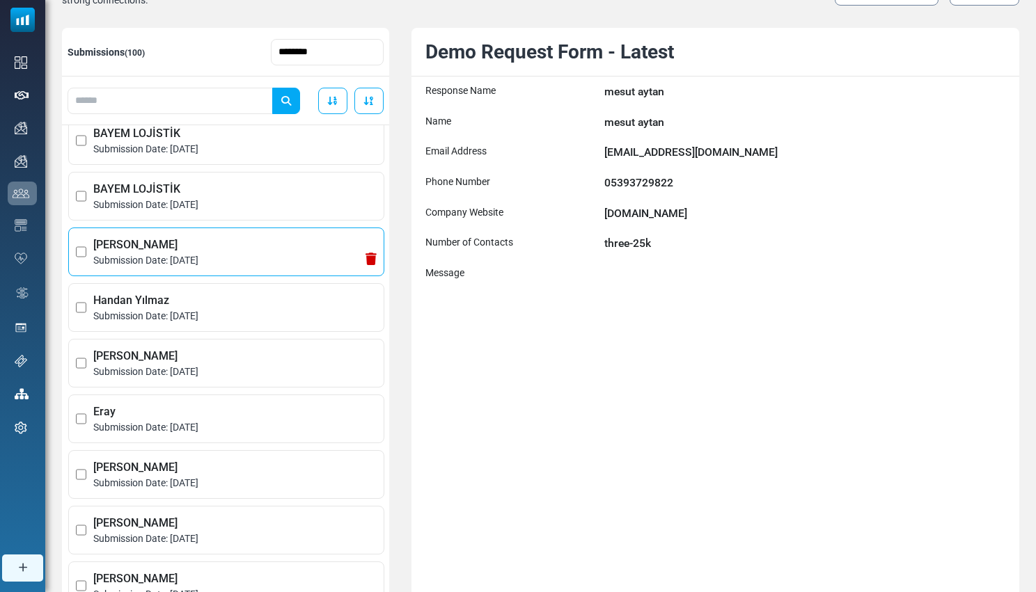
scroll to position [19, 0]
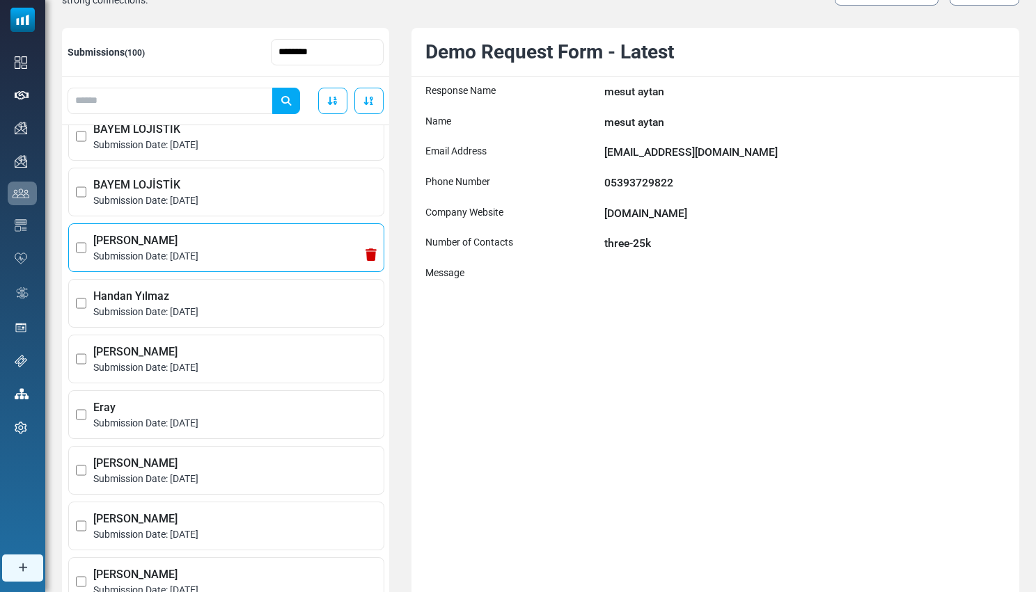
click at [217, 248] on span "Amy Holbrook" at bounding box center [234, 240] width 283 height 17
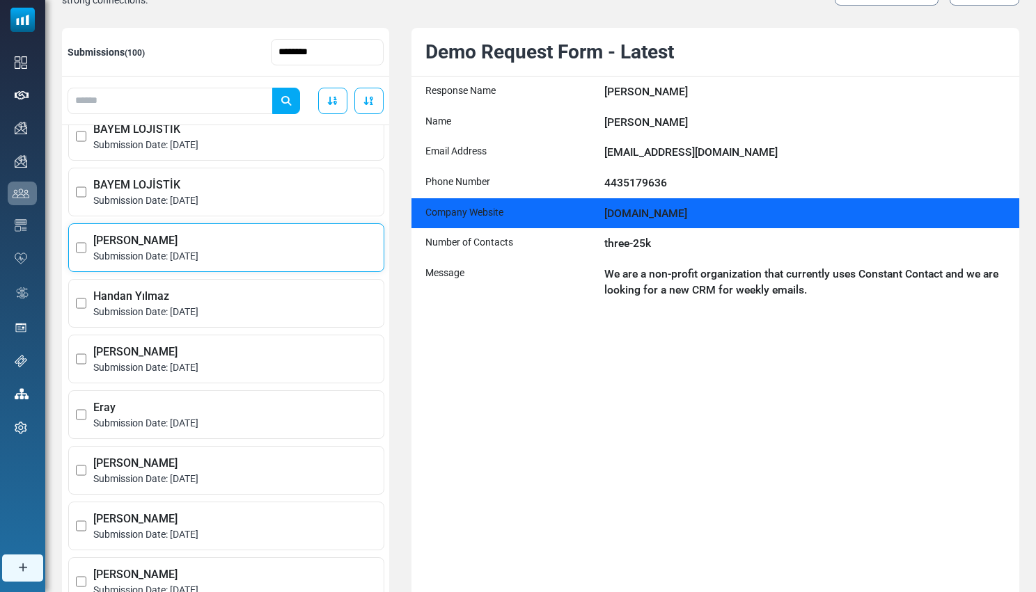
click at [670, 212] on div "www.spcommunitycenter.org" at bounding box center [804, 213] width 401 height 17
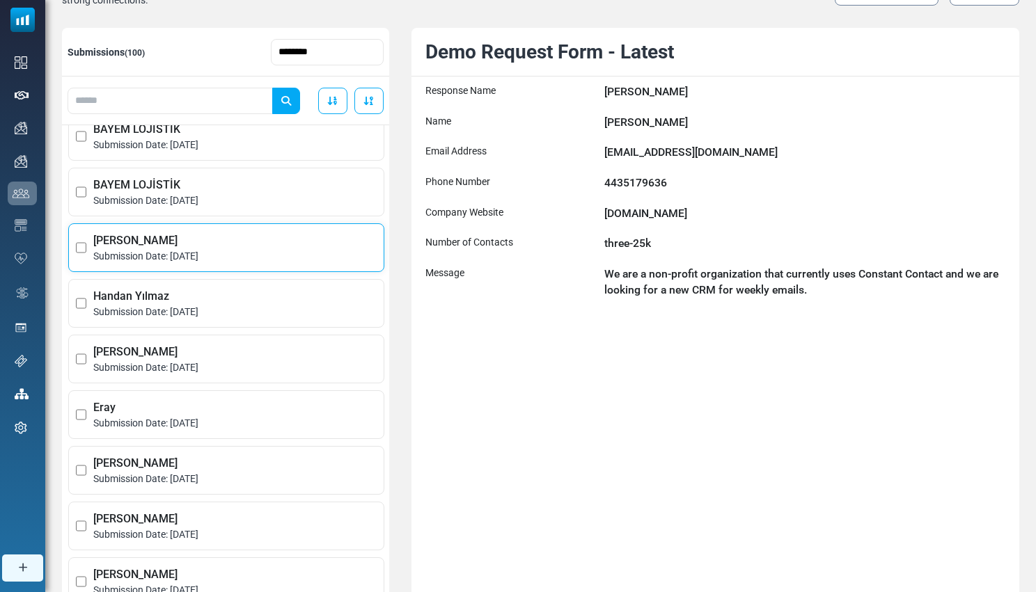
copy div "www.spcommunitycenter.org"
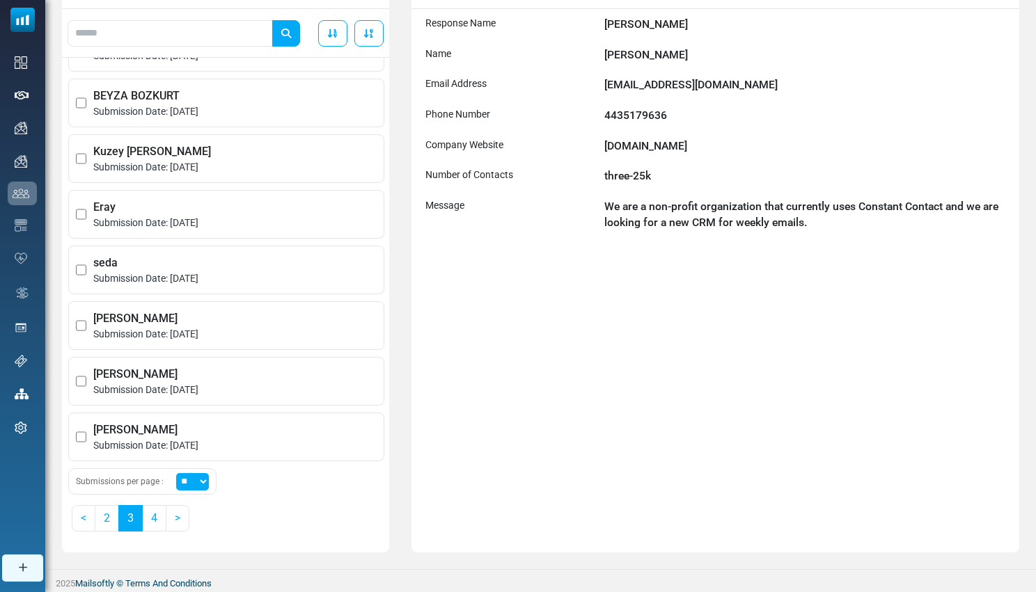
scroll to position [186, 0]
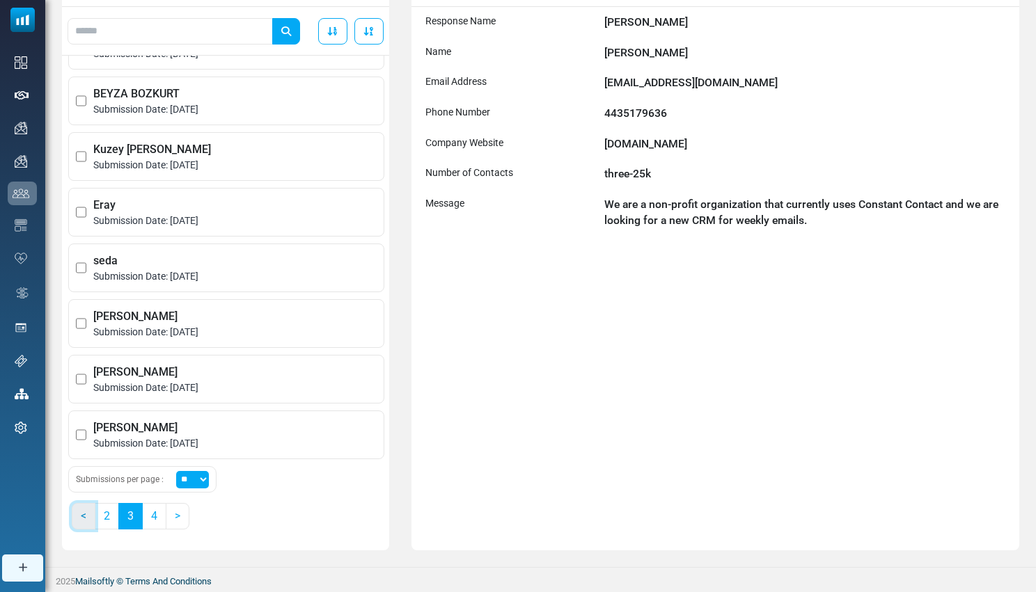
click at [81, 518] on link "<" at bounding box center [84, 516] width 24 height 26
click at [102, 519] on link "1" at bounding box center [107, 516] width 24 height 26
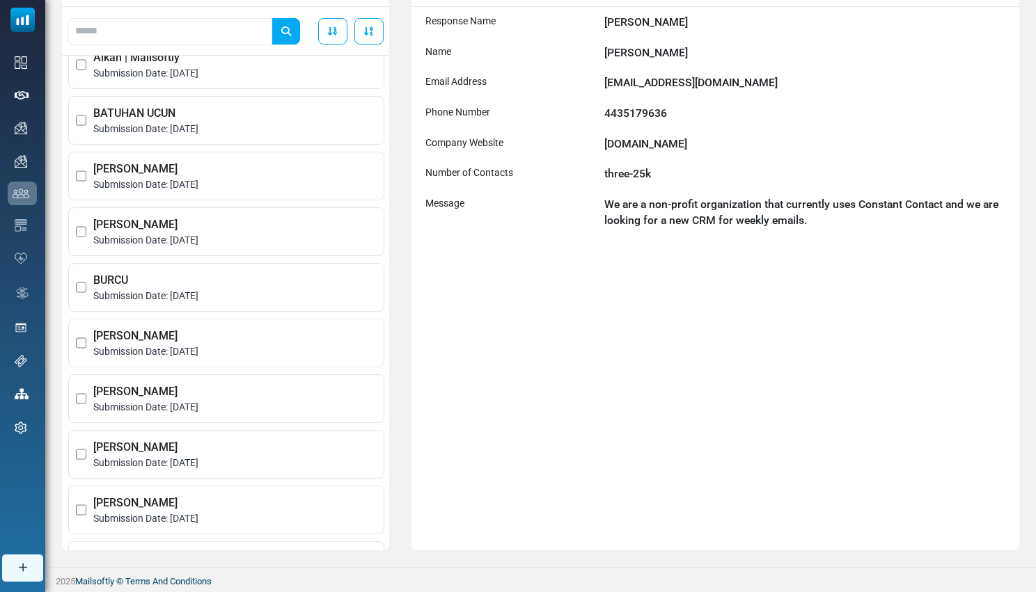
scroll to position [0, 0]
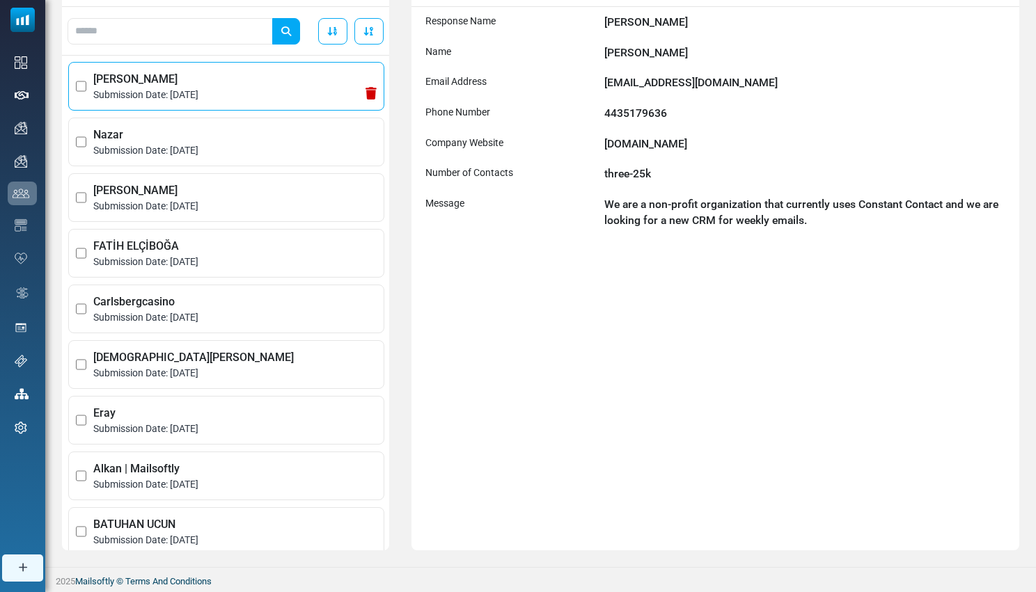
click at [252, 81] on span "SÜLEYMAN KORKMAZ" at bounding box center [234, 79] width 283 height 17
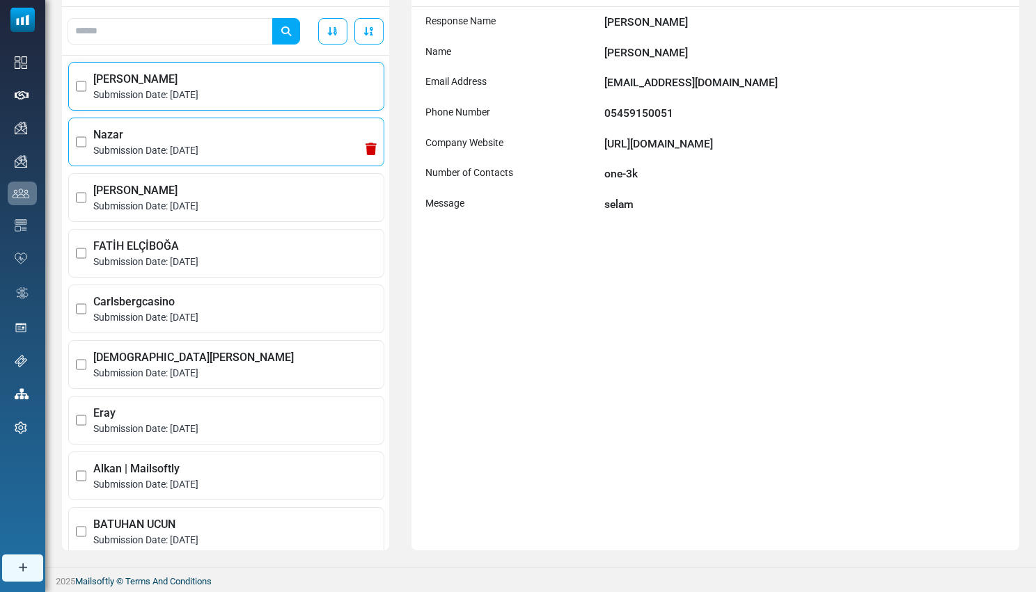
click at [233, 150] on span "Submission Date: August 5, 2025" at bounding box center [234, 150] width 283 height 15
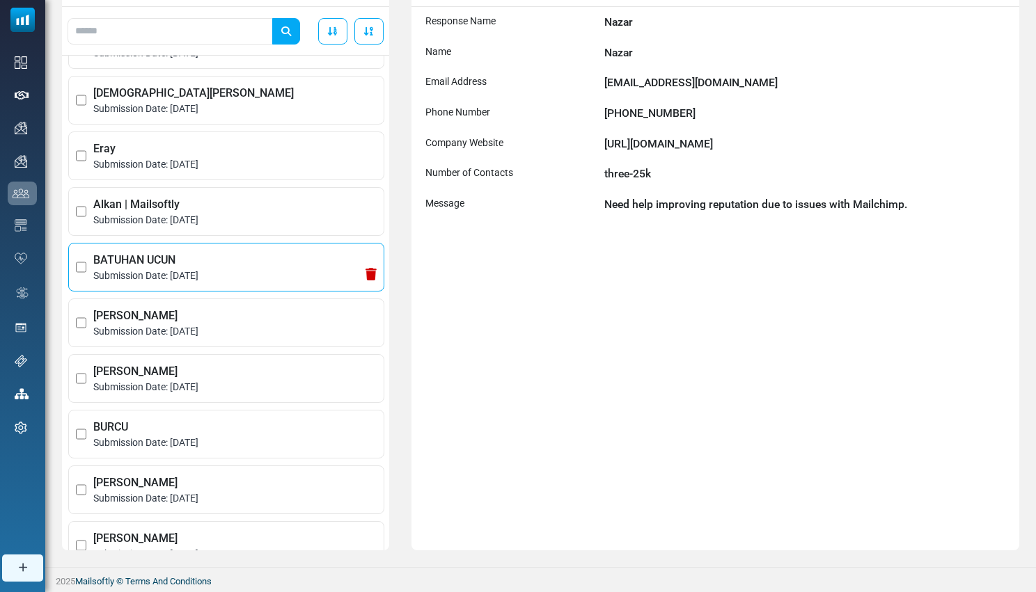
scroll to position [278, 0]
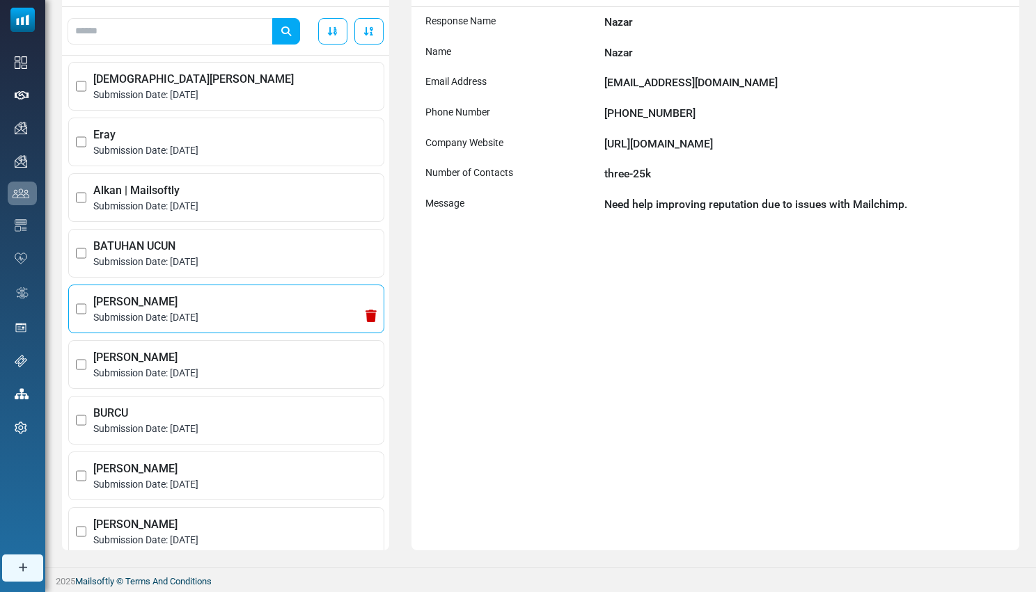
click at [255, 303] on span "Micheal Ian" at bounding box center [234, 302] width 283 height 17
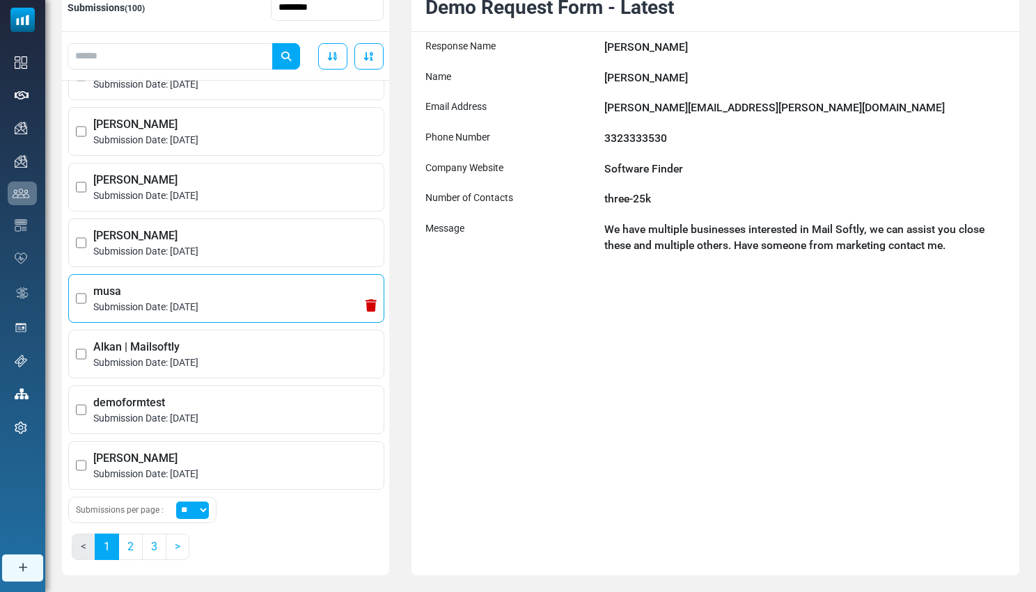
scroll to position [709, 0]
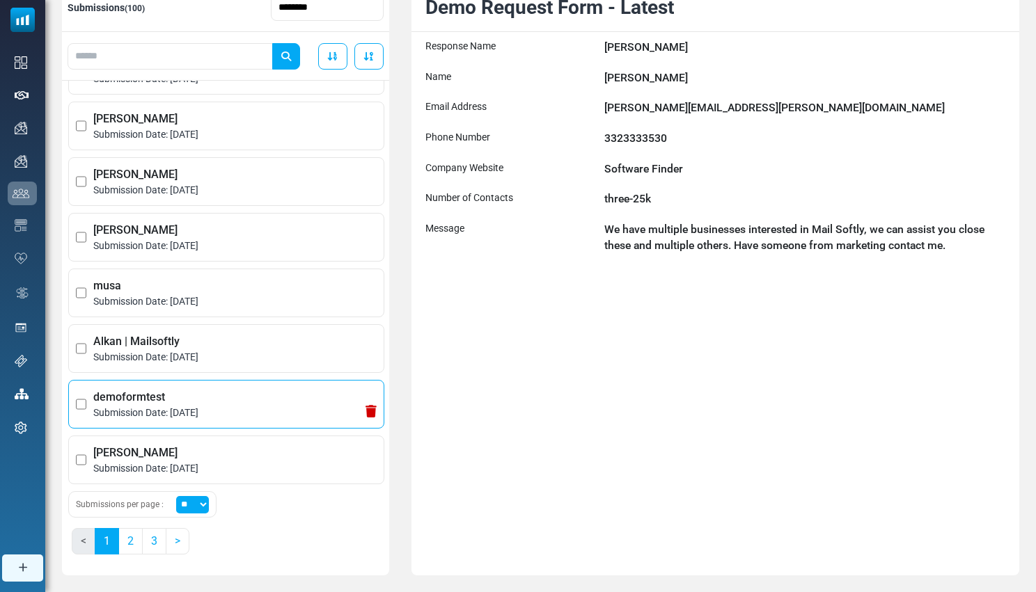
click at [222, 406] on span "Submission Date: [DATE]" at bounding box center [234, 413] width 283 height 15
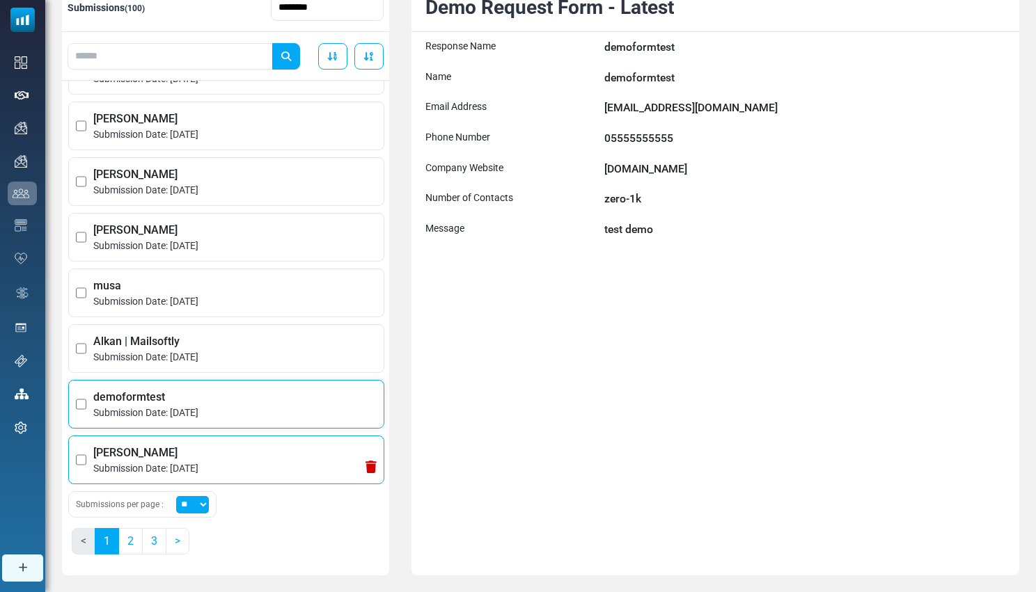
click at [208, 464] on span "Submission Date: May 15, 2025" at bounding box center [234, 468] width 283 height 15
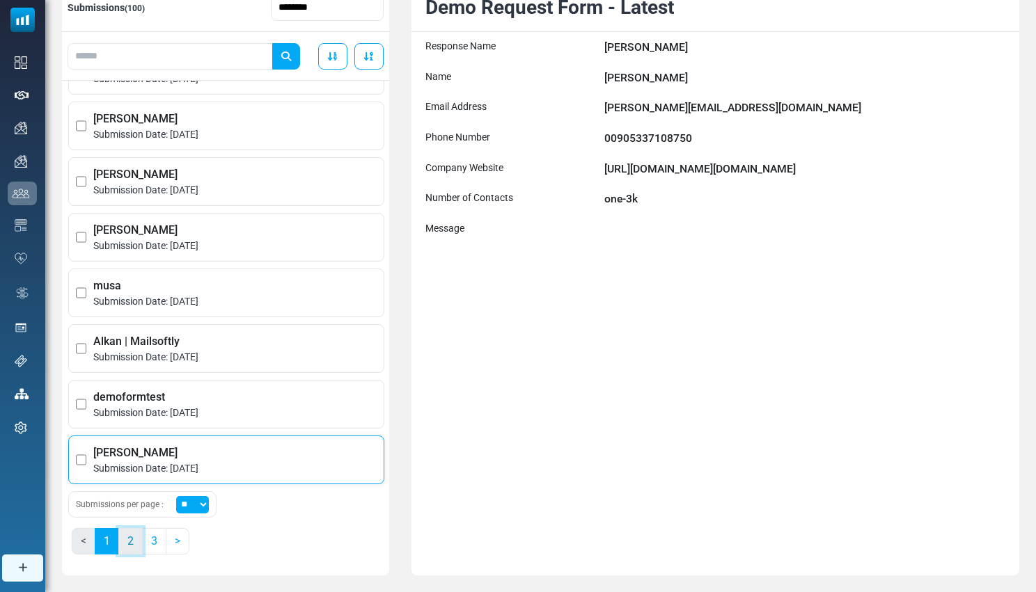
click at [127, 544] on link "2" at bounding box center [130, 541] width 24 height 26
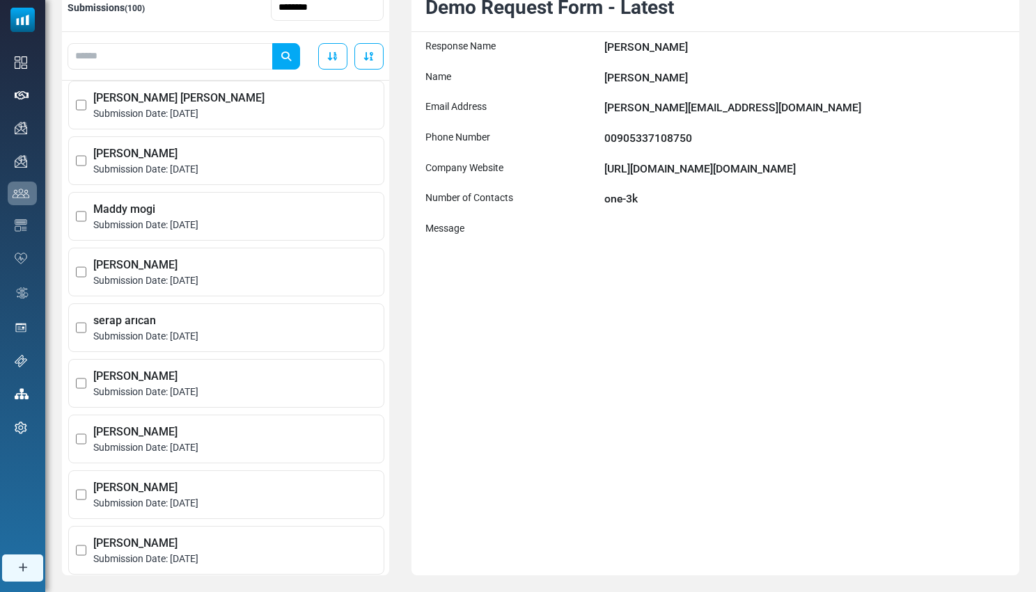
scroll to position [0, 0]
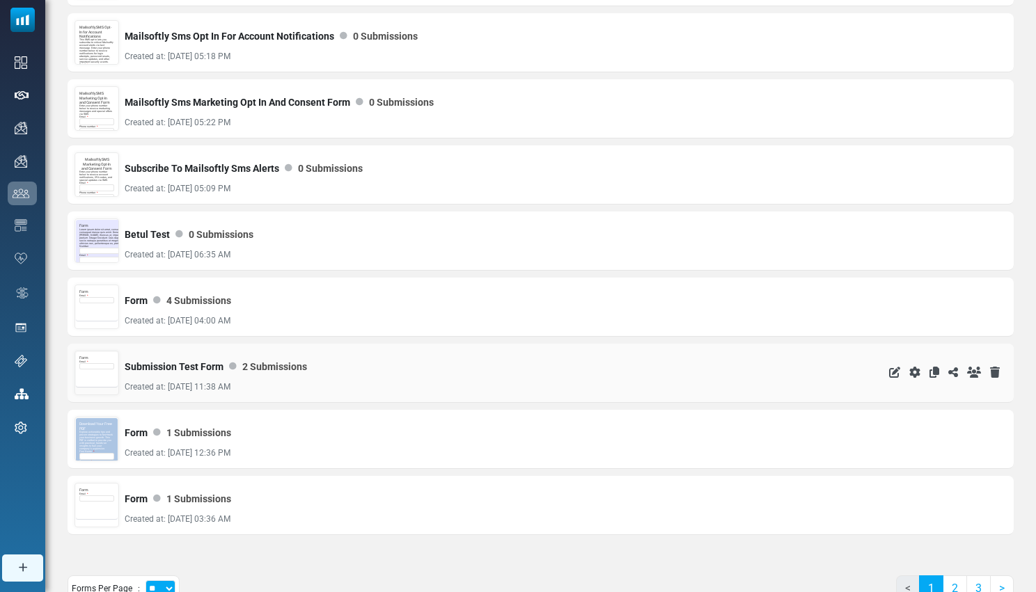
scroll to position [1017, 0]
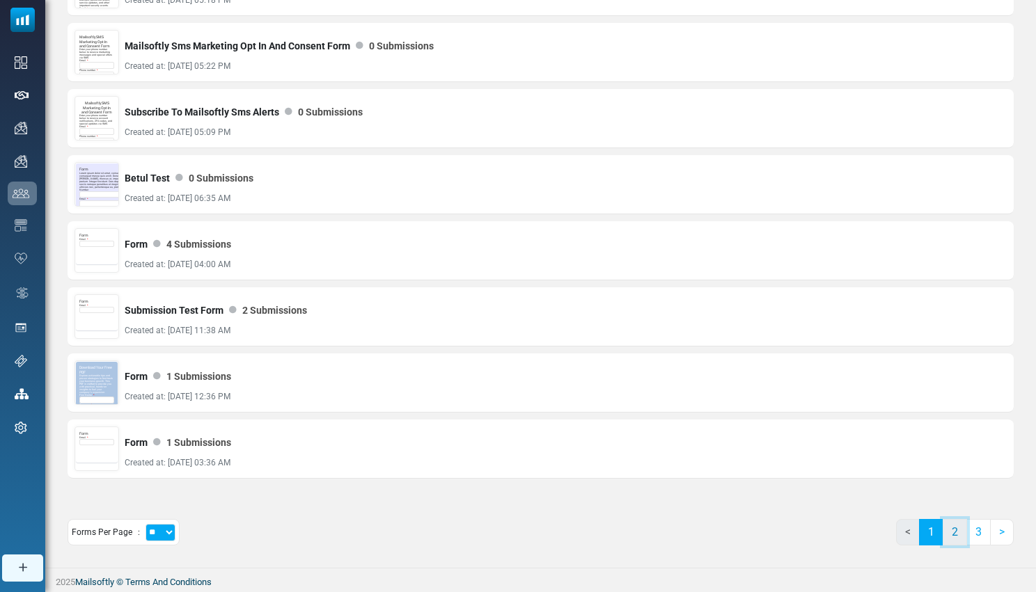
click at [960, 537] on link "2" at bounding box center [954, 532] width 24 height 26
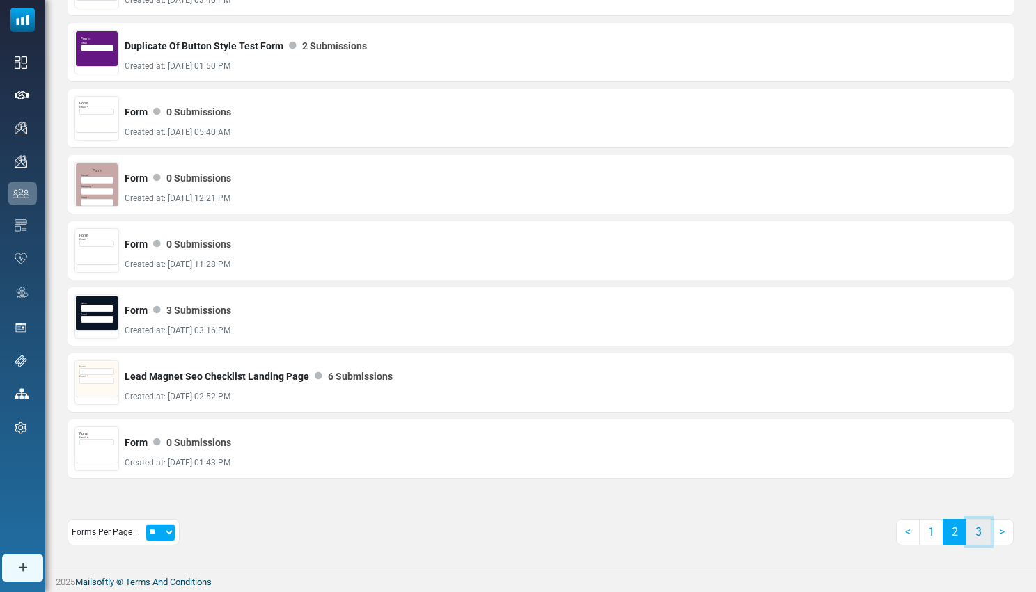
click at [976, 536] on link "3" at bounding box center [978, 532] width 24 height 26
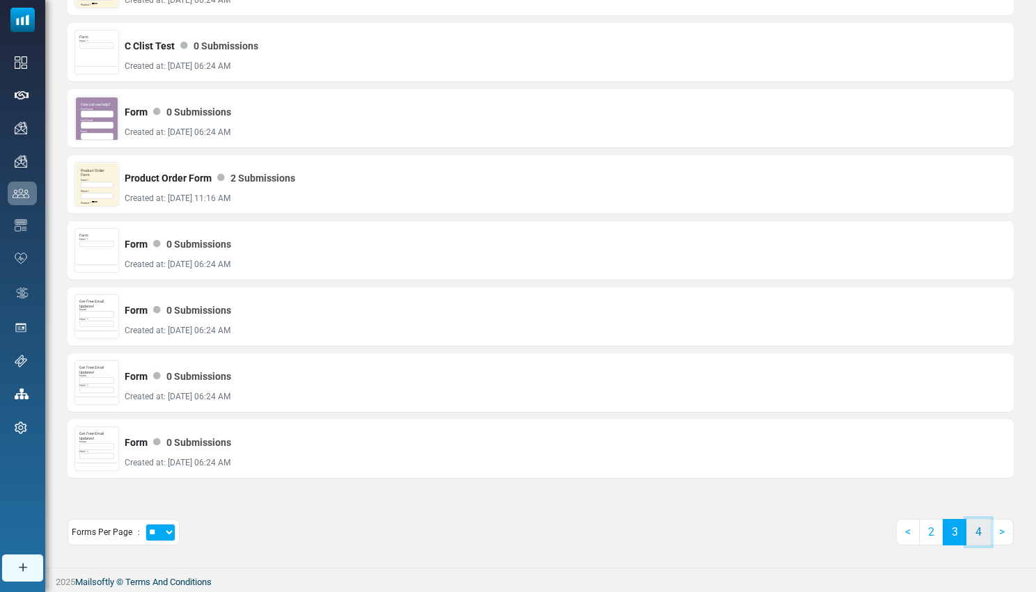
click at [982, 541] on link "4" at bounding box center [978, 532] width 24 height 26
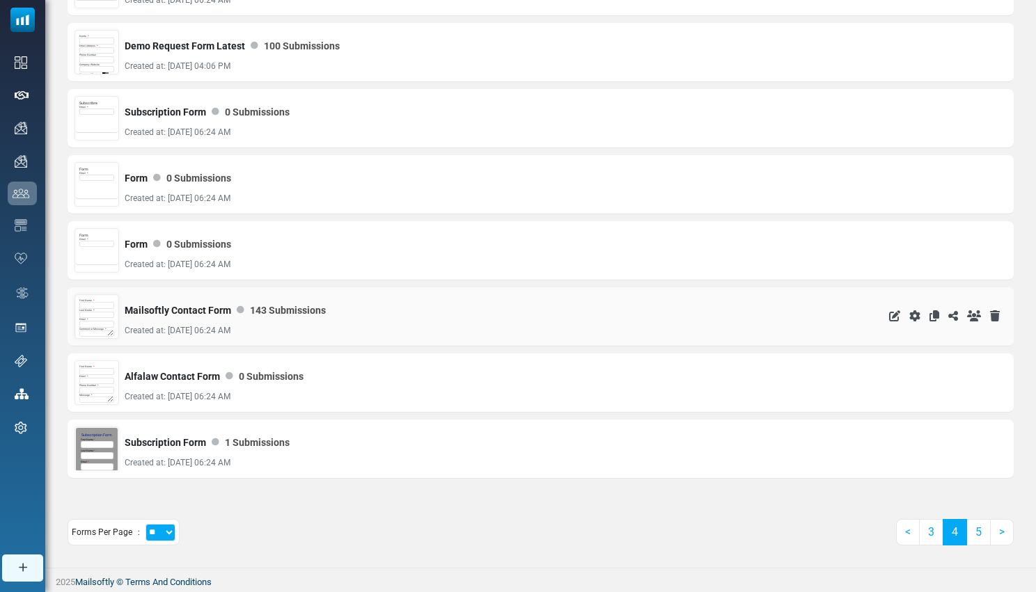
click at [114, 309] on div "First Name * Last Name * Email * Comment or Message *" at bounding box center [97, 318] width 42 height 45
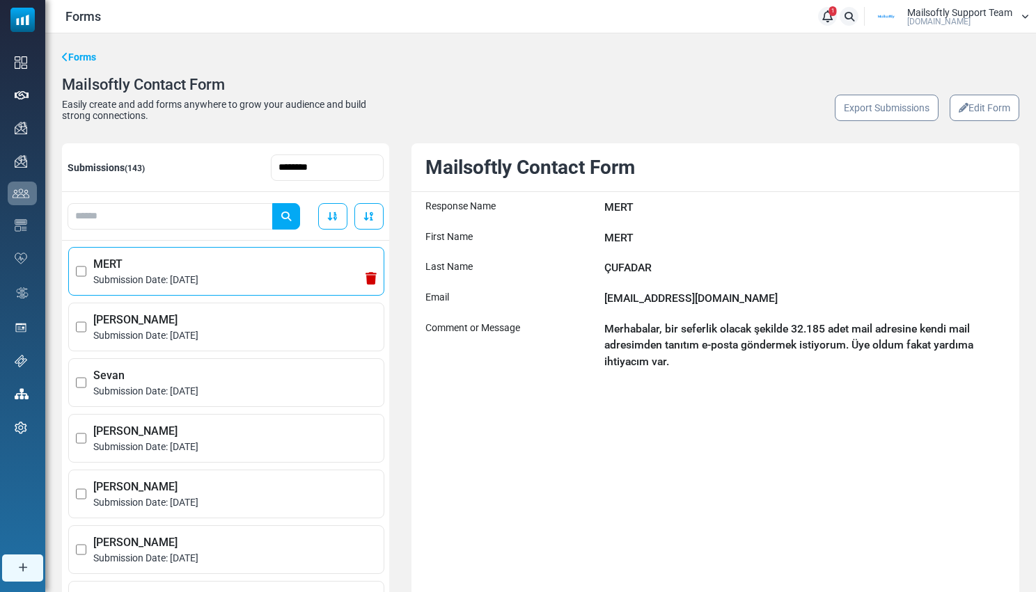
click at [232, 279] on span "Submission Date: [DATE]" at bounding box center [234, 280] width 283 height 15
click at [203, 317] on span "[PERSON_NAME]" at bounding box center [234, 320] width 283 height 17
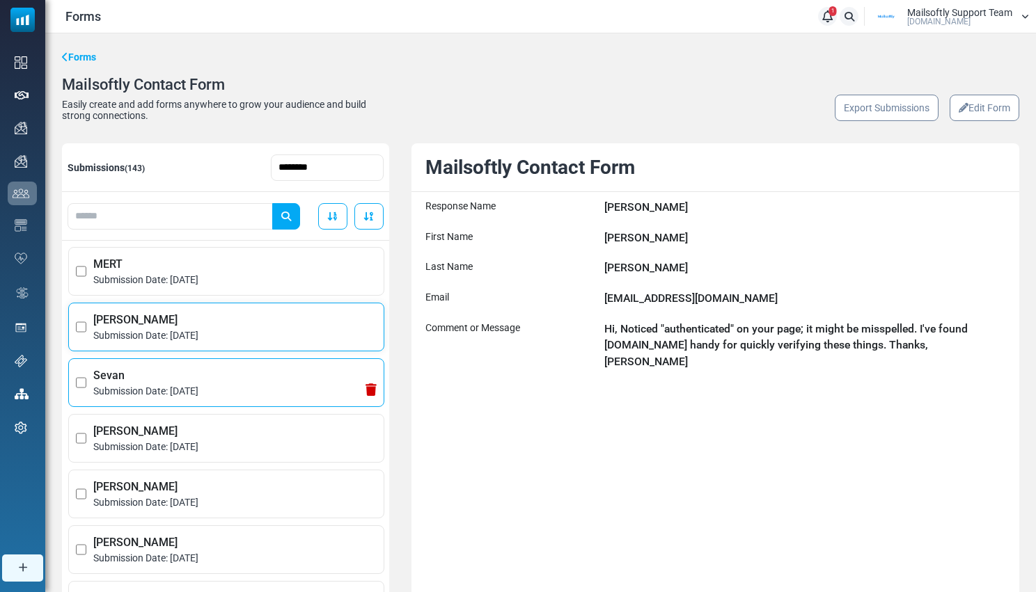
click at [177, 373] on span "Sevan" at bounding box center [234, 375] width 283 height 17
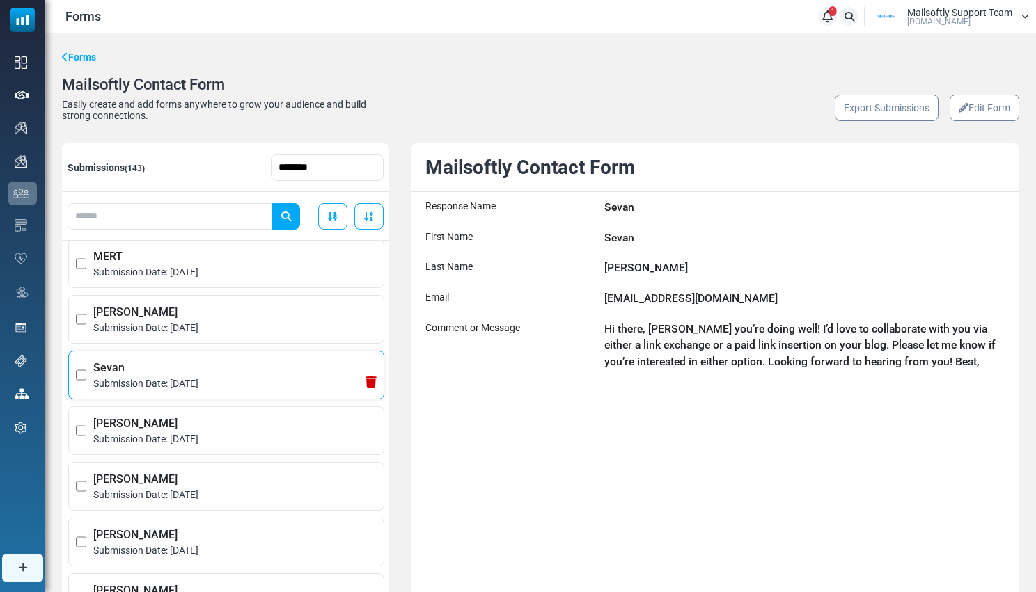
scroll to position [29, 0]
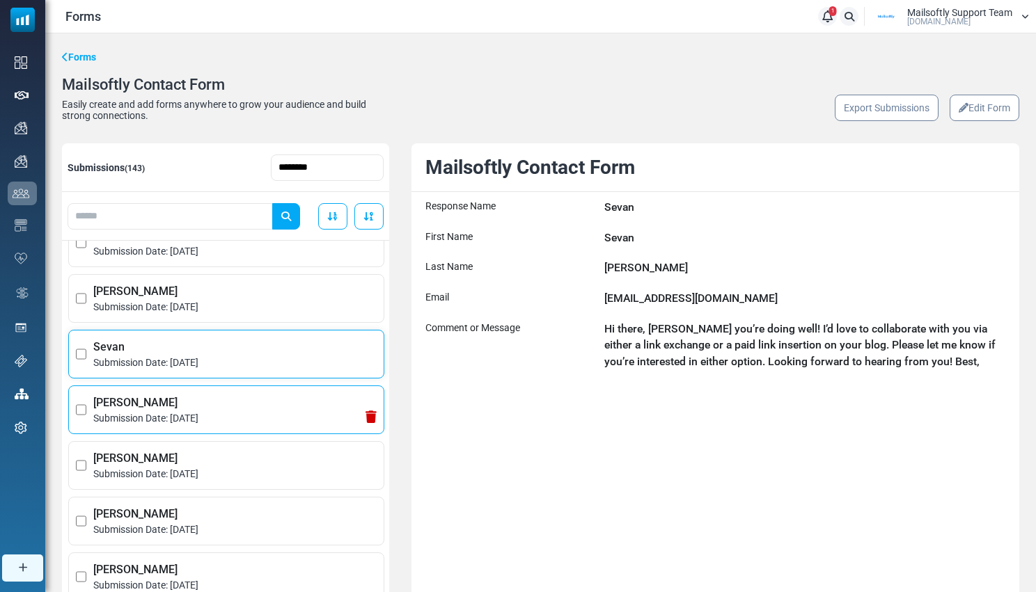
click at [190, 419] on span "Submission Date: [DATE]" at bounding box center [234, 418] width 283 height 15
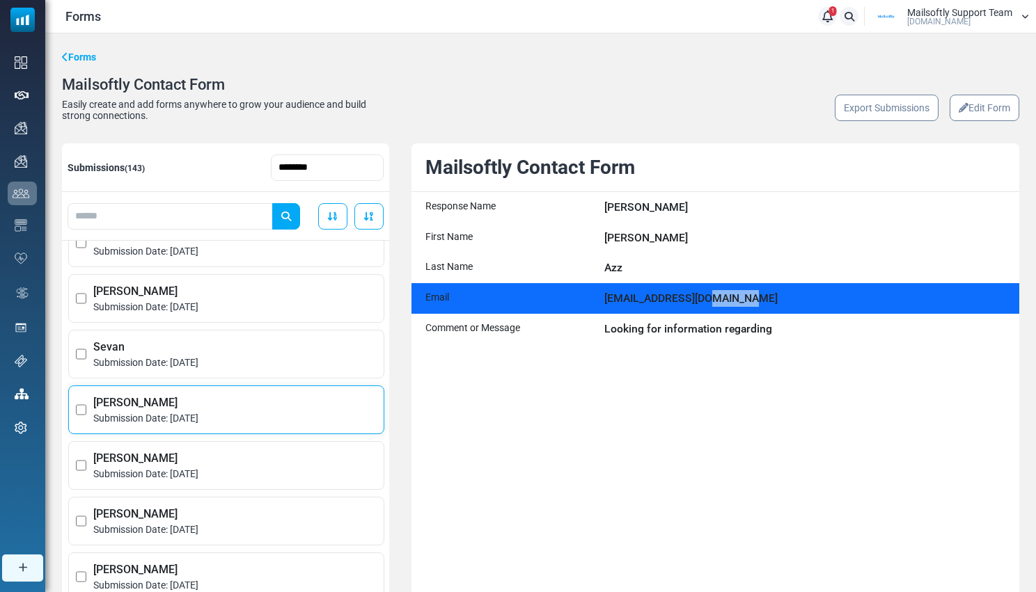
drag, startPoint x: 677, startPoint y: 301, endPoint x: 634, endPoint y: 302, distance: 43.2
click at [634, 302] on div "[EMAIL_ADDRESS][DOMAIN_NAME]" at bounding box center [804, 298] width 401 height 17
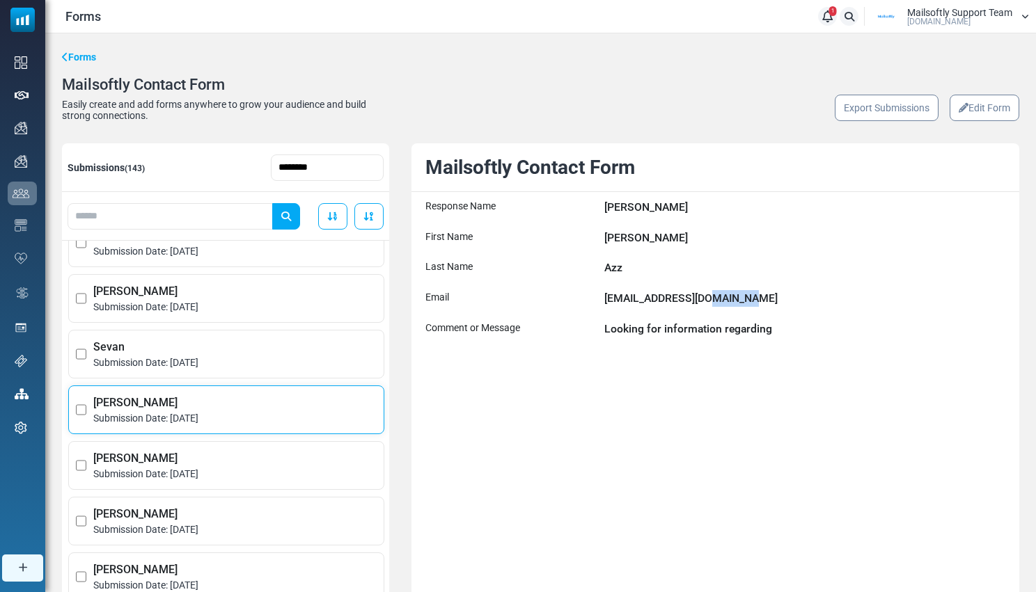
copy div "[DOMAIN_NAME]"
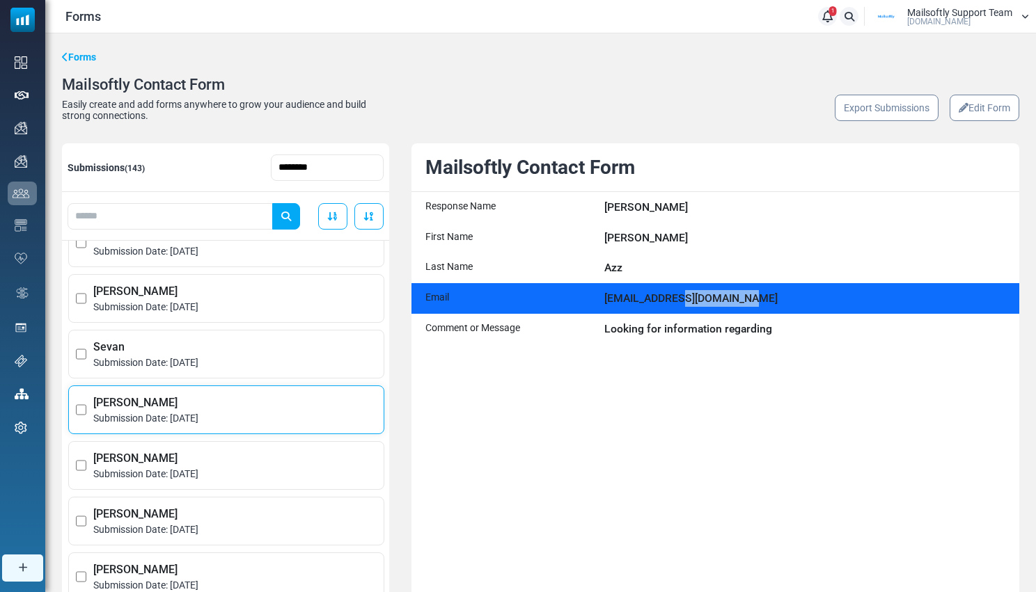
drag, startPoint x: 605, startPoint y: 301, endPoint x: 704, endPoint y: 300, distance: 98.1
click at [704, 300] on div "[EMAIL_ADDRESS][DOMAIN_NAME]" at bounding box center [804, 298] width 401 height 17
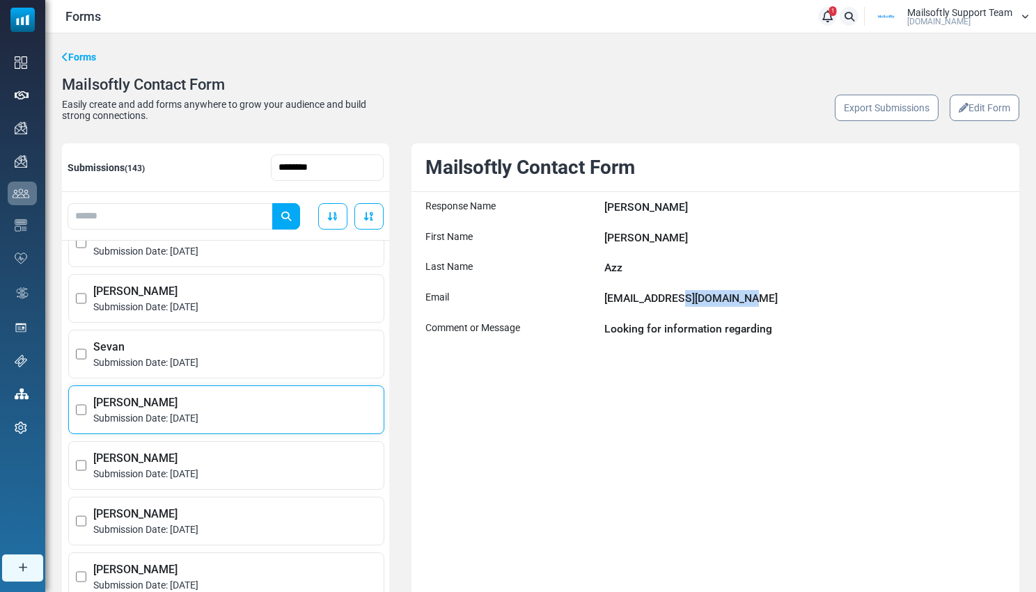
copy div "[EMAIL_ADDRESS][DOMAIN_NAME]"
